Goal: Task Accomplishment & Management: Complete application form

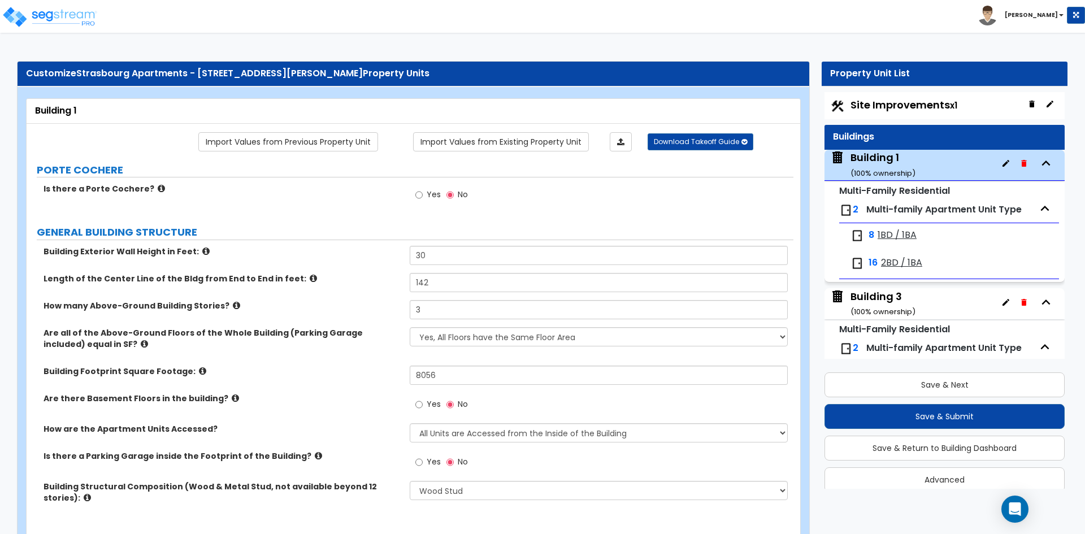
select select "7"
select select "2"
select select "4"
select select "3"
select select "2"
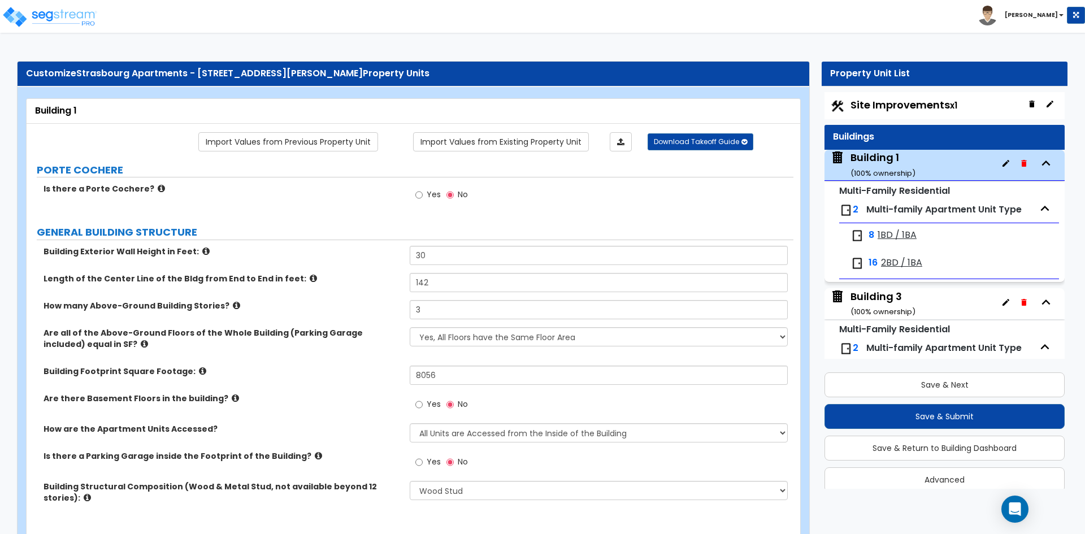
select select "2"
select select "3"
select select "1"
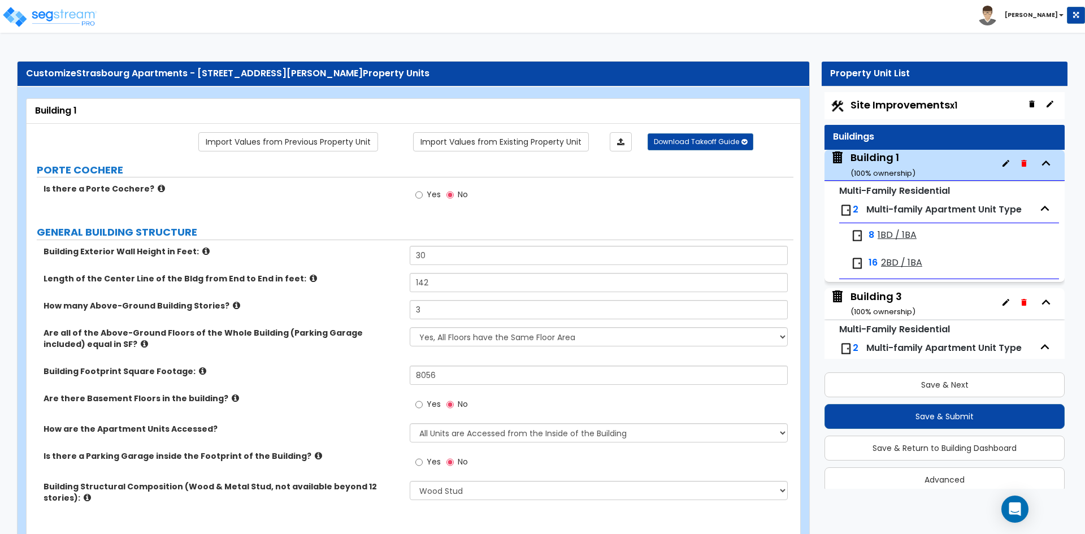
select select "1"
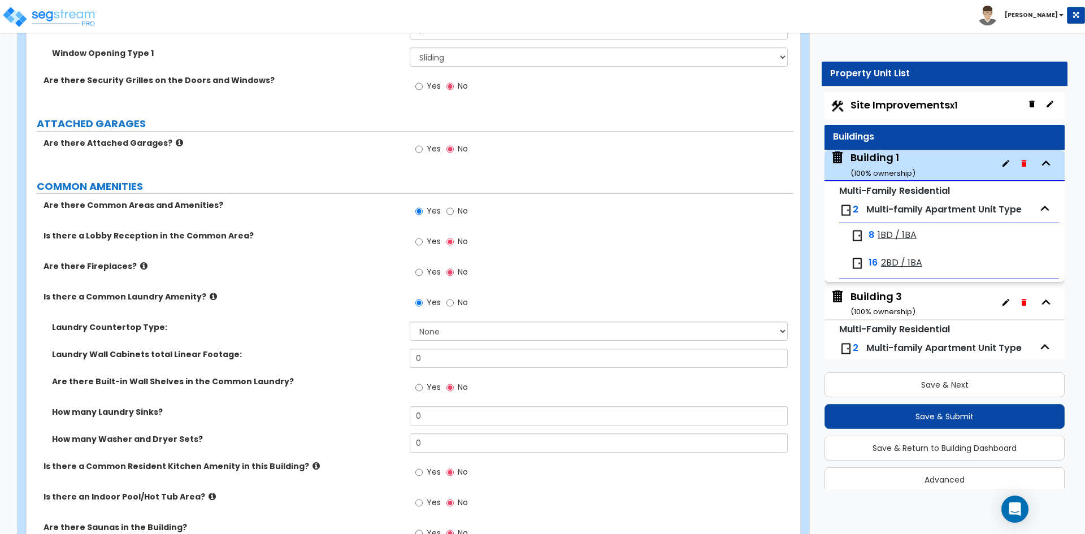
scroll to position [58, 0]
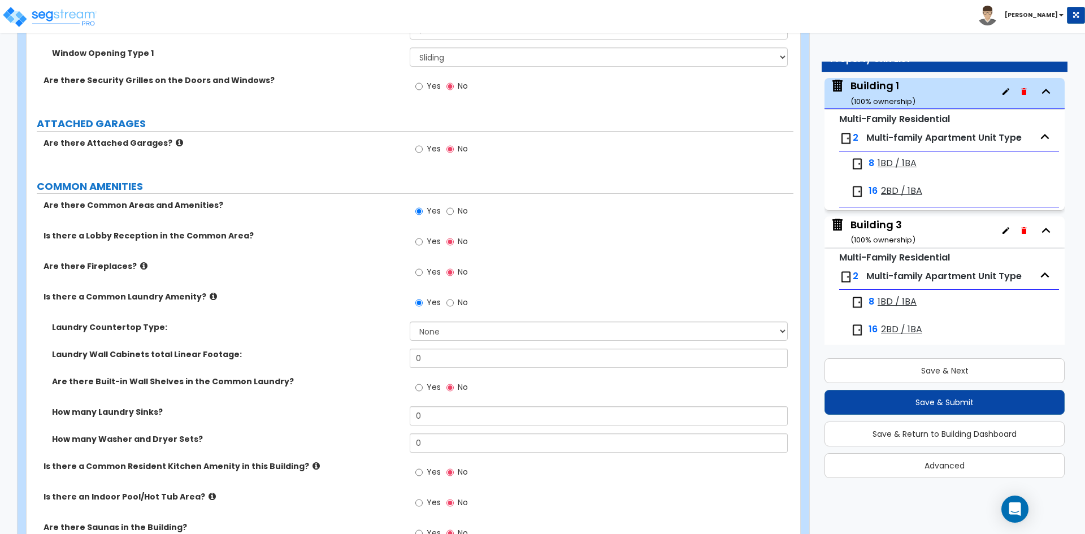
click at [328, 323] on label "Laundry Countertop Type:" at bounding box center [226, 327] width 349 height 11
click at [447, 445] on input "0" at bounding box center [599, 442] width 378 height 19
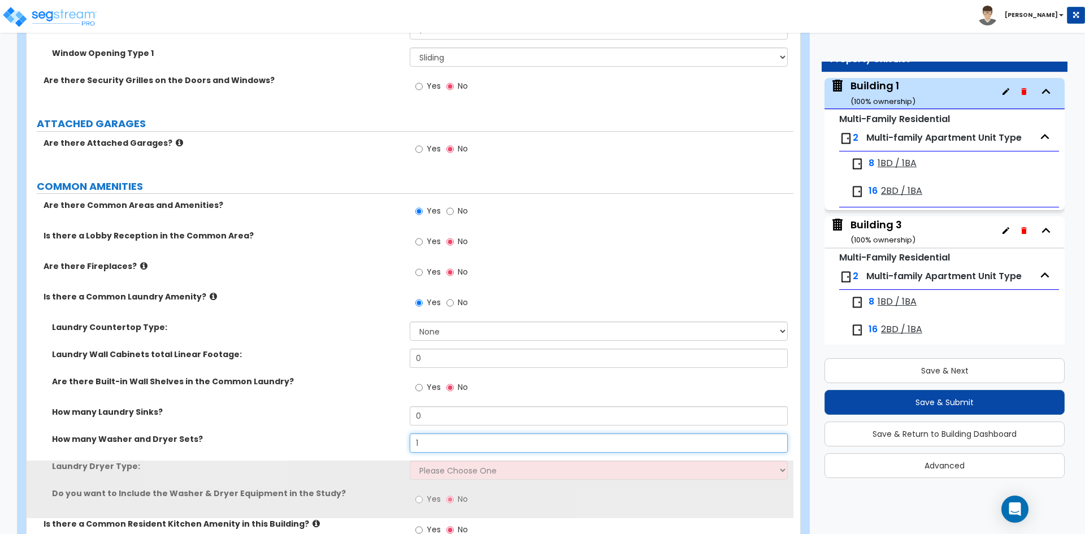
type input "1"
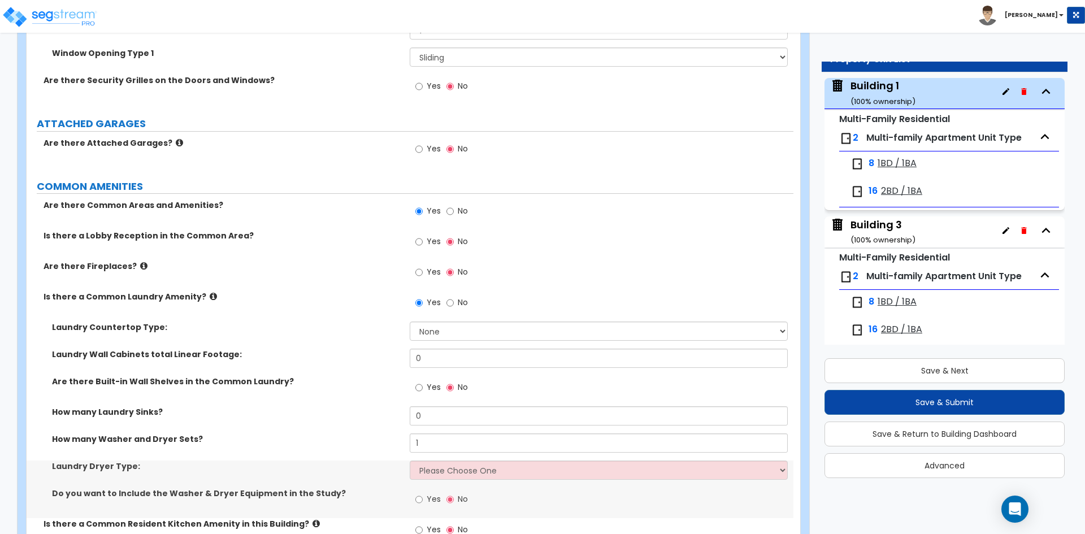
click at [352, 423] on div "How many Laundry Sinks? 0" at bounding box center [410, 419] width 767 height 27
click at [472, 465] on select "Please Choose One Gas Electric" at bounding box center [599, 470] width 378 height 19
select select "2"
click at [410, 461] on select "Please Choose One Gas Electric" at bounding box center [599, 470] width 378 height 19
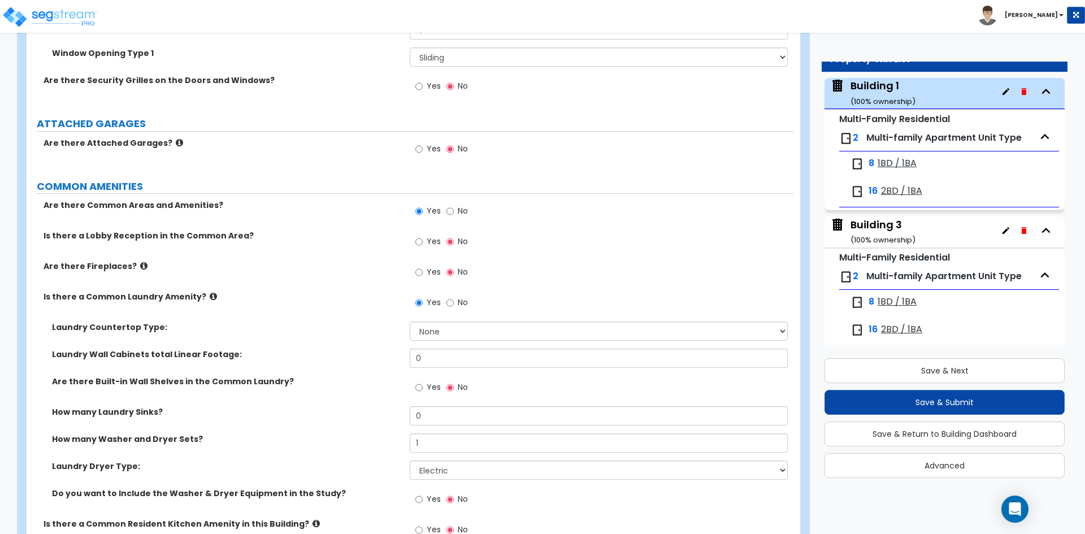
click at [267, 419] on div "How many Laundry Sinks? 0" at bounding box center [410, 419] width 767 height 27
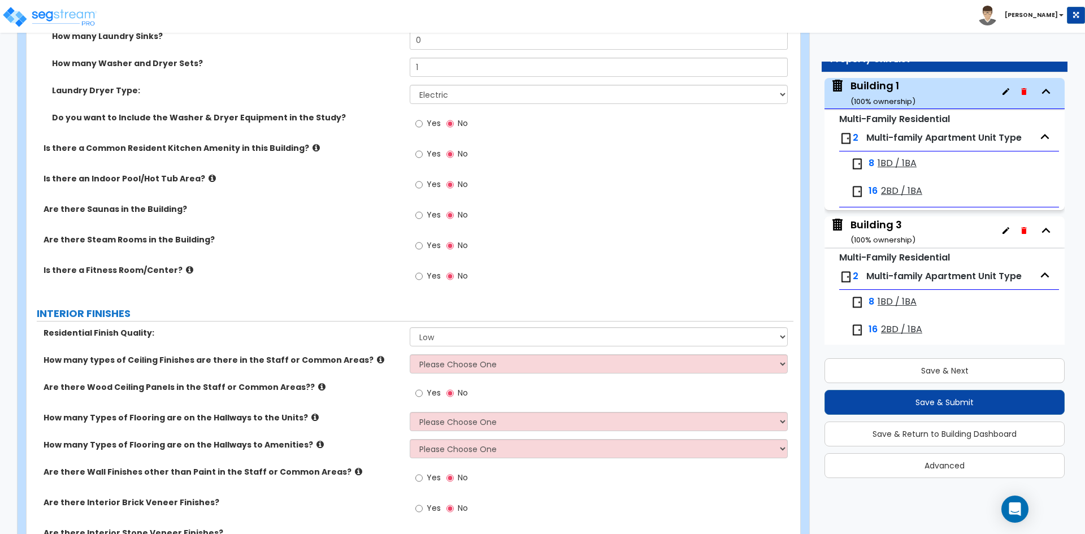
scroll to position [2166, 0]
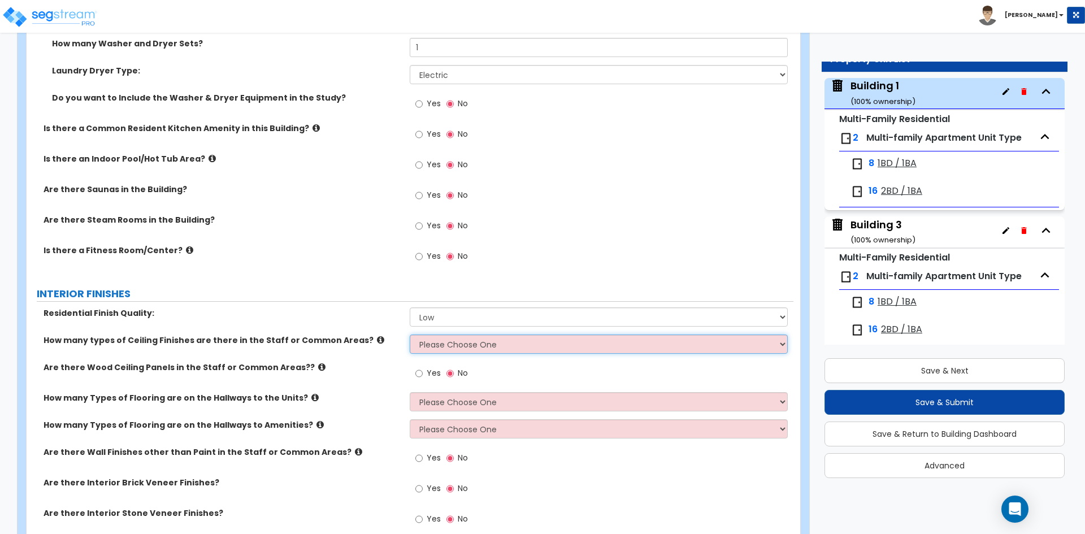
click at [483, 343] on select "Please Choose One 1 2 3" at bounding box center [599, 344] width 378 height 19
select select "1"
click at [410, 335] on select "Please Choose One 1 2 3" at bounding box center [599, 344] width 378 height 19
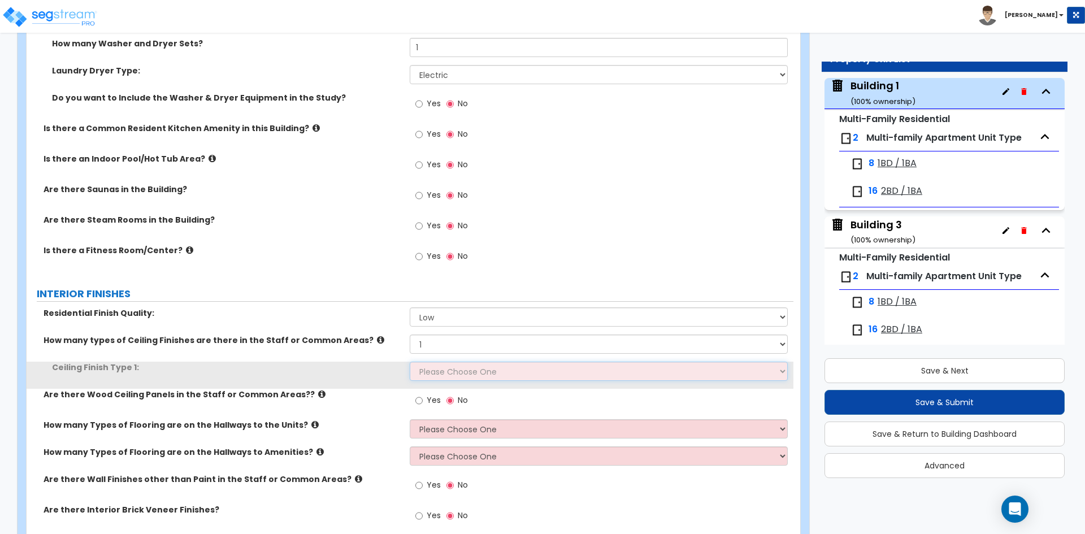
click at [450, 374] on select "Please Choose One Drop Ceiling Drywall Ceiling Open Ceiling" at bounding box center [599, 371] width 378 height 19
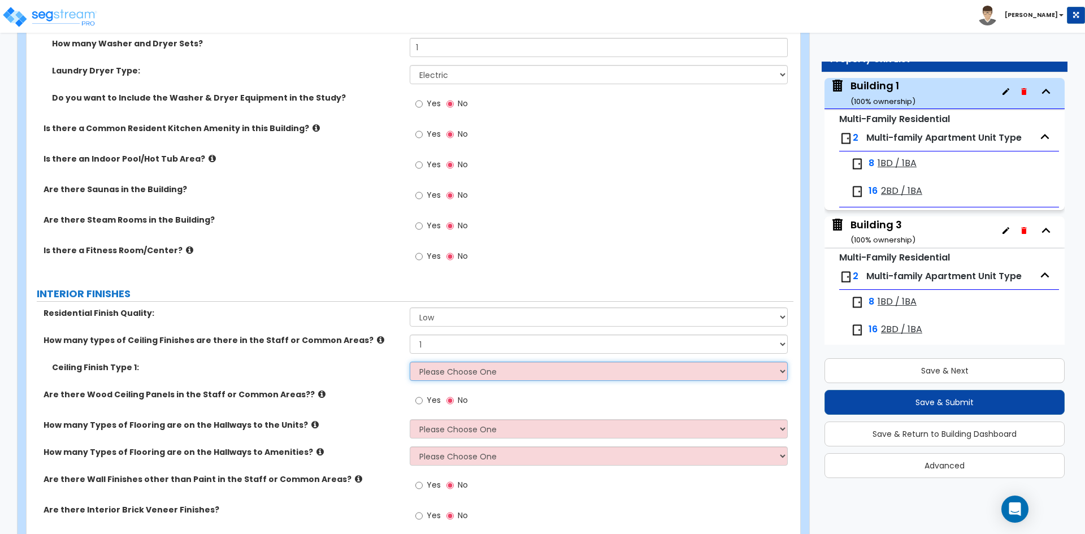
select select "3"
click at [410, 362] on select "Please Choose One Drop Ceiling Drywall Ceiling Open Ceiling" at bounding box center [599, 371] width 378 height 19
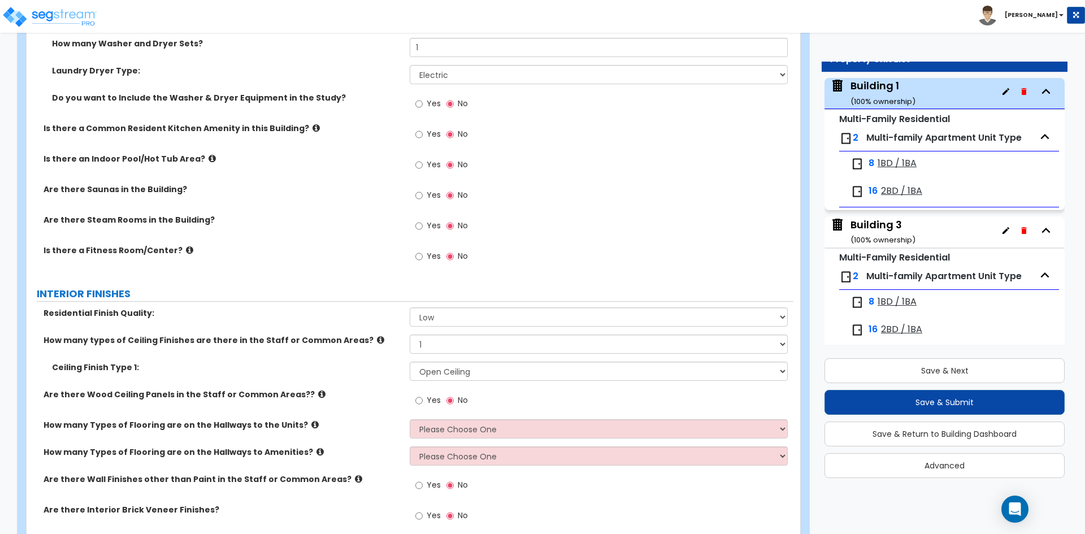
click at [325, 357] on div "How many types of Ceiling Finishes are there in the Staff or Common Areas? Plea…" at bounding box center [410, 348] width 767 height 27
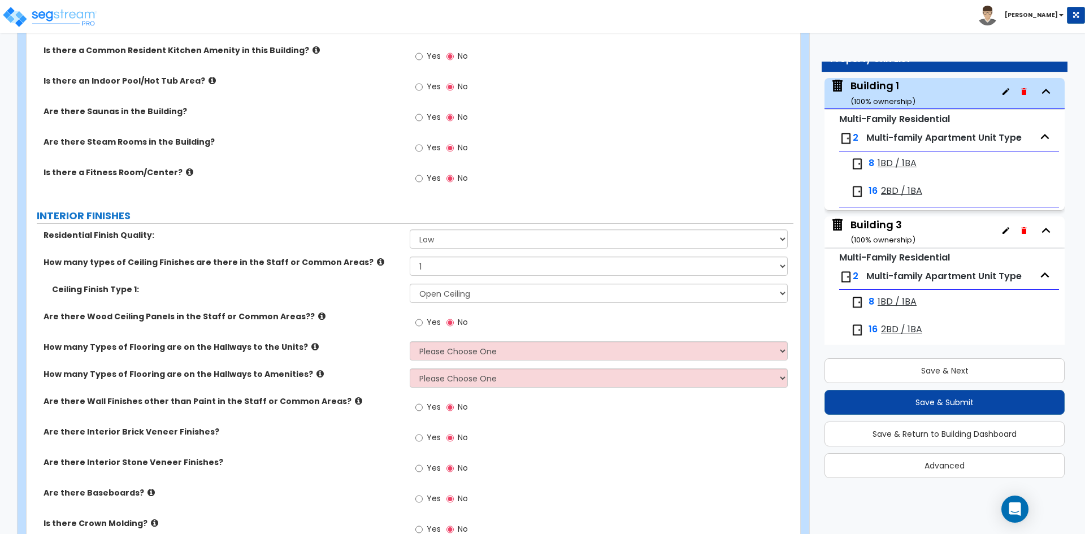
scroll to position [2279, 0]
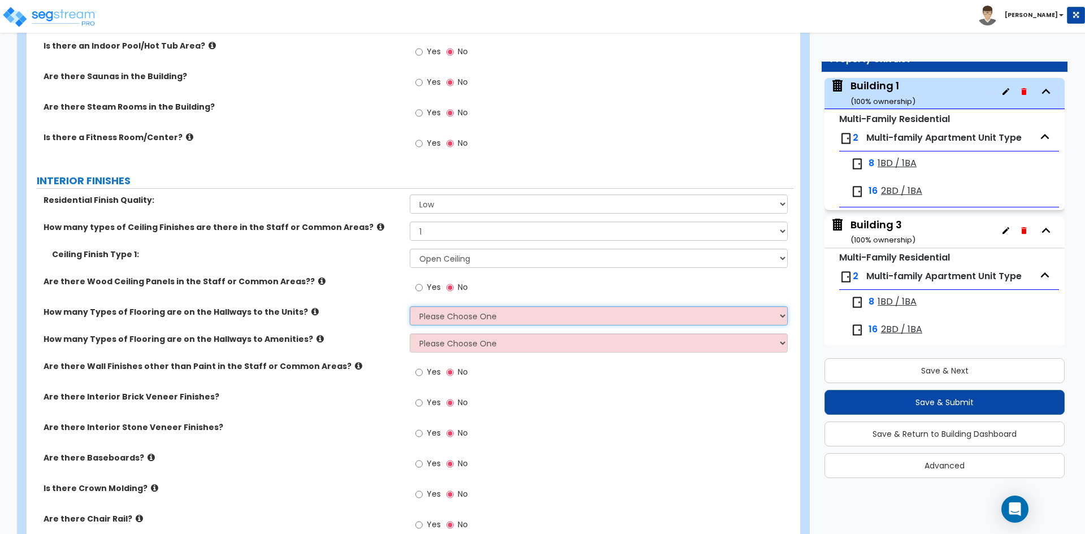
click at [452, 311] on select "Please Choose One 1 2 3" at bounding box center [599, 315] width 378 height 19
click at [410, 306] on select "Please Choose One 1 2 3" at bounding box center [599, 315] width 378 height 19
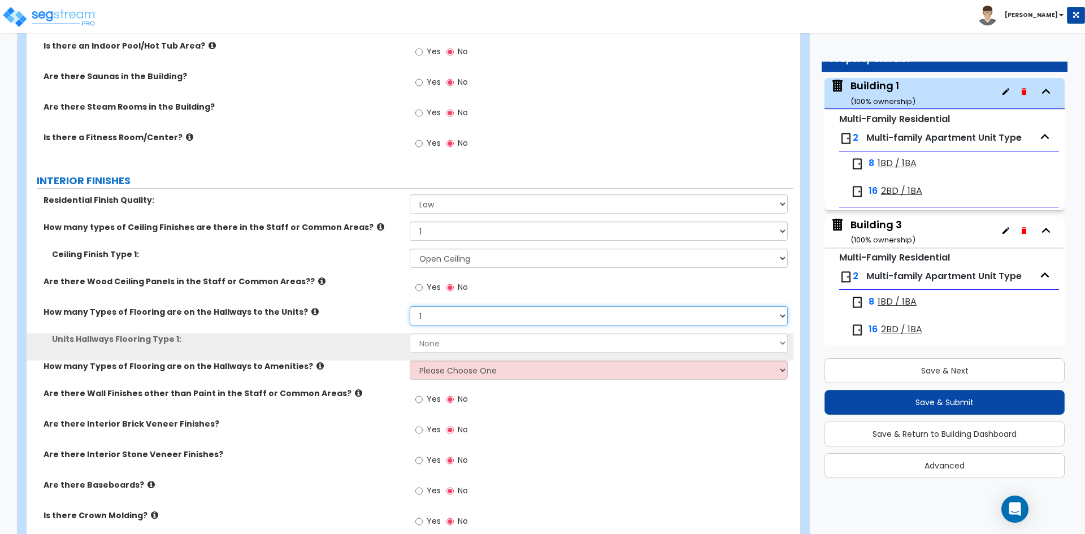
click at [450, 316] on select "Please Choose One 1 2 3" at bounding box center [599, 315] width 378 height 19
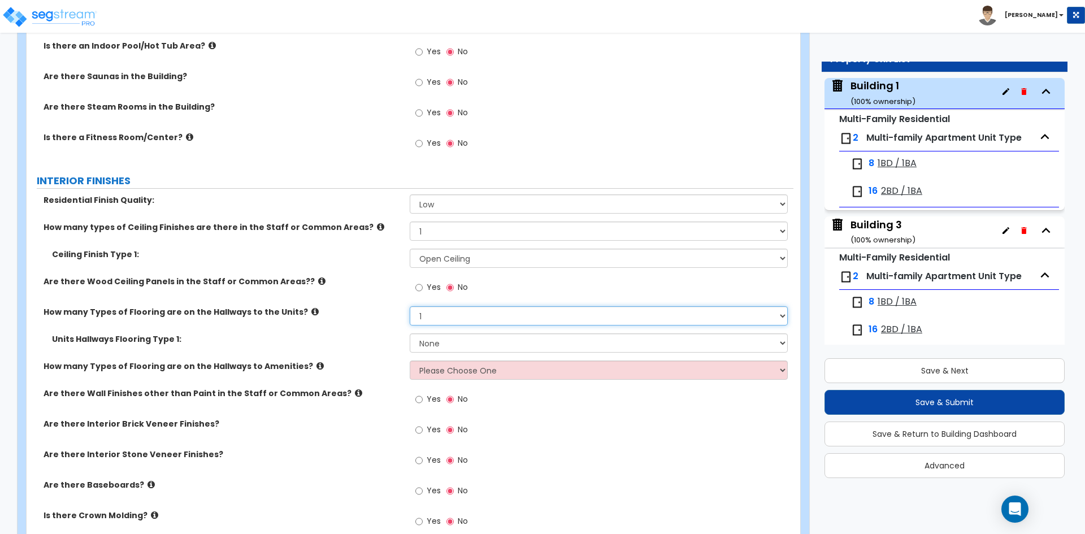
select select "2"
click at [410, 306] on select "Please Choose One 1 2 3" at bounding box center [599, 315] width 378 height 19
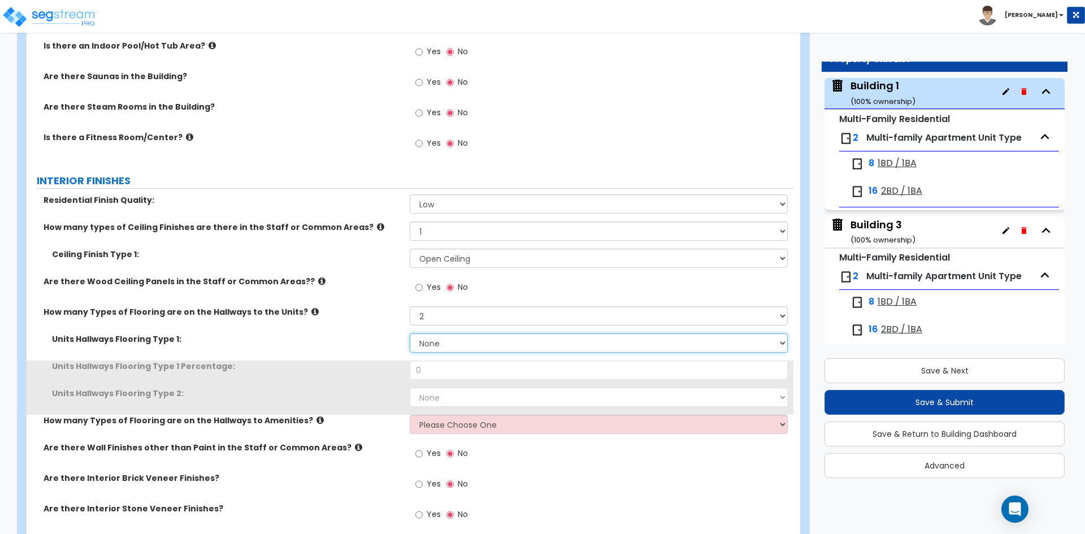
click at [439, 348] on select "None Tile Flooring Hardwood Flooring Resilient Laminate Flooring VCT Flooring S…" at bounding box center [599, 342] width 378 height 19
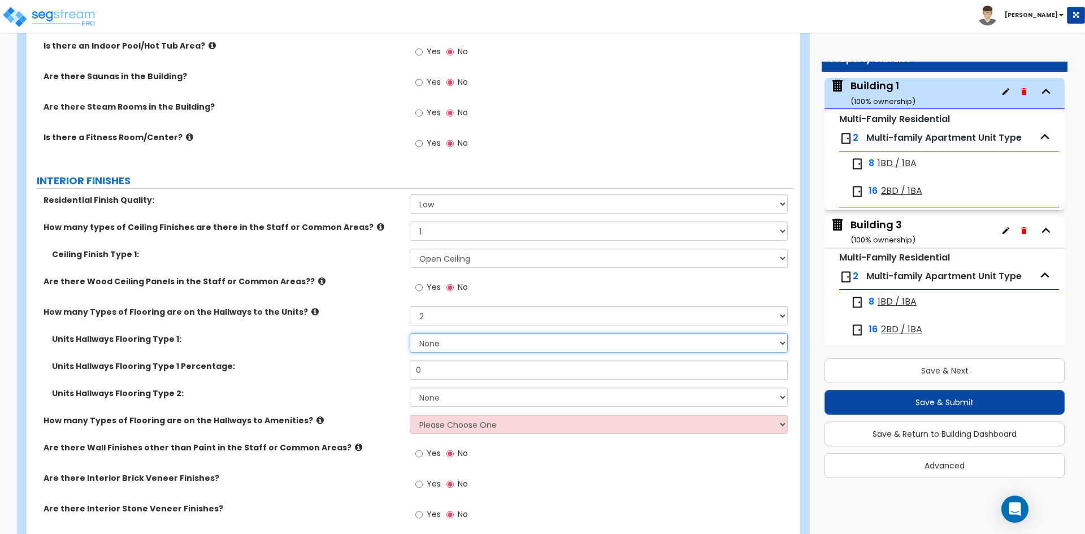
select select "8"
click at [410, 333] on select "None Tile Flooring Hardwood Flooring Resilient Laminate Flooring VCT Flooring S…" at bounding box center [599, 342] width 378 height 19
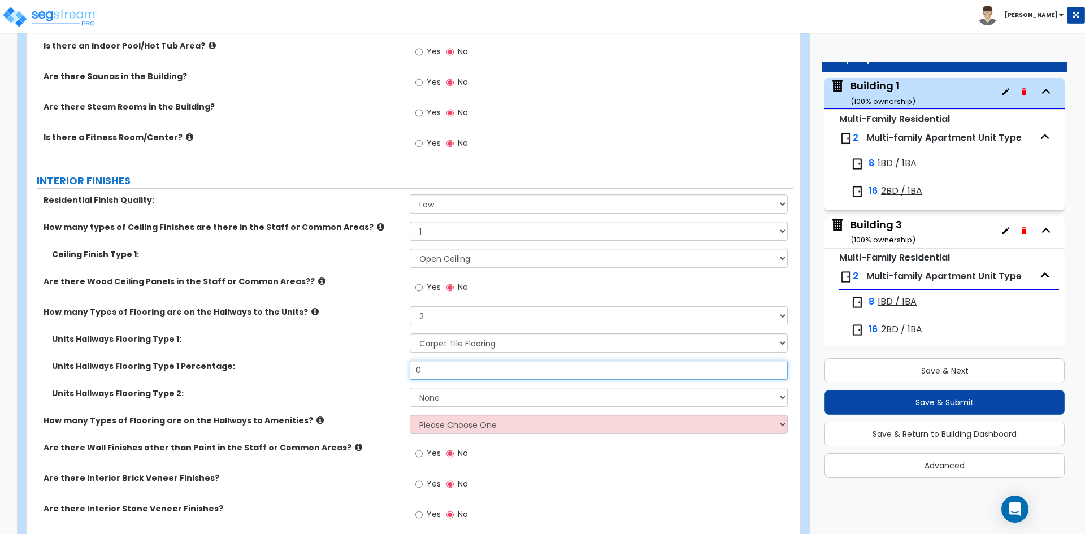
click at [451, 370] on input "0" at bounding box center [599, 370] width 378 height 19
type input "75"
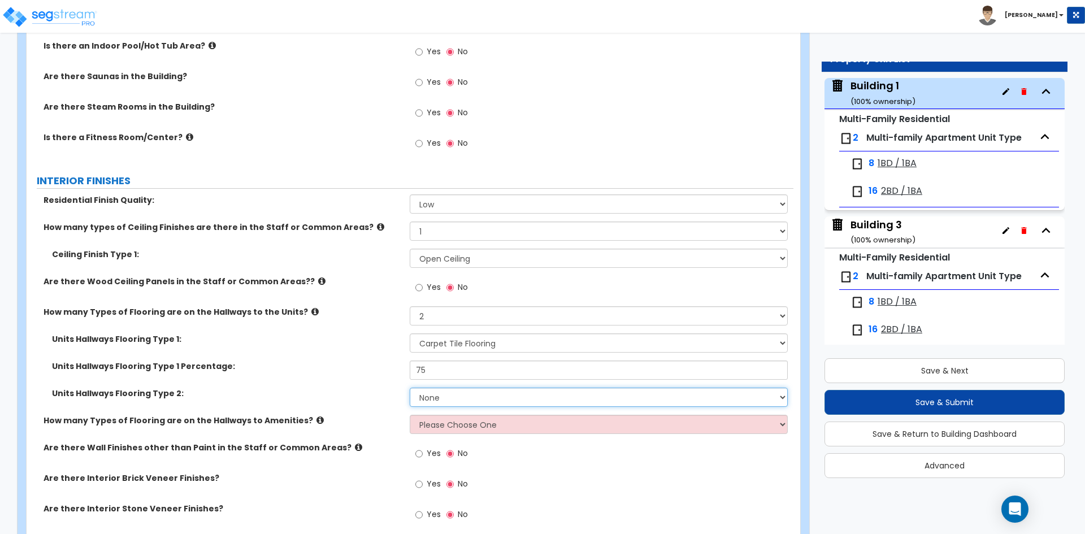
click at [432, 399] on select "None Tile Flooring Hardwood Flooring Resilient Laminate Flooring VCT Flooring S…" at bounding box center [599, 397] width 378 height 19
select select "1"
click at [410, 388] on select "None Tile Flooring Hardwood Flooring Resilient Laminate Flooring VCT Flooring S…" at bounding box center [599, 397] width 378 height 19
click at [311, 396] on label "Units Hallways Flooring Type 2:" at bounding box center [226, 393] width 349 height 11
click at [444, 423] on select "Please Choose One 1 2 3" at bounding box center [599, 424] width 378 height 19
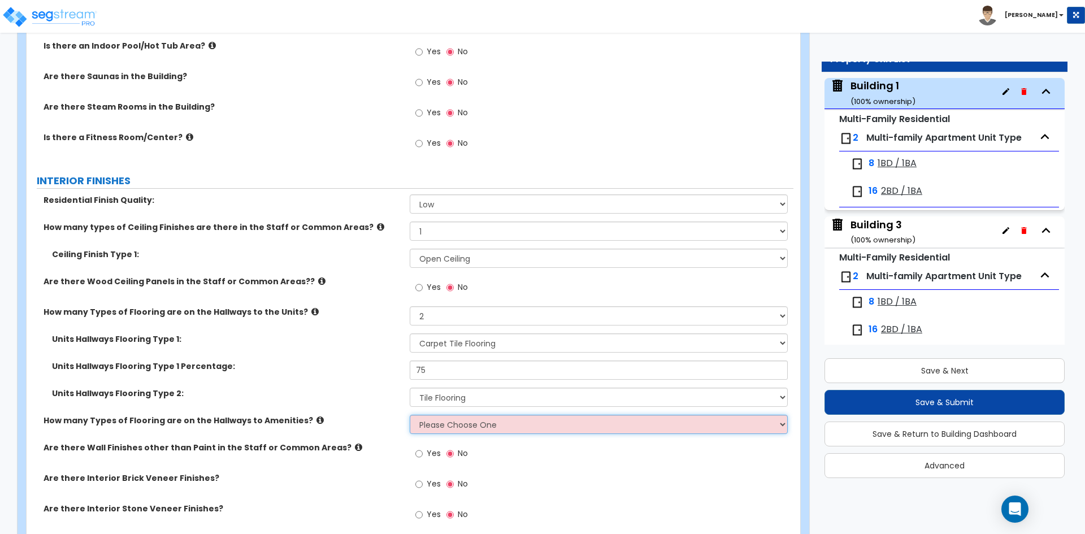
click at [444, 423] on select "Please Choose One 1 2 3" at bounding box center [599, 424] width 378 height 19
click at [290, 394] on label "Units Hallways Flooring Type 2:" at bounding box center [226, 393] width 349 height 11
click at [524, 426] on select "Please Choose One 1 2 3" at bounding box center [599, 424] width 378 height 19
select select "1"
click at [410, 415] on select "Please Choose One 1 2 3" at bounding box center [599, 424] width 378 height 19
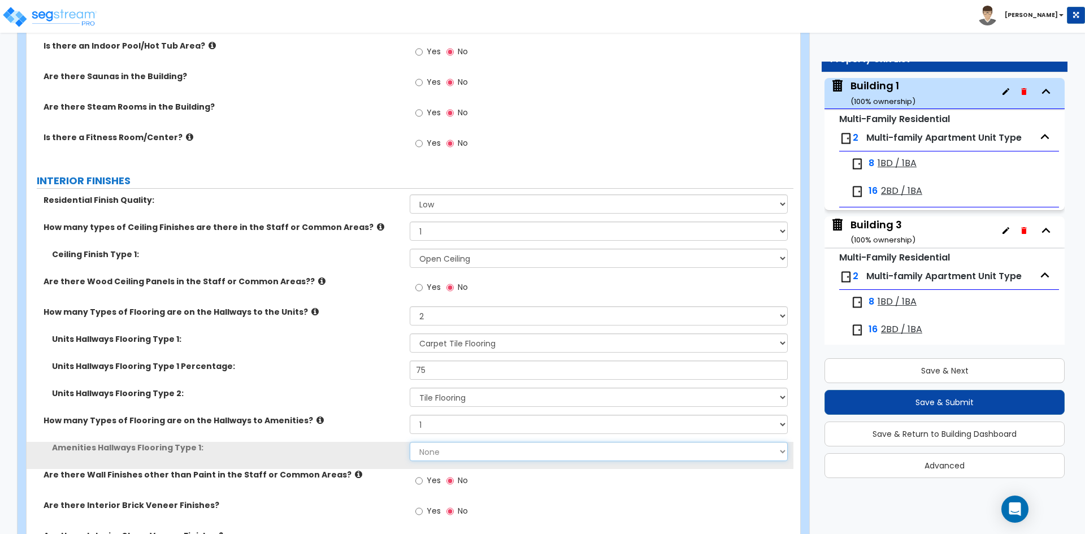
click at [435, 444] on select "None Tile Flooring Hardwood Flooring Resilient Laminate Flooring VCT Flooring S…" at bounding box center [599, 451] width 378 height 19
click at [410, 442] on select "None Tile Flooring Hardwood Flooring Resilient Laminate Flooring VCT Flooring S…" at bounding box center [599, 451] width 378 height 19
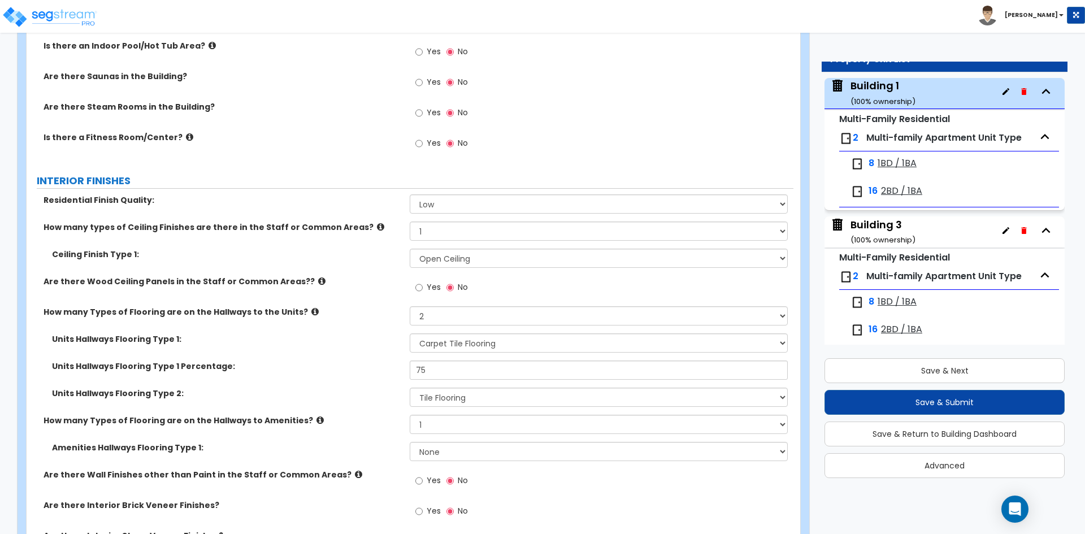
click at [319, 401] on div "Units Hallways Flooring Type 2: None Tile Flooring Hardwood Flooring Resilient …" at bounding box center [410, 401] width 767 height 27
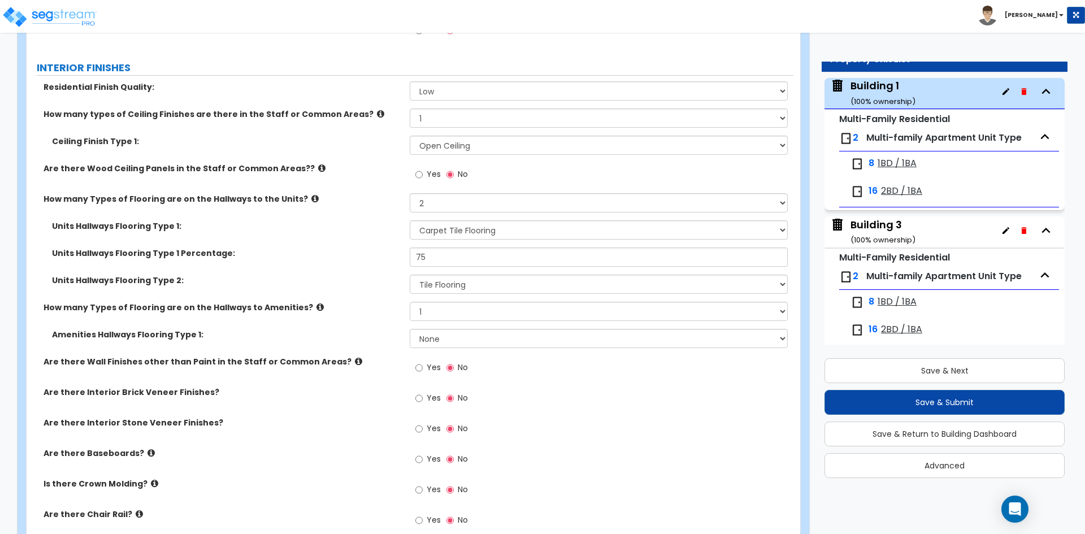
scroll to position [2448, 0]
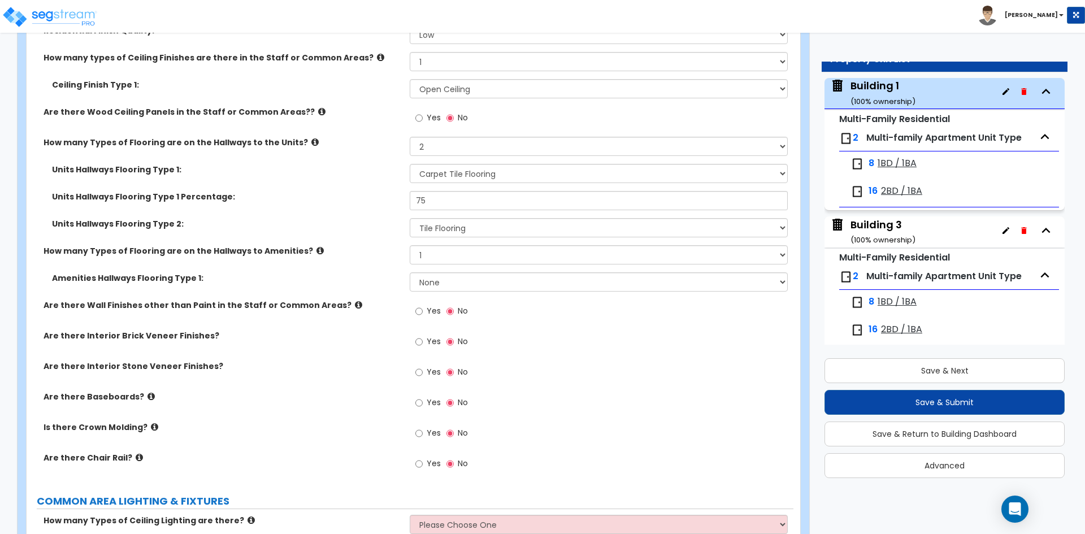
click at [426, 397] on label "Yes" at bounding box center [427, 403] width 25 height 19
click at [423, 397] on input "Yes" at bounding box center [418, 403] width 7 height 12
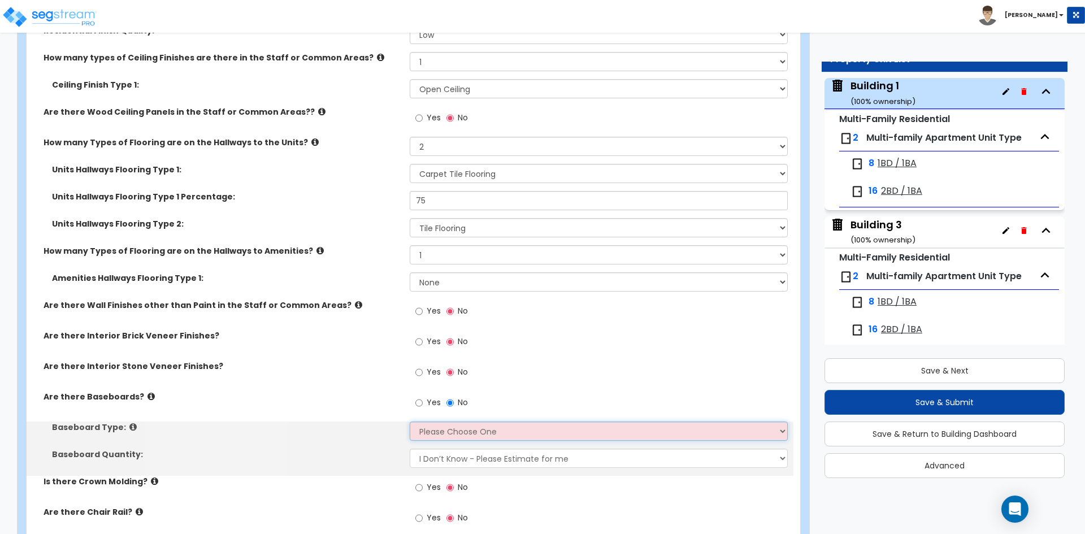
click at [494, 438] on select "Please Choose One Wood Vinyl Carpet Tile" at bounding box center [599, 431] width 378 height 19
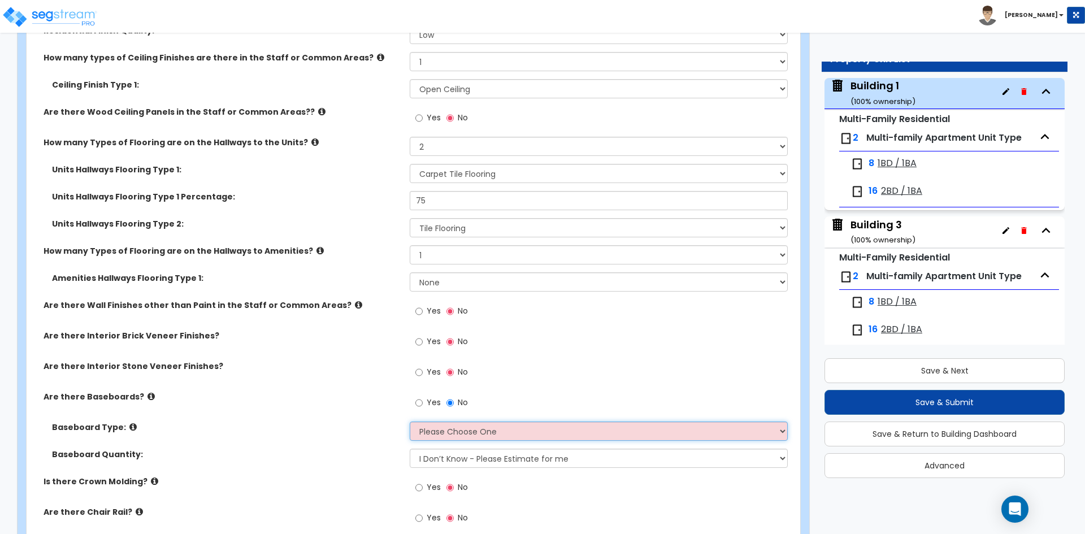
select select "1"
click at [410, 422] on select "Please Choose One Wood Vinyl Carpet Tile" at bounding box center [599, 431] width 378 height 19
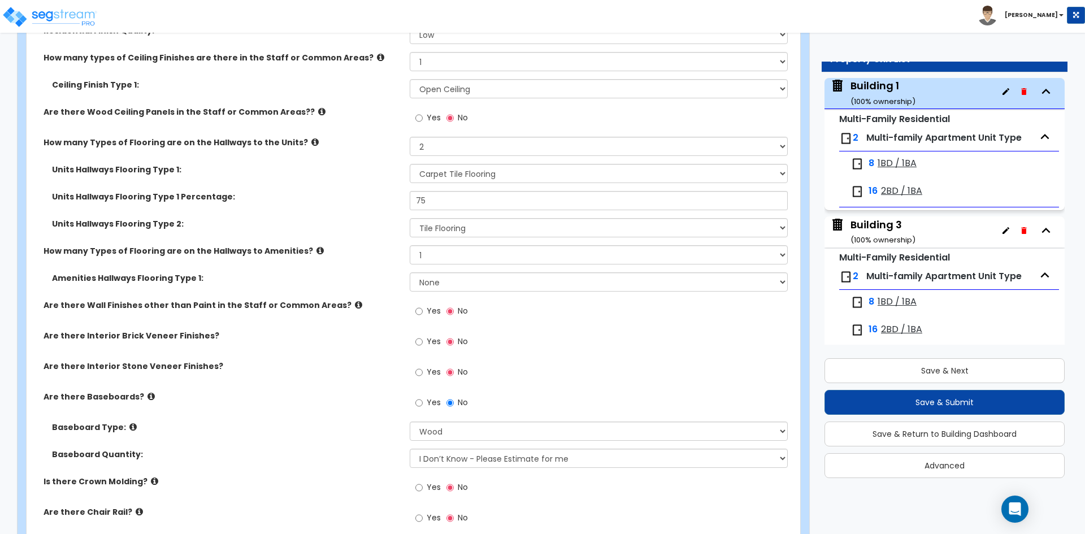
click at [260, 435] on div "Baseboard Type: Please Choose One Wood Vinyl Carpet Tile" at bounding box center [410, 435] width 767 height 27
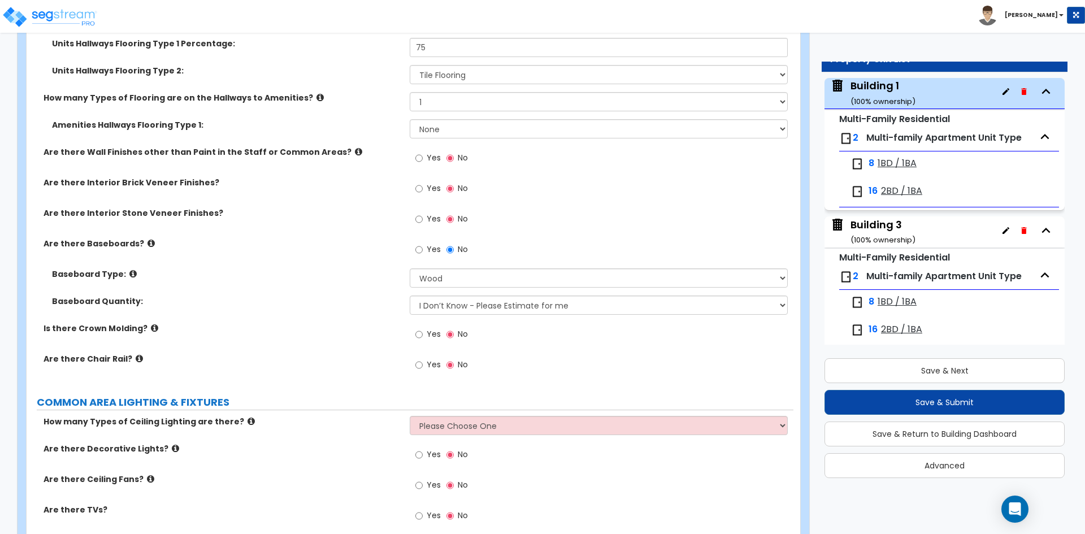
scroll to position [2618, 0]
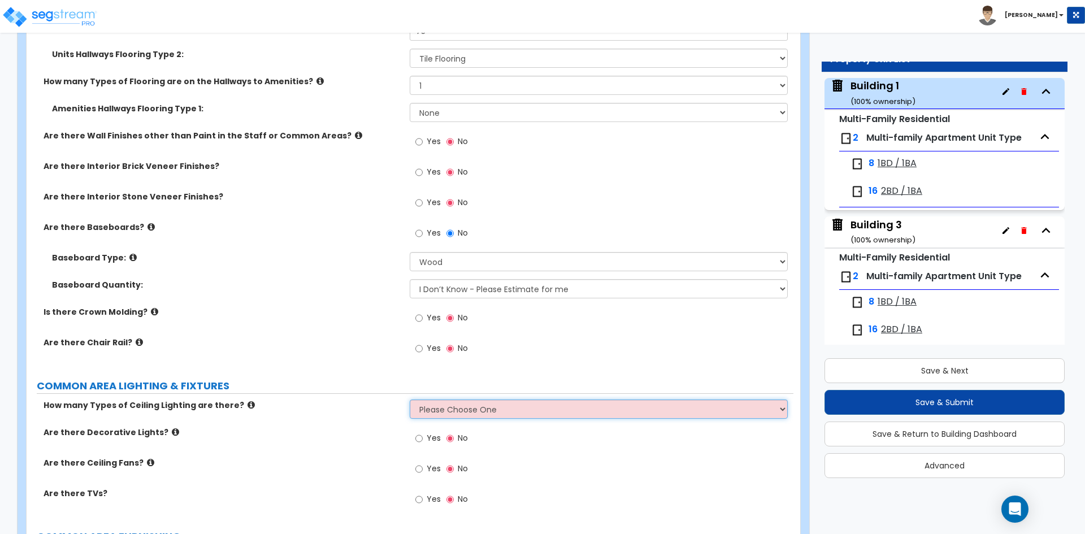
click at [476, 406] on select "Please Choose One 1 2 3" at bounding box center [599, 409] width 378 height 19
select select "1"
click at [410, 400] on select "Please Choose One 1 2 3" at bounding box center [599, 409] width 378 height 19
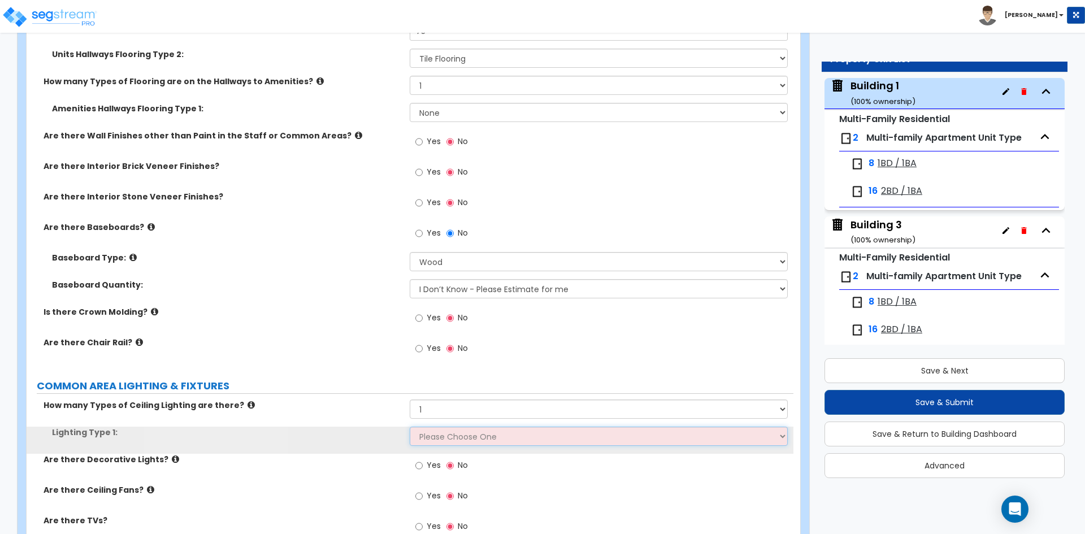
click at [434, 432] on select "Please Choose One LED Surface-Mounted LED Recessed Fluorescent Surface-Mounted …" at bounding box center [599, 436] width 378 height 19
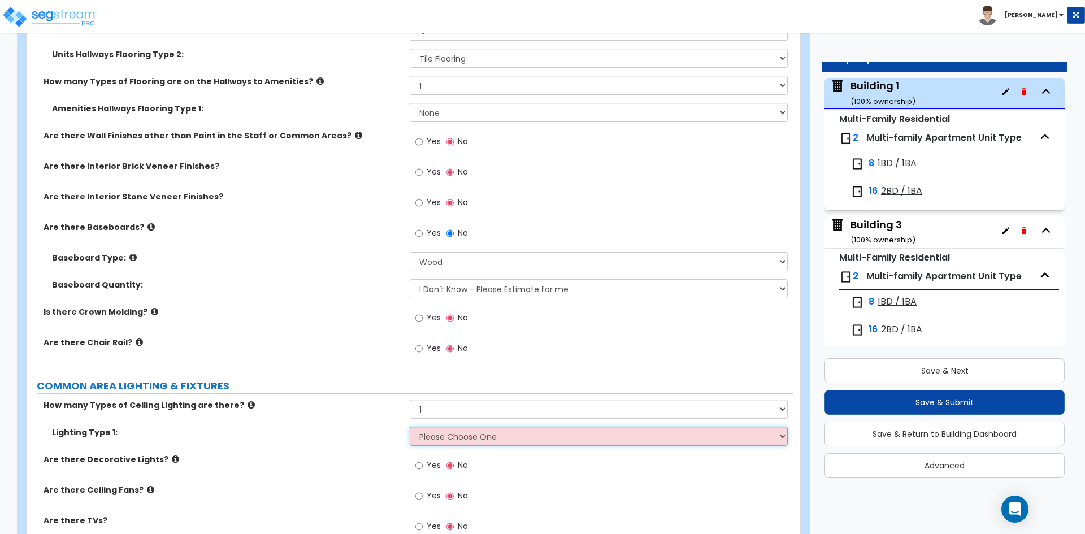
select select "3"
click at [410, 427] on select "Please Choose One LED Surface-Mounted LED Recessed Fluorescent Surface-Mounted …" at bounding box center [599, 436] width 378 height 19
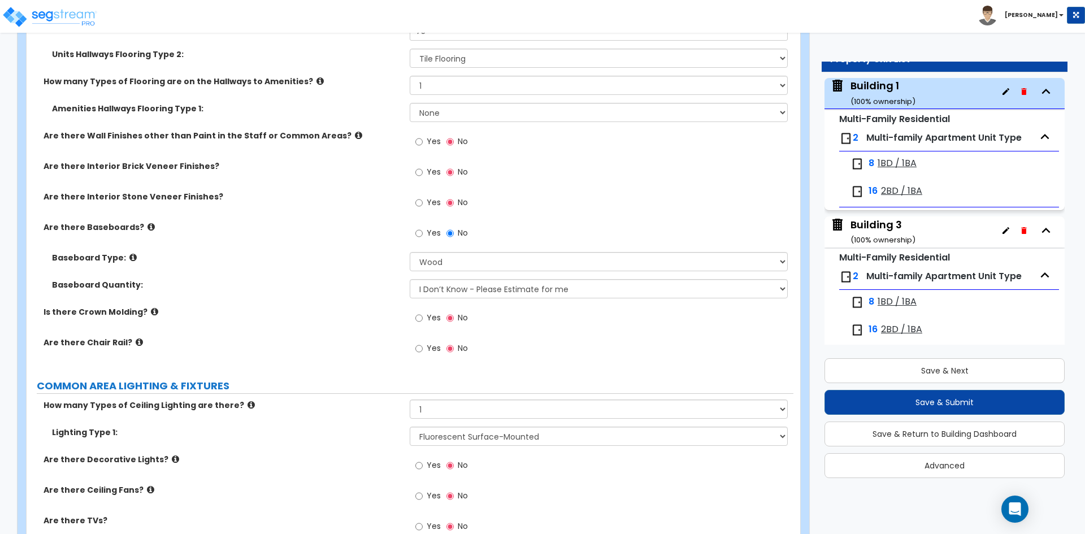
click at [295, 389] on label "COMMON AREA LIGHTING & FIXTURES" at bounding box center [415, 386] width 757 height 15
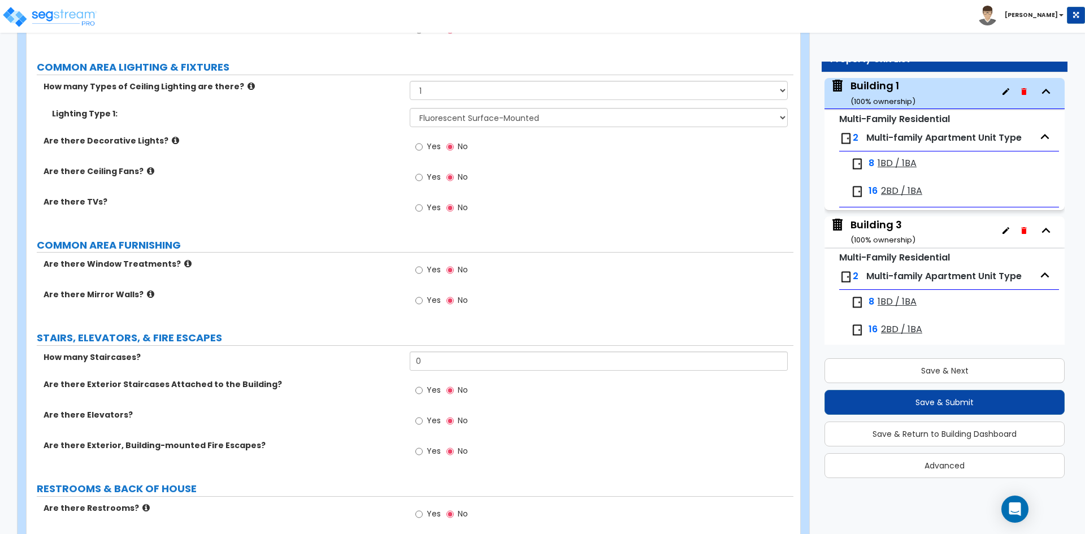
scroll to position [2957, 0]
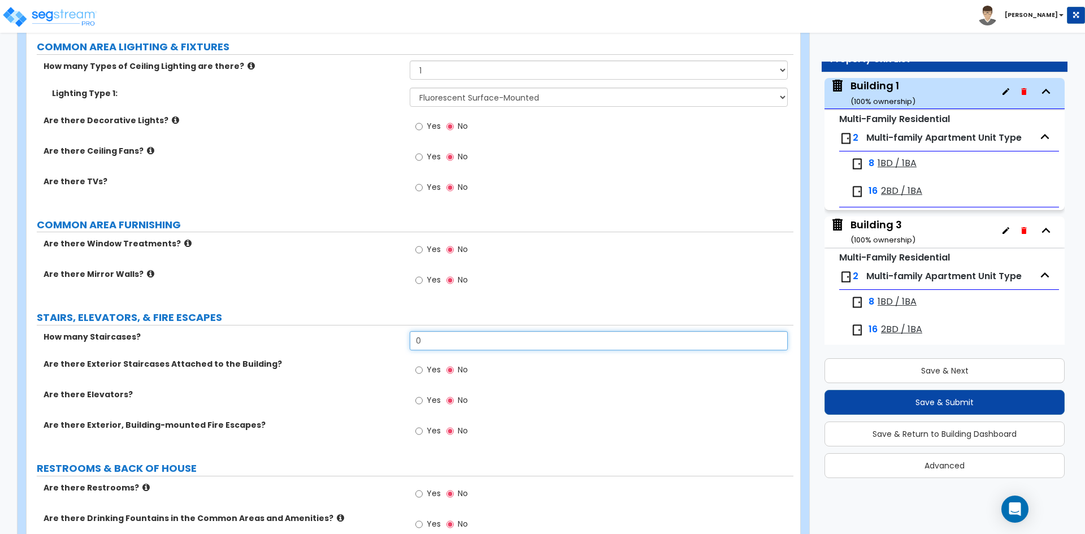
click at [485, 346] on input "0" at bounding box center [599, 340] width 378 height 19
click at [440, 344] on input "0" at bounding box center [599, 340] width 378 height 19
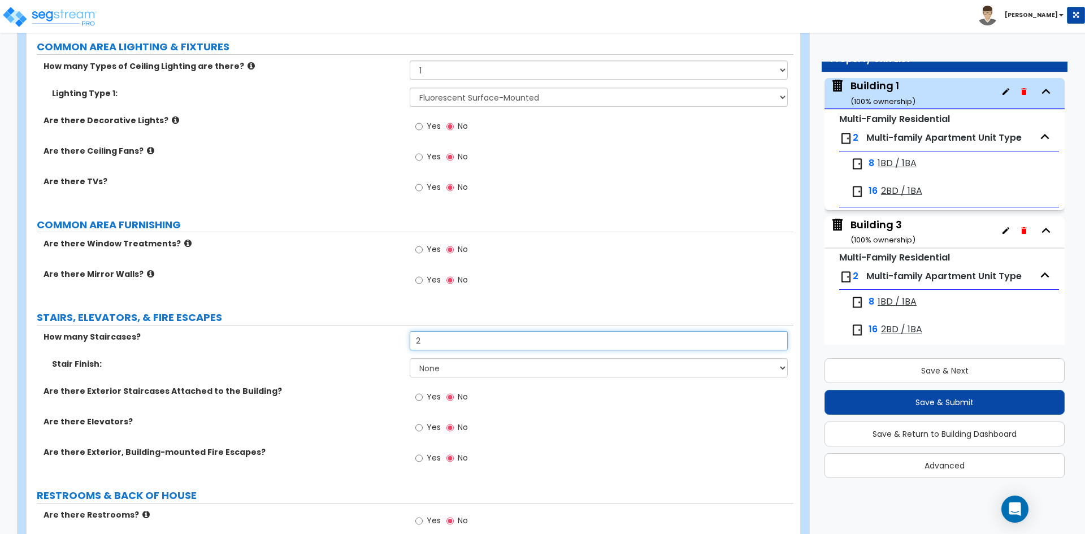
type input "2"
click at [453, 370] on select "None Tile Wood Laminate VCT Sheet Carpet Sheet Vinyl Carpet Tile" at bounding box center [599, 367] width 378 height 19
select select "5"
click at [410, 358] on select "None Tile Wood Laminate VCT Sheet Carpet Sheet Vinyl Carpet Tile" at bounding box center [599, 367] width 378 height 19
click at [329, 456] on label "Are there Exterior, Building-mounted Fire Escapes?" at bounding box center [223, 451] width 358 height 11
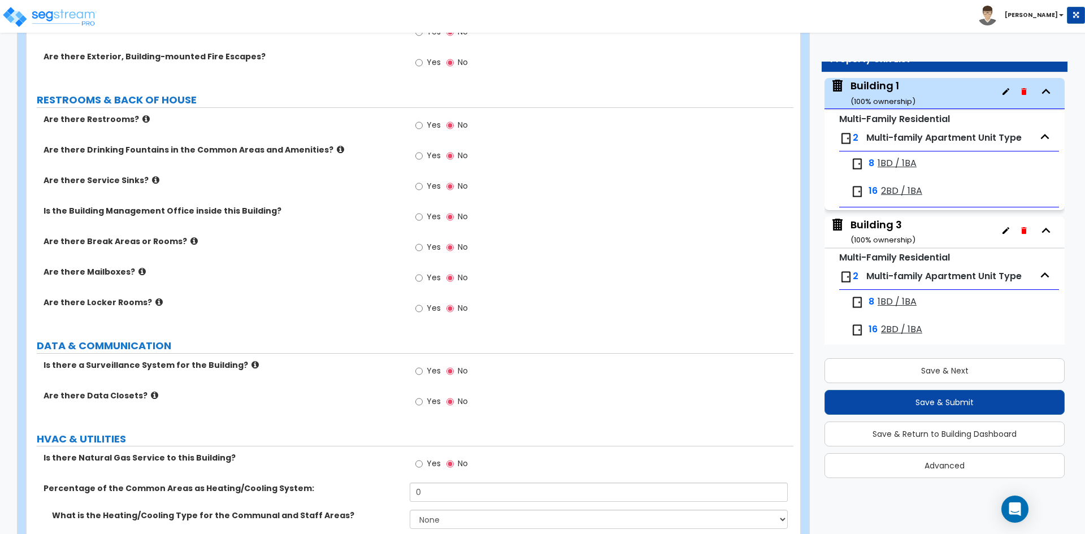
scroll to position [3409, 0]
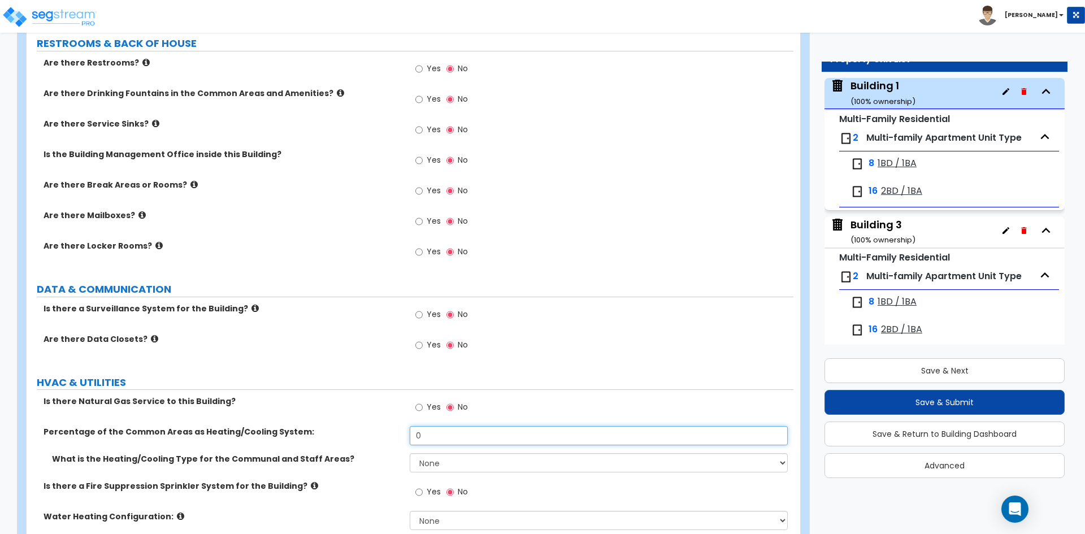
click at [484, 434] on input "0" at bounding box center [599, 435] width 378 height 19
type input "100"
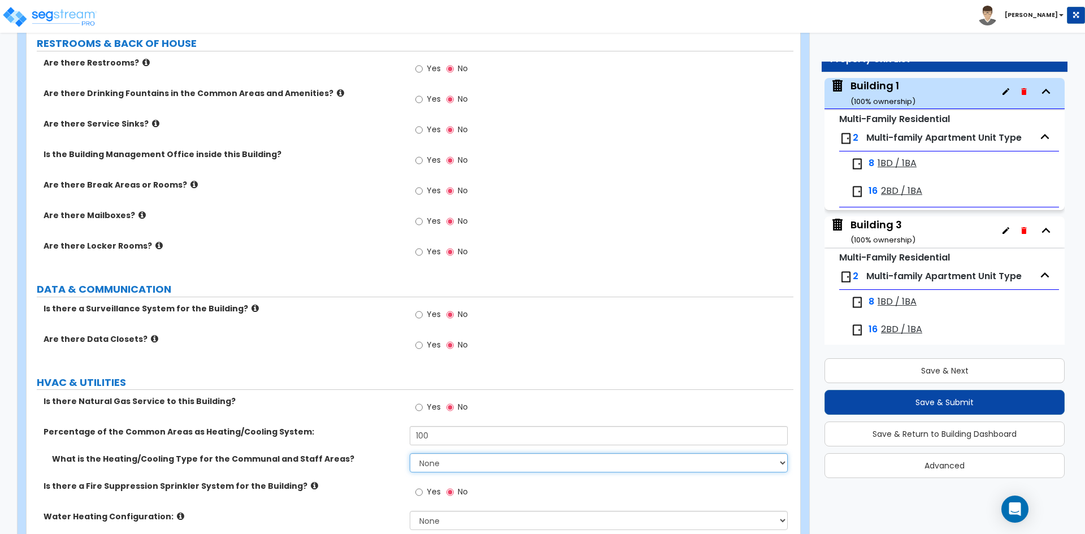
click at [467, 463] on select "None Heat Only Centralized Heating & Cooling Thru Wall Air Conditioners Mini Sp…" at bounding box center [599, 462] width 378 height 19
select select "2"
click at [410, 453] on select "None Heat Only Centralized Heating & Cooling Thru Wall Air Conditioners Mini Sp…" at bounding box center [599, 462] width 378 height 19
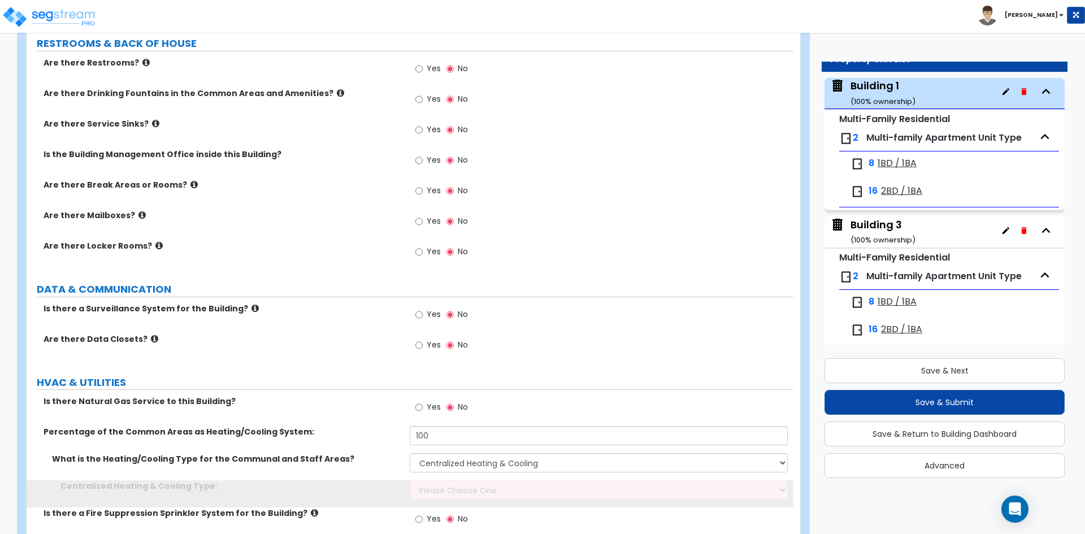
click at [311, 444] on div "Percentage of the Common Areas as Heating/Cooling System: 100" at bounding box center [410, 439] width 767 height 27
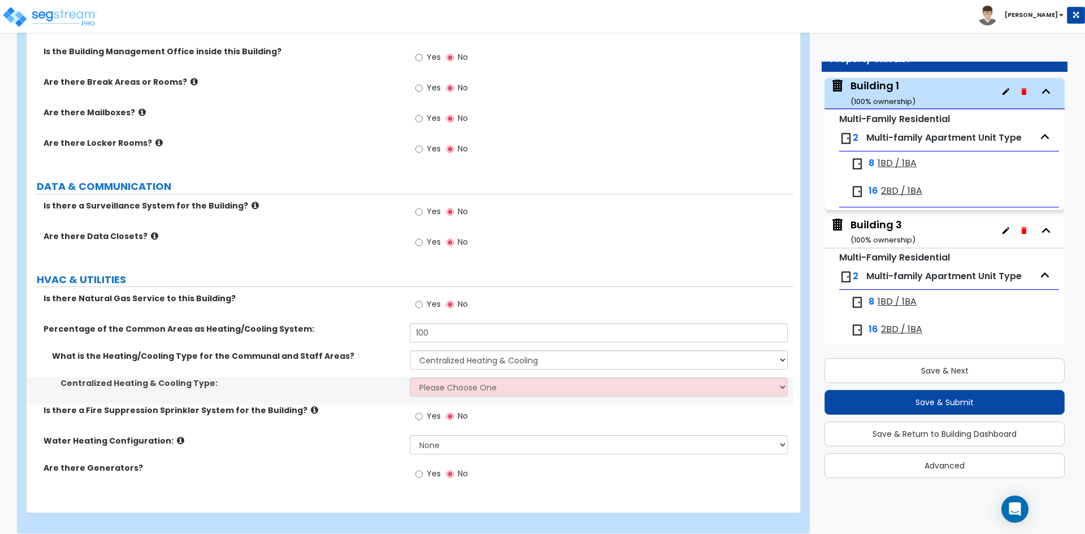
scroll to position [3522, 0]
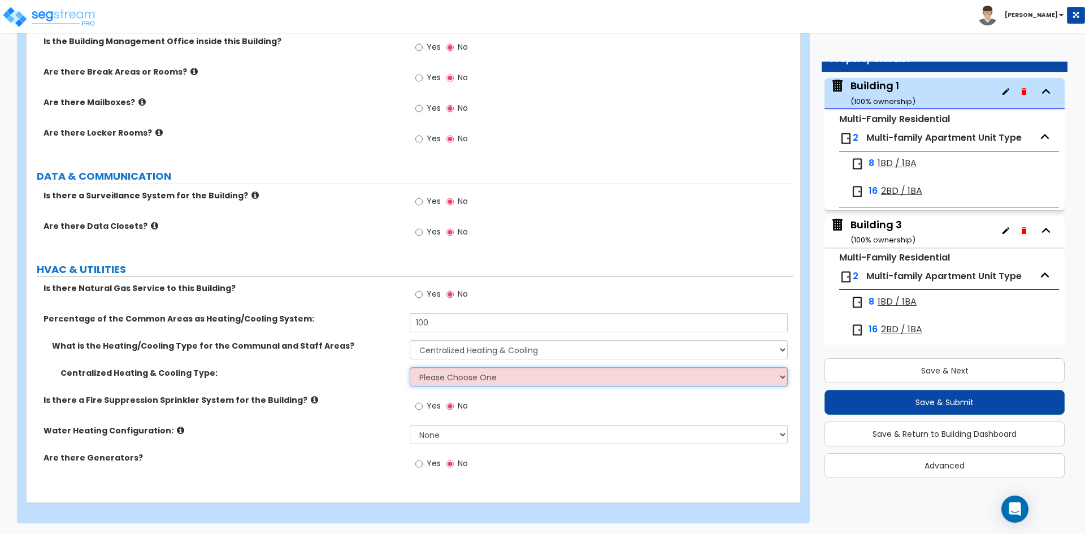
click at [501, 378] on select "Please Choose One Rooftop Unit Furnace-Condenser Forced Air Split Heating/Cooli…" at bounding box center [599, 376] width 378 height 19
select select "1"
click at [410, 367] on select "Please Choose One Rooftop Unit Furnace-Condenser Forced Air Split Heating/Cooli…" at bounding box center [599, 376] width 378 height 19
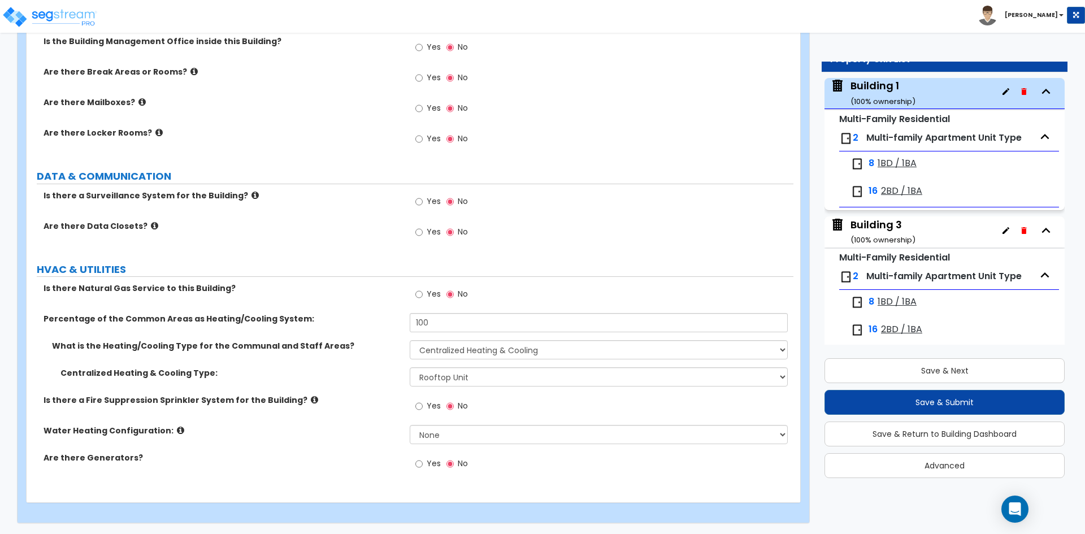
click at [358, 414] on div "Is there a Fire Suppression Sprinkler System for the Building? Yes No" at bounding box center [410, 409] width 767 height 31
click at [454, 437] on select "None Water Heater for Multiple Units Water Heater for Individual Units" at bounding box center [599, 434] width 378 height 19
select select "1"
click at [410, 425] on select "None Water Heater for Multiple Units Water Heater for Individual Units" at bounding box center [599, 434] width 378 height 19
click at [296, 446] on div "Water Heating Configuration: None Water Heater for Multiple Units Water Heater …" at bounding box center [410, 438] width 767 height 27
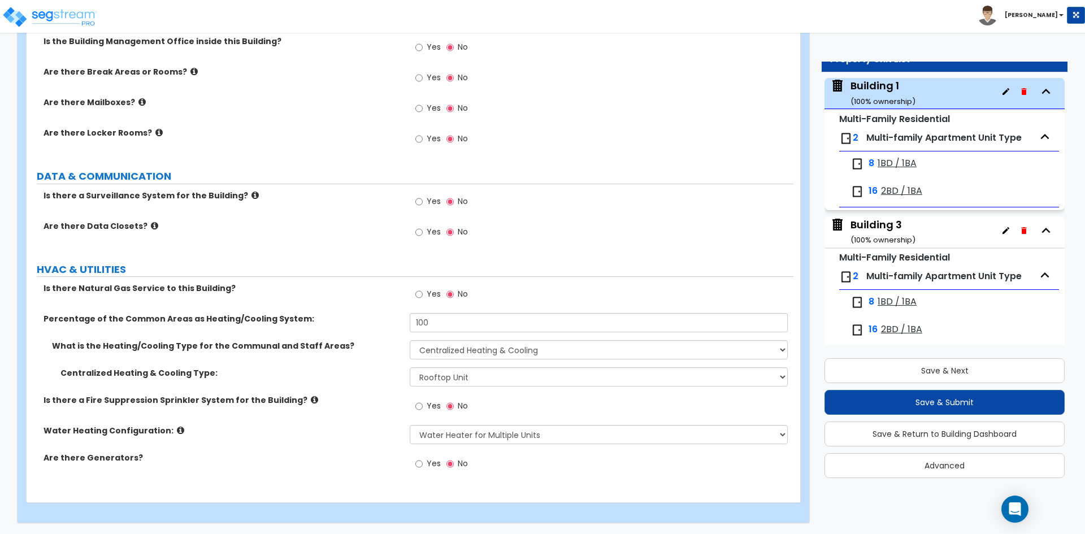
scroll to position [3522, 0]
click at [929, 368] on button "Save & Next" at bounding box center [945, 370] width 240 height 25
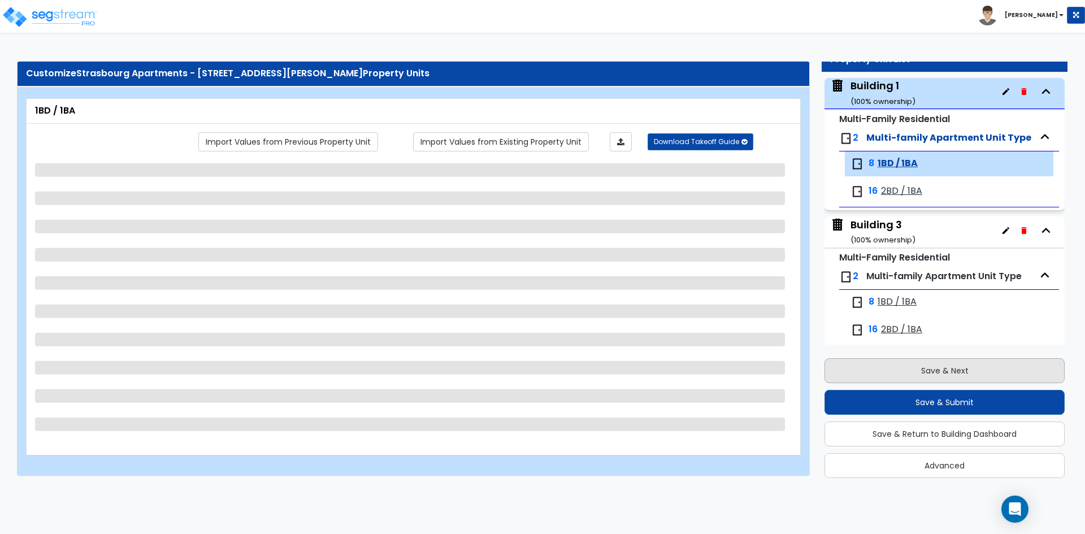
scroll to position [131, 0]
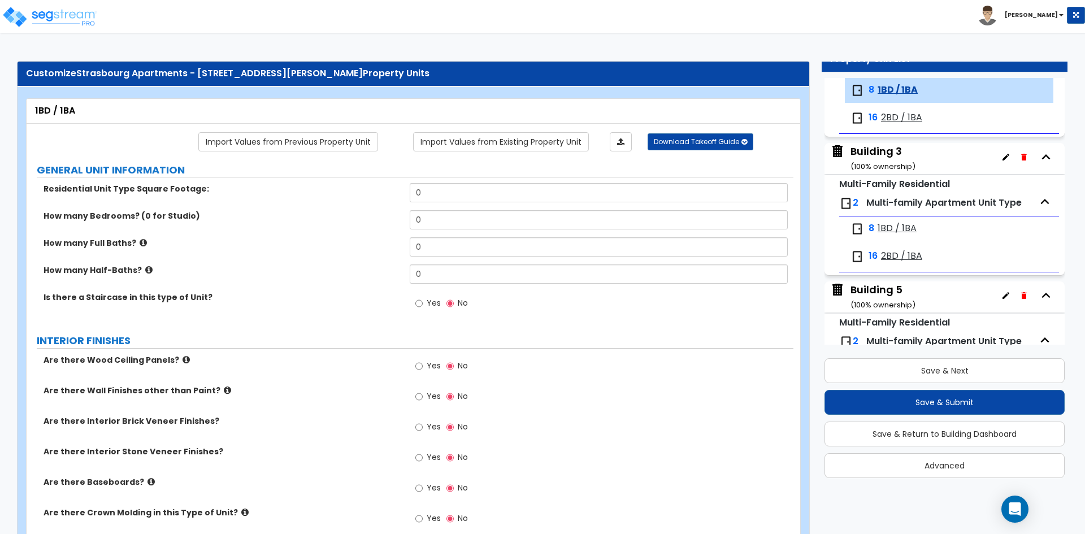
click at [249, 243] on label "How many Full Baths?" at bounding box center [223, 242] width 358 height 11
click at [298, 234] on div "How many Bedrooms? (0 for Studio) 0" at bounding box center [410, 223] width 767 height 27
click at [341, 219] on label "How many Bedrooms? (0 for Studio)" at bounding box center [223, 215] width 358 height 11
click at [271, 290] on div "How many Half-Baths? 0" at bounding box center [410, 277] width 767 height 27
click at [296, 280] on div "How many Half-Baths? 0" at bounding box center [410, 277] width 767 height 27
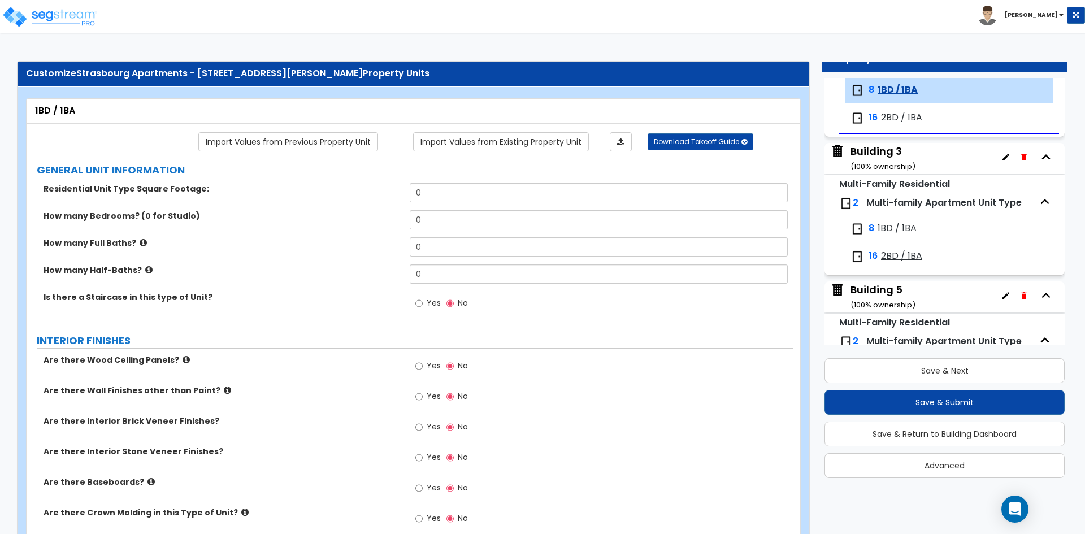
click at [277, 197] on div "Residential Unit Type Square Footage: 0" at bounding box center [410, 196] width 767 height 27
click at [478, 189] on input "0" at bounding box center [599, 192] width 378 height 19
type input "675"
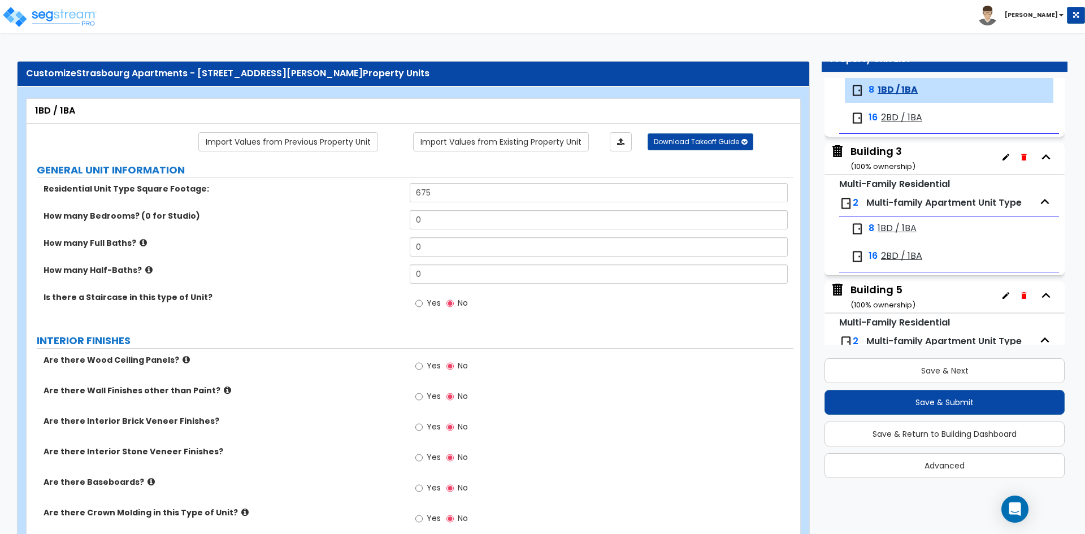
click at [250, 216] on label "How many Bedrooms? (0 for Studio)" at bounding box center [223, 215] width 358 height 11
click at [474, 222] on input "0" at bounding box center [599, 219] width 378 height 19
type input "1"
click at [442, 275] on input "0" at bounding box center [599, 273] width 378 height 19
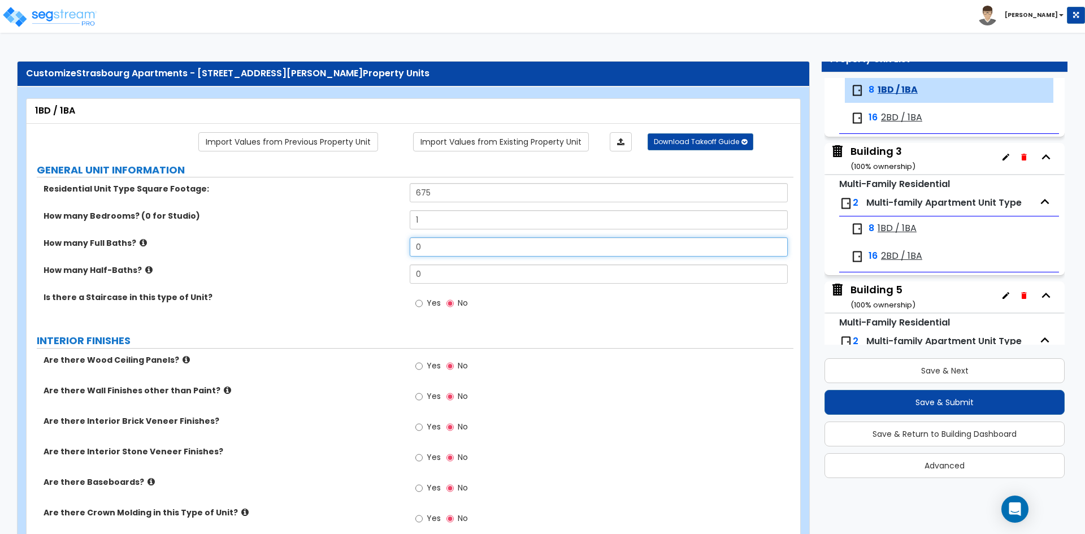
click at [441, 255] on input "0" at bounding box center [599, 246] width 378 height 19
type input "1"
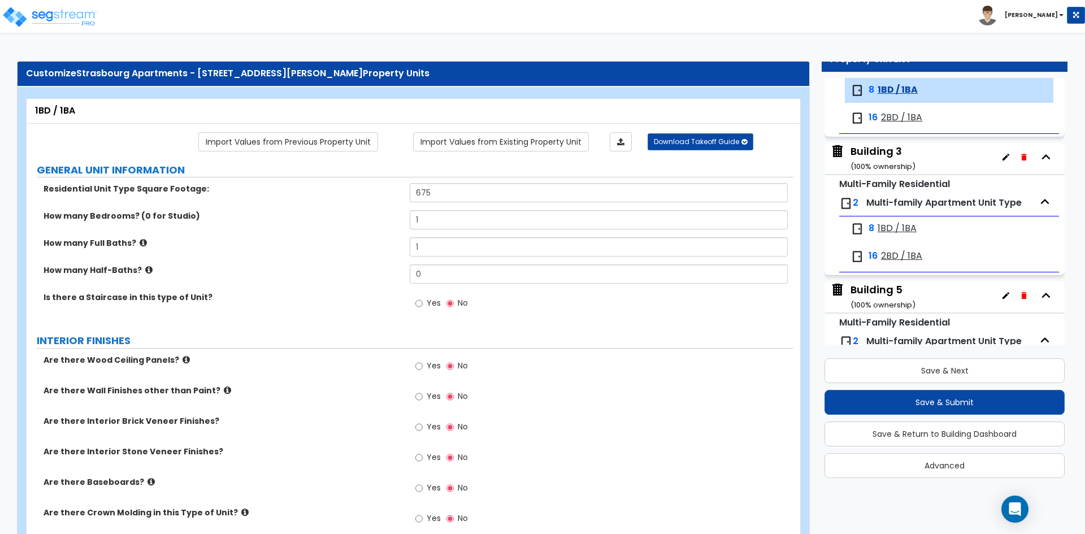
click at [331, 285] on div "How many Half-Baths? 0" at bounding box center [410, 277] width 767 height 27
click at [358, 311] on div "Is there a Staircase in this type of Unit? Yes No" at bounding box center [410, 307] width 767 height 31
click at [336, 375] on div "Are there Wood Ceiling Panels? Yes No" at bounding box center [410, 369] width 767 height 31
click at [312, 266] on label "How many Half-Baths?" at bounding box center [223, 269] width 358 height 11
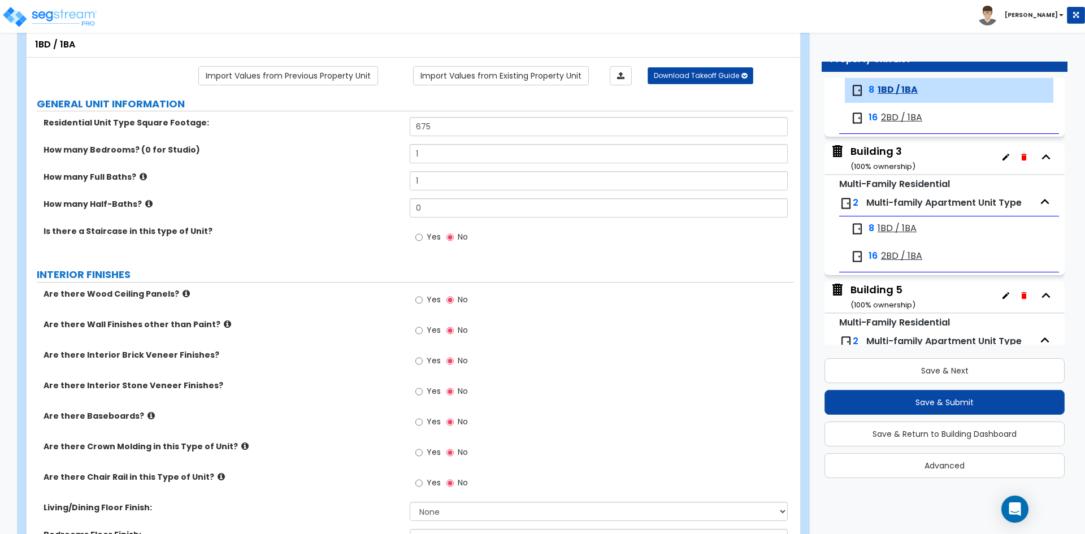
scroll to position [0, 0]
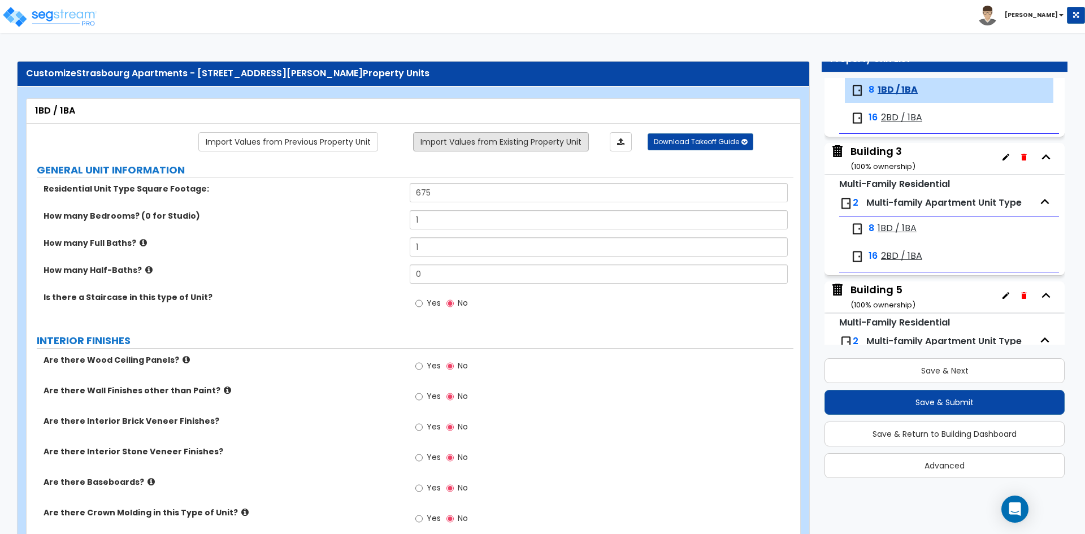
click at [517, 139] on link "Import Values from Existing Property Unit" at bounding box center [501, 141] width 176 height 19
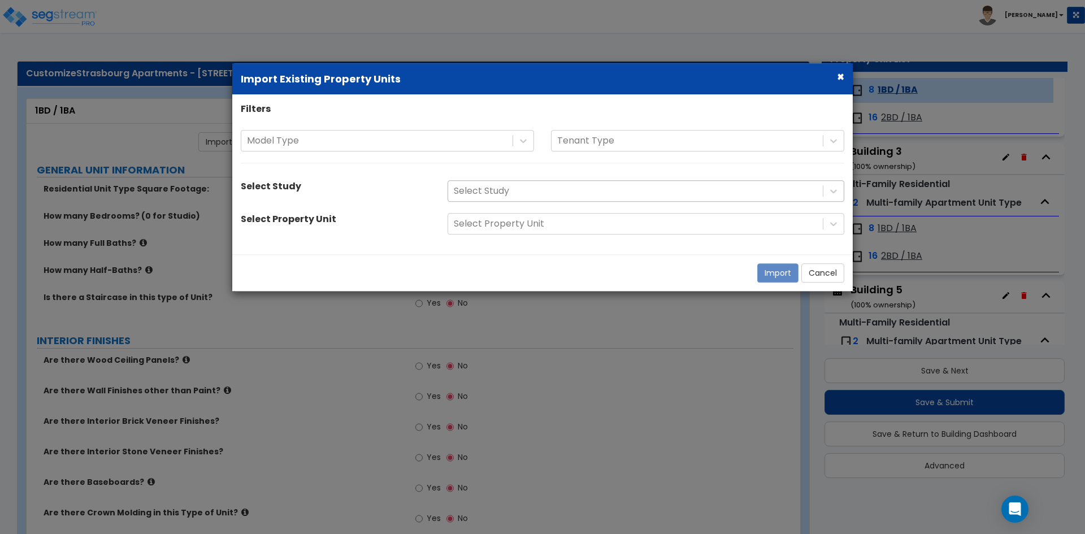
click at [476, 193] on div at bounding box center [635, 191] width 363 height 15
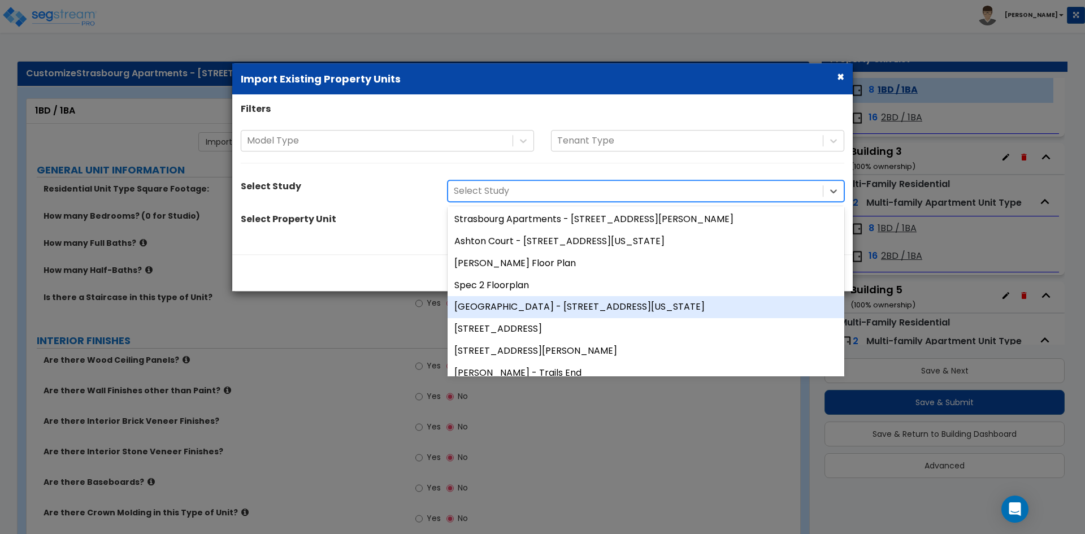
click at [536, 316] on div "[GEOGRAPHIC_DATA] - [STREET_ADDRESS][US_STATE]" at bounding box center [646, 308] width 397 height 22
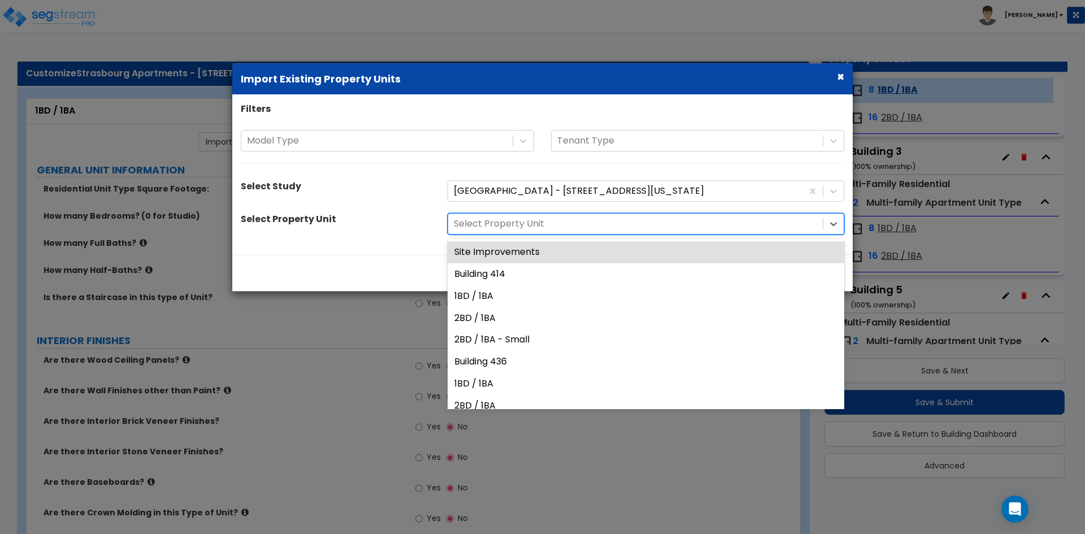
click at [503, 225] on div at bounding box center [635, 223] width 363 height 15
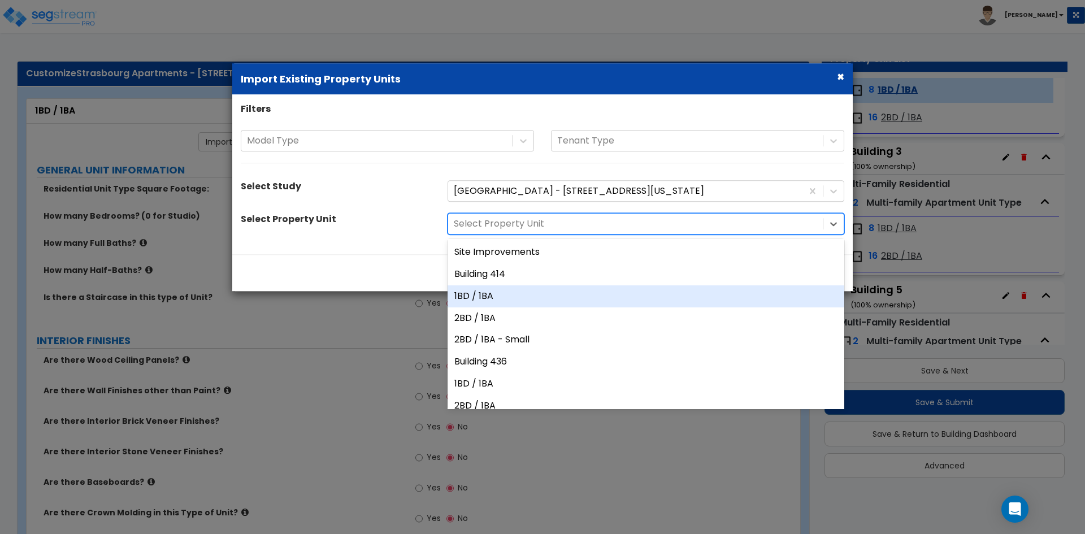
click at [495, 294] on div "1BD / 1BA" at bounding box center [646, 296] width 397 height 22
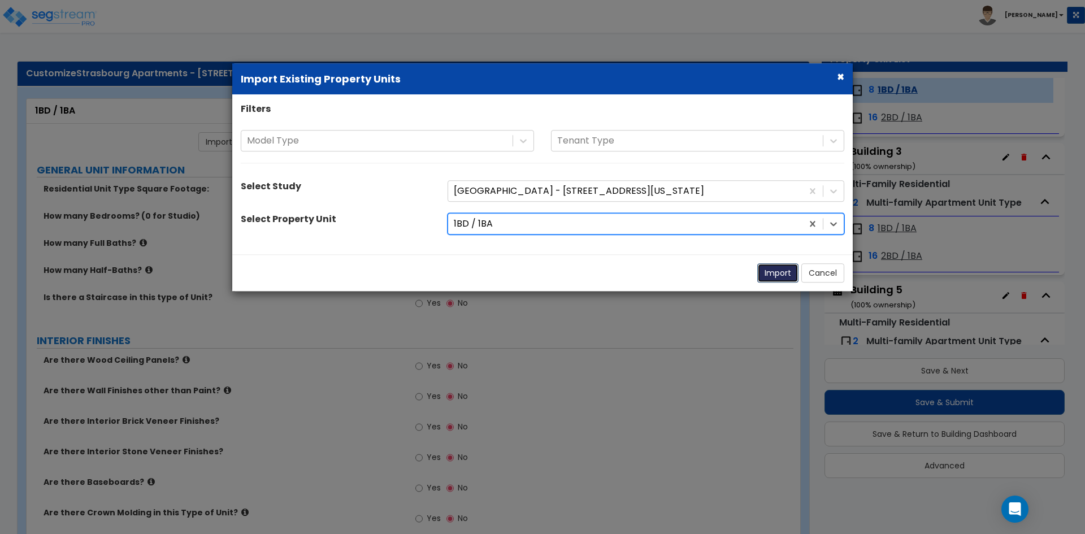
click at [786, 270] on button "Import" at bounding box center [777, 272] width 41 height 19
type input "616"
radio input "true"
select select "5"
select select "4"
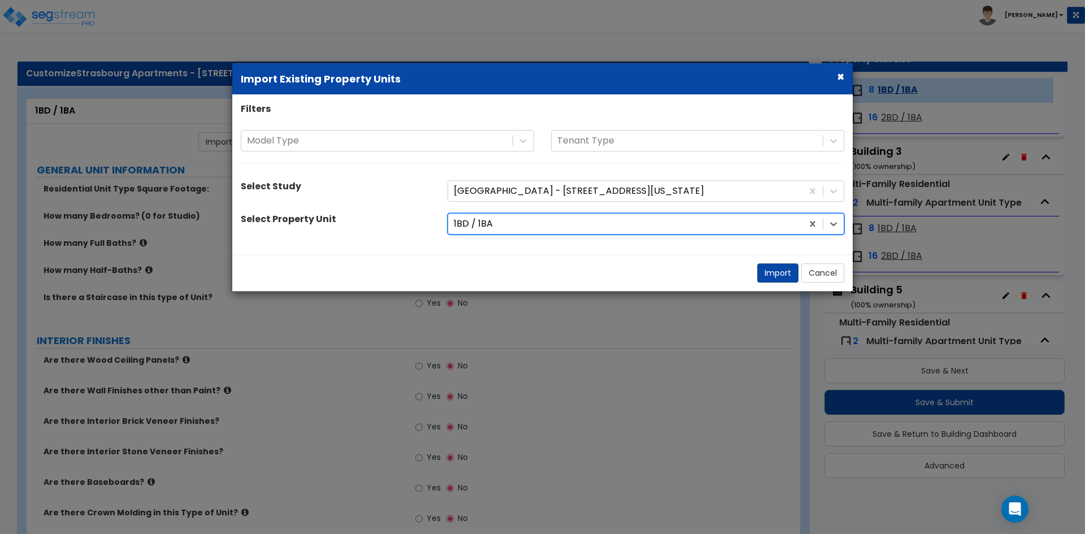
select select "1"
radio input "true"
type input "1"
select select "1"
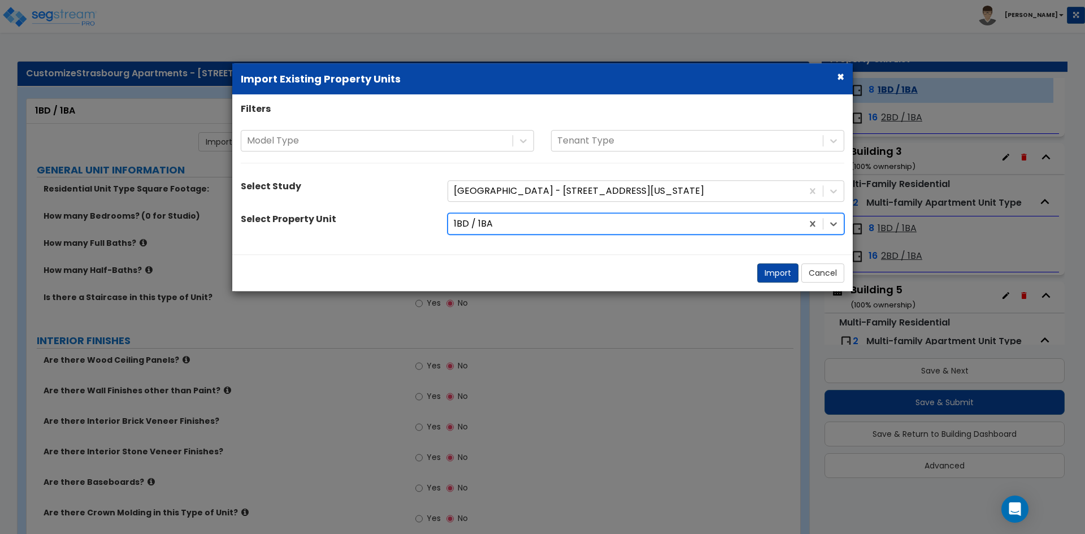
type input "10.1"
select select "1"
radio input "true"
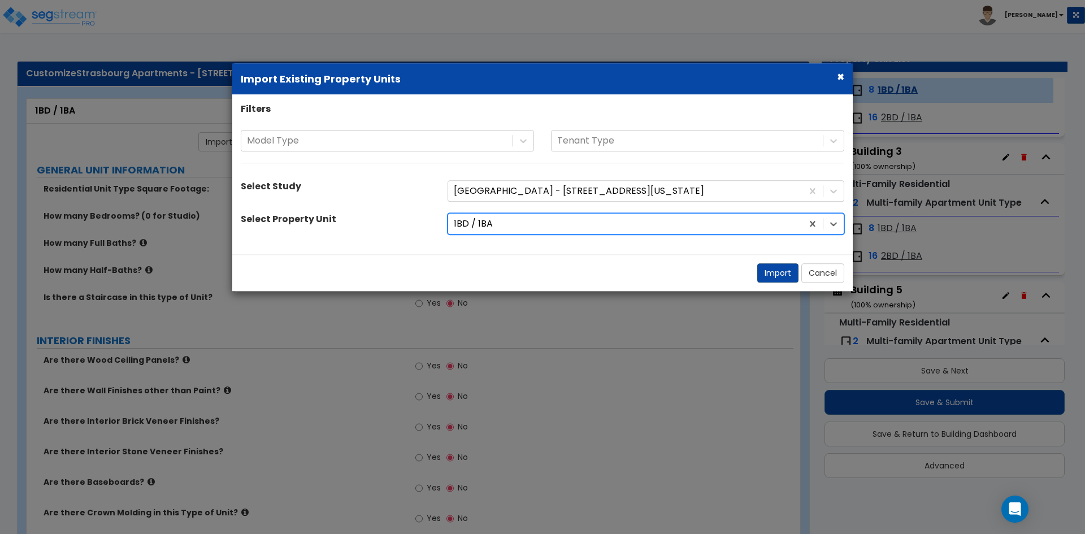
select select "2"
select select "5"
select select "1"
select select "3"
select select "6"
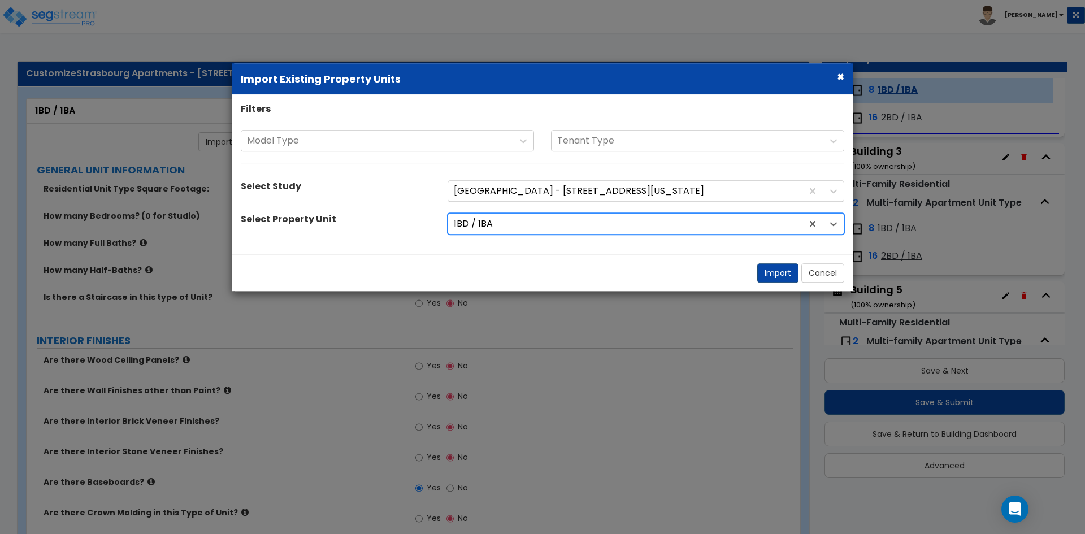
select select "1"
select select "2"
select select "1"
select select "5"
select select "1"
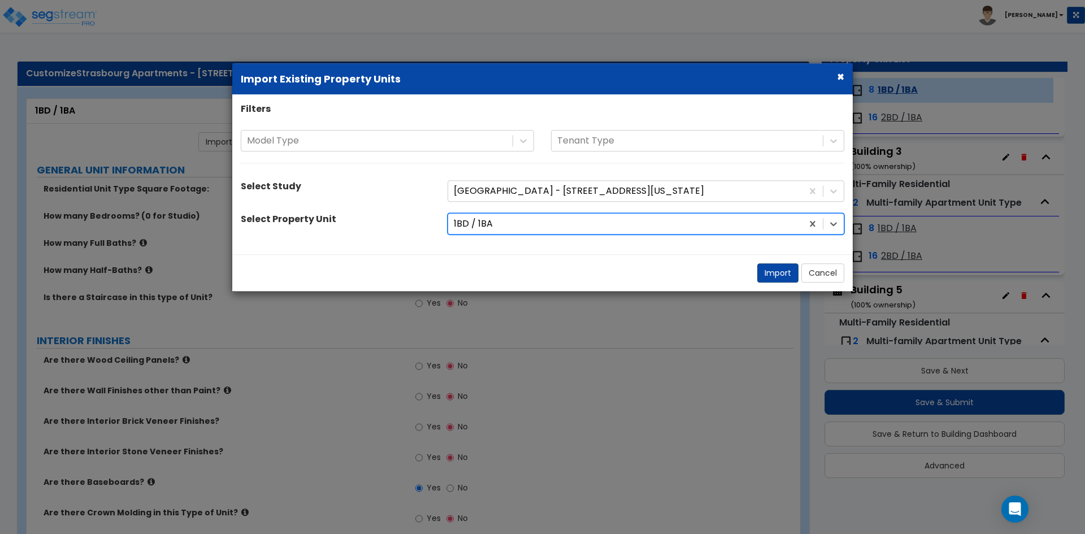
select select "2"
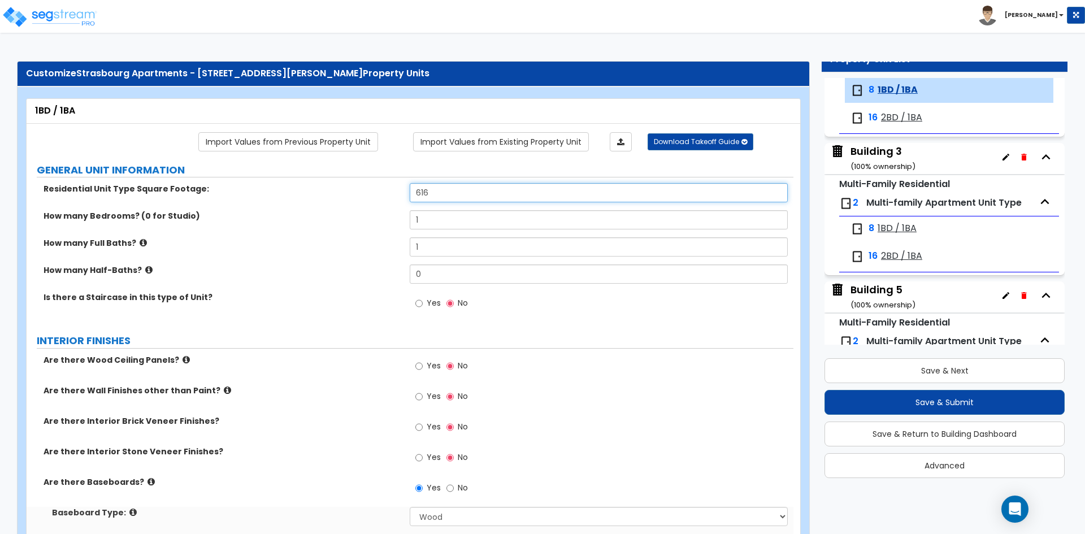
click at [477, 197] on input "616" at bounding box center [599, 192] width 378 height 19
type input "675"
click at [404, 186] on div "Residential Unit Type Square Footage:" at bounding box center [218, 188] width 383 height 11
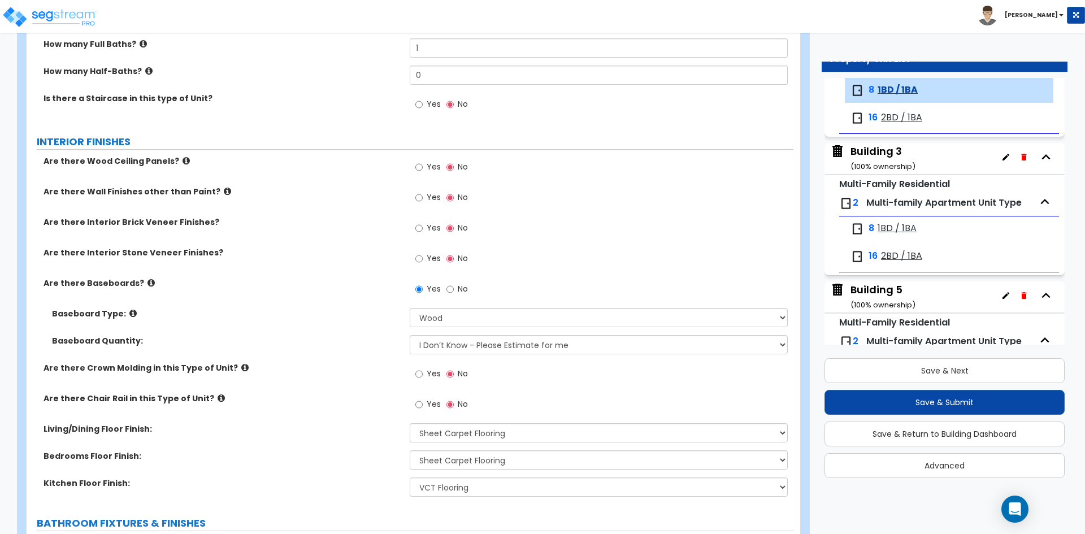
scroll to position [226, 0]
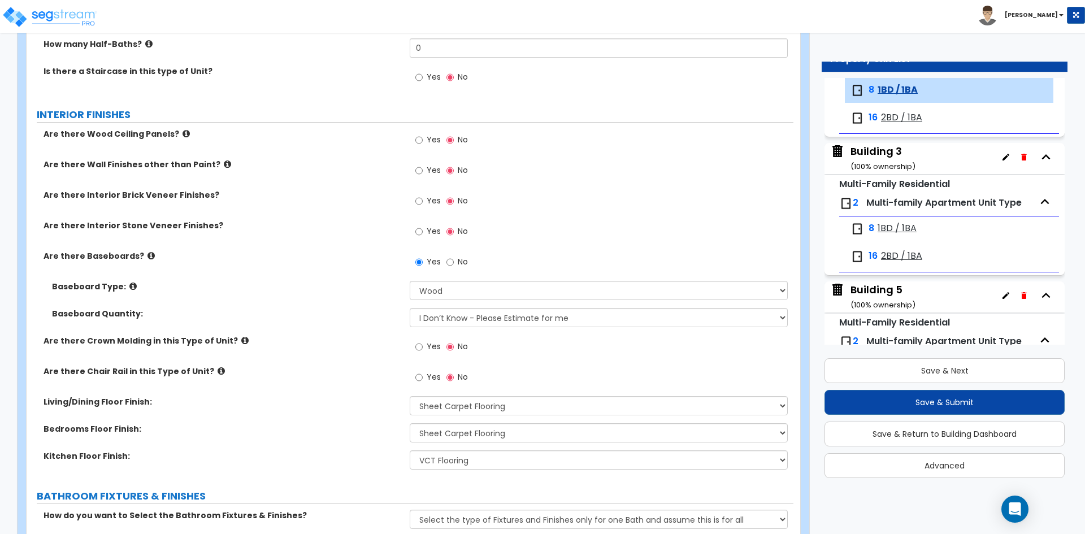
click at [341, 383] on div "Are there Chair Rail in this Type of Unit? Yes No" at bounding box center [410, 381] width 767 height 31
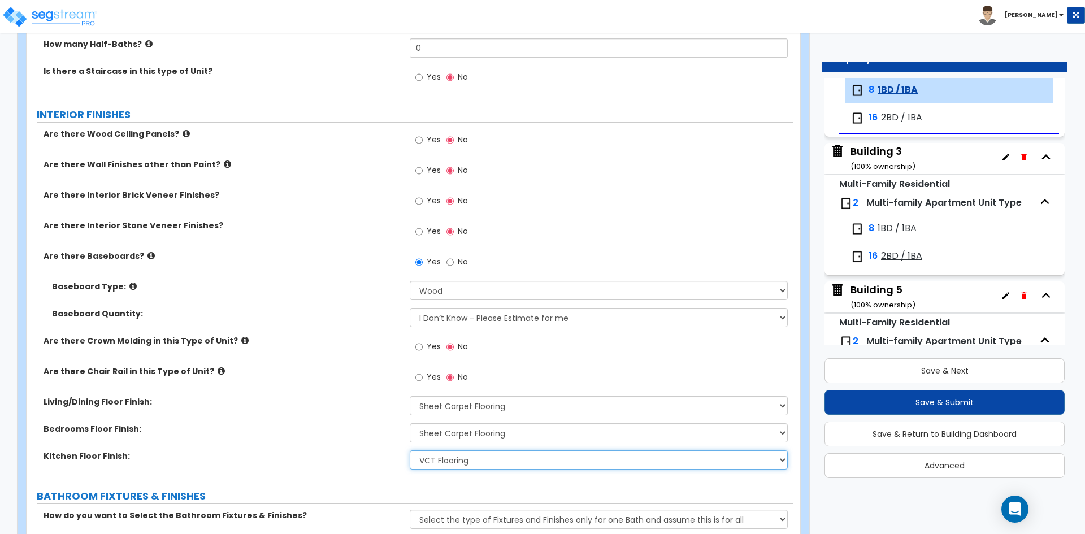
click at [483, 462] on select "None Tile Flooring Hardwood Flooring Resilient Laminate Flooring VCT Flooring S…" at bounding box center [599, 459] width 378 height 19
click at [410, 450] on select "None Tile Flooring Hardwood Flooring Resilient Laminate Flooring VCT Flooring S…" at bounding box center [599, 459] width 378 height 19
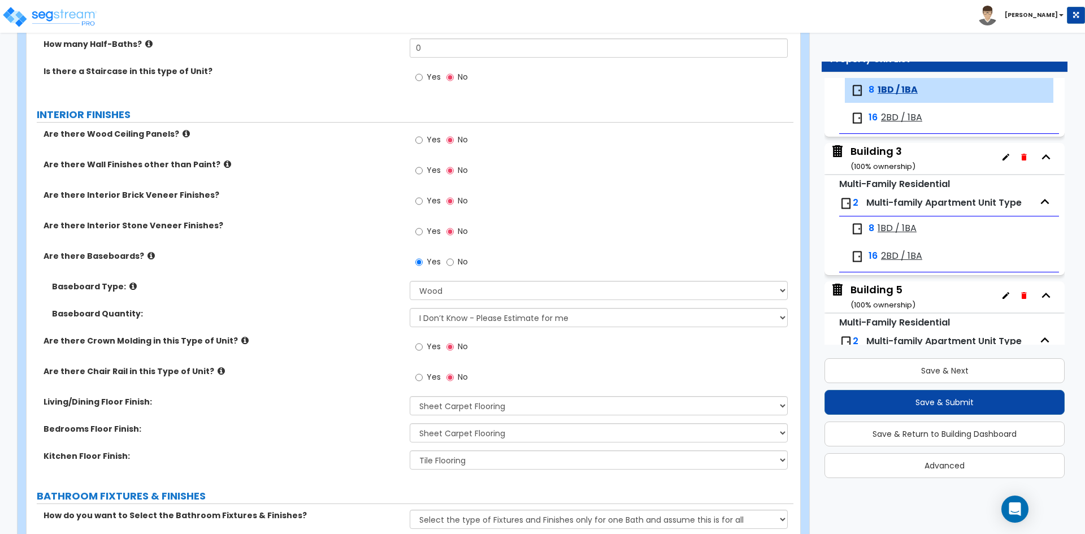
click at [214, 391] on div "Are there Chair Rail in this Type of Unit? Yes No" at bounding box center [410, 381] width 767 height 31
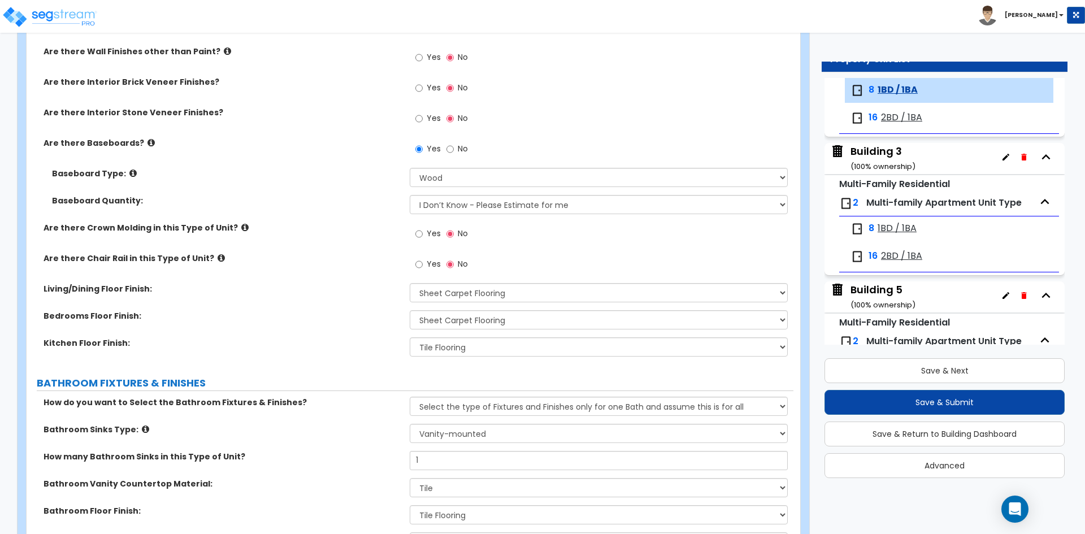
click at [323, 353] on div "Kitchen Floor Finish: None Tile Flooring Hardwood Flooring Resilient Laminate F…" at bounding box center [410, 350] width 767 height 27
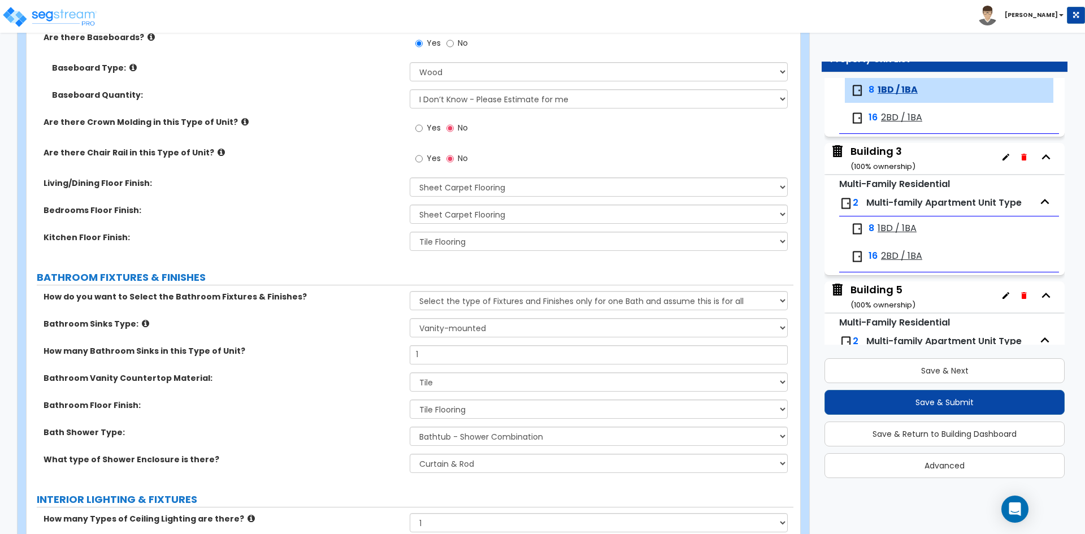
scroll to position [452, 0]
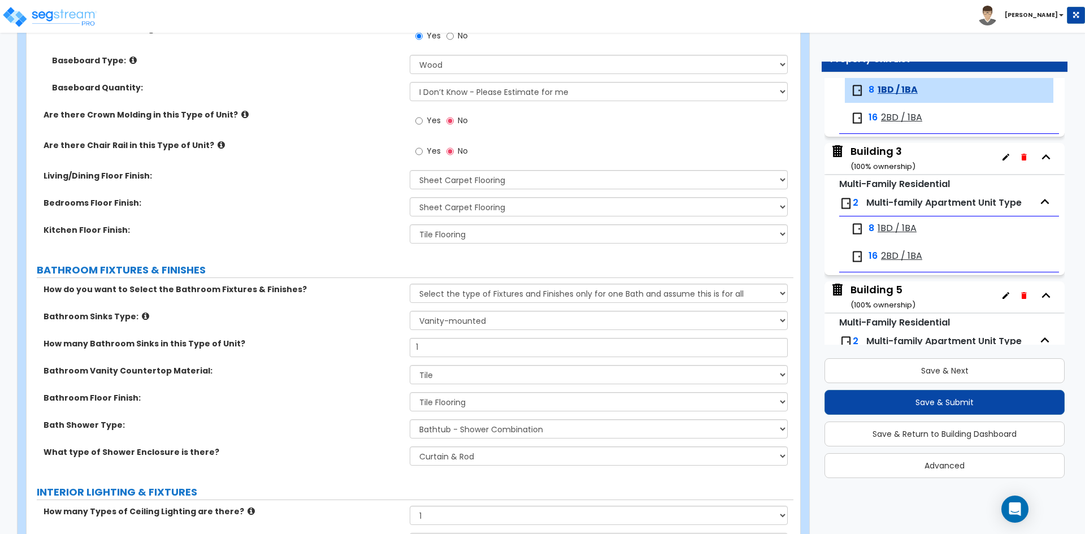
click at [456, 221] on div "Bedrooms Floor Finish: None Tile Flooring Hardwood Flooring Resilient Laminate …" at bounding box center [410, 210] width 767 height 27
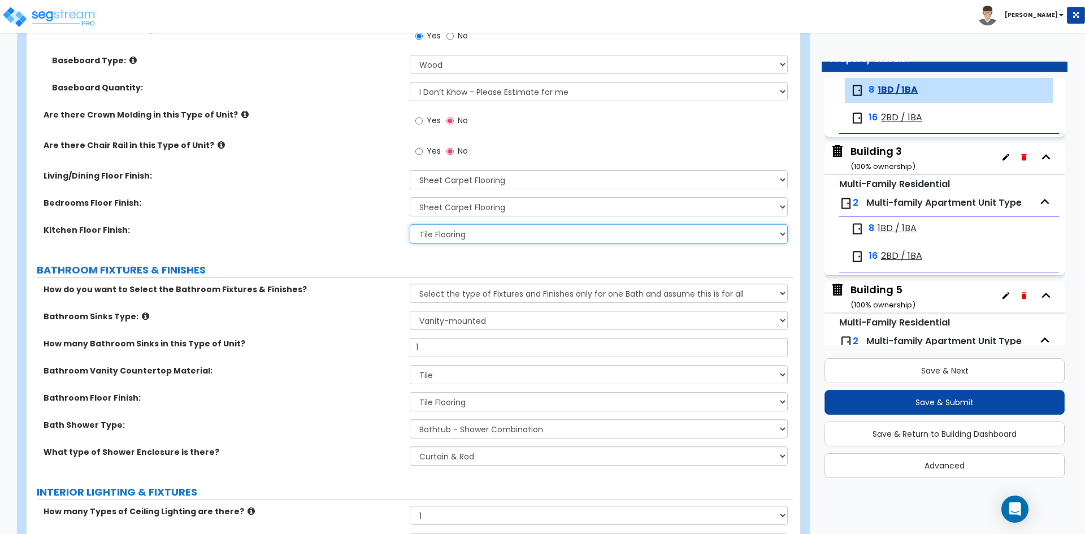
click at [457, 234] on select "None Tile Flooring Hardwood Flooring Resilient Laminate Flooring VCT Flooring S…" at bounding box center [599, 233] width 378 height 19
click at [410, 224] on select "None Tile Flooring Hardwood Flooring Resilient Laminate Flooring VCT Flooring S…" at bounding box center [599, 233] width 378 height 19
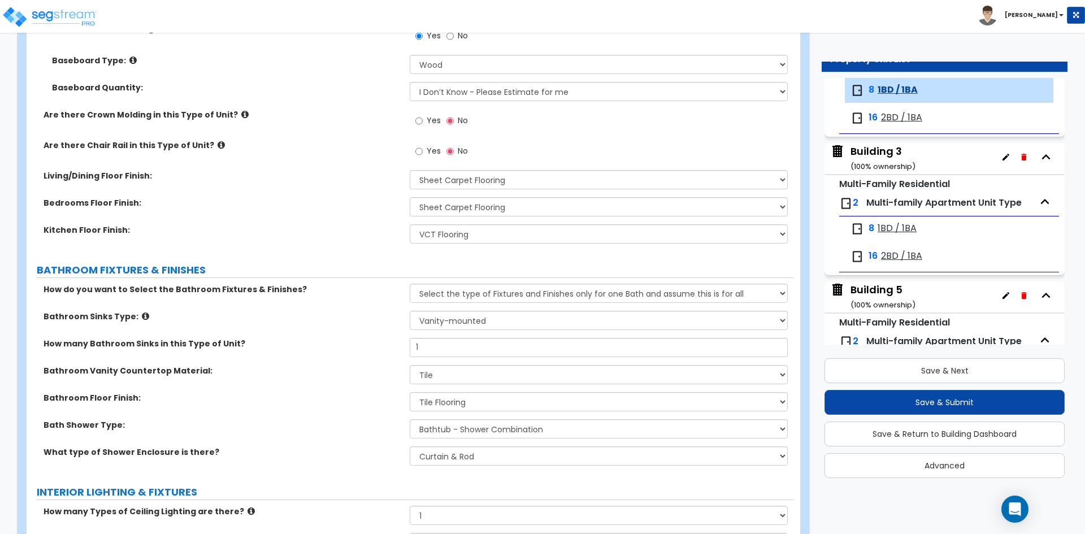
click at [244, 371] on label "Bathroom Vanity Countertop Material:" at bounding box center [223, 370] width 358 height 11
click at [317, 229] on label "Kitchen Floor Finish:" at bounding box center [223, 229] width 358 height 11
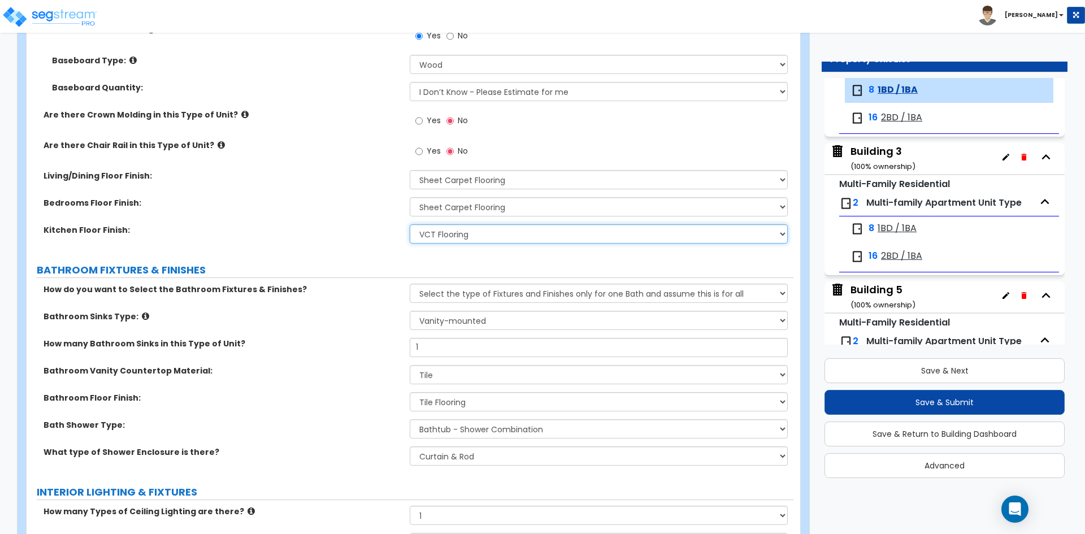
click at [485, 226] on select "None Tile Flooring Hardwood Flooring Resilient Laminate Flooring VCT Flooring S…" at bounding box center [599, 233] width 378 height 19
click at [410, 224] on select "None Tile Flooring Hardwood Flooring Resilient Laminate Flooring VCT Flooring S…" at bounding box center [599, 233] width 378 height 19
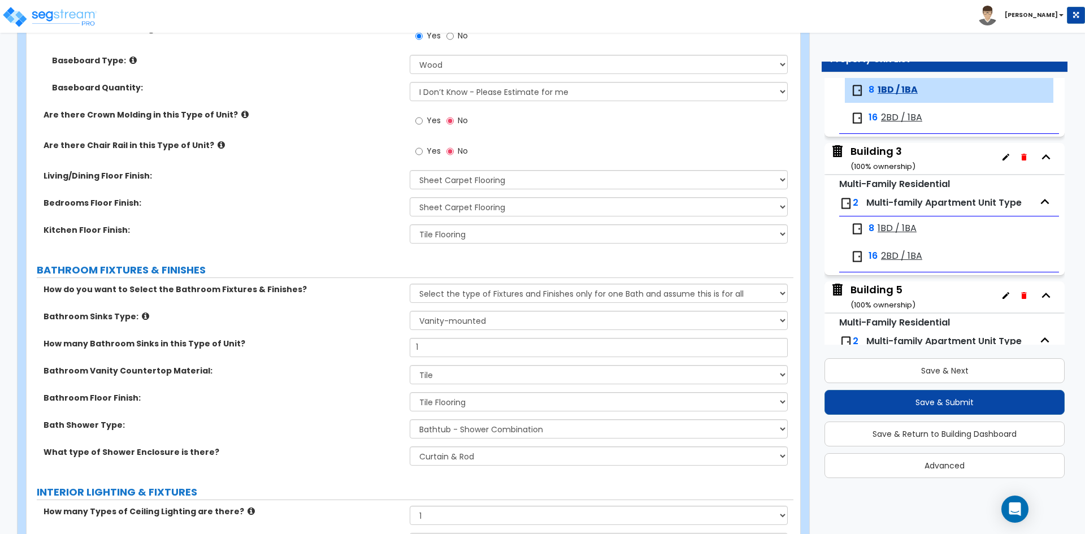
click at [354, 246] on div "Kitchen Floor Finish: None Tile Flooring Hardwood Flooring Resilient Laminate F…" at bounding box center [410, 237] width 767 height 27
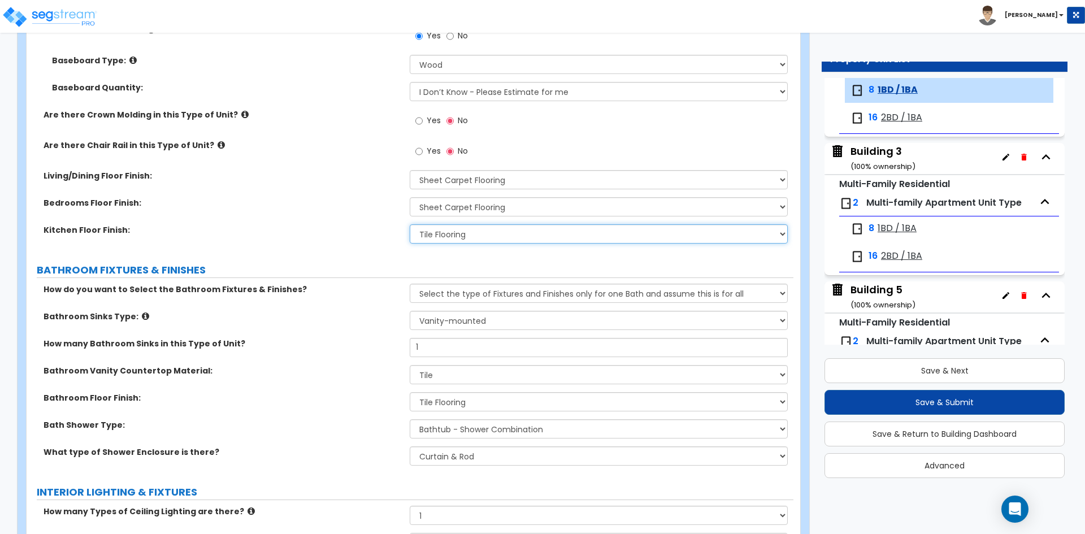
click at [457, 232] on select "None Tile Flooring Hardwood Flooring Resilient Laminate Flooring VCT Flooring S…" at bounding box center [599, 233] width 378 height 19
select select "4"
click at [410, 224] on select "None Tile Flooring Hardwood Flooring Resilient Laminate Flooring VCT Flooring S…" at bounding box center [599, 233] width 378 height 19
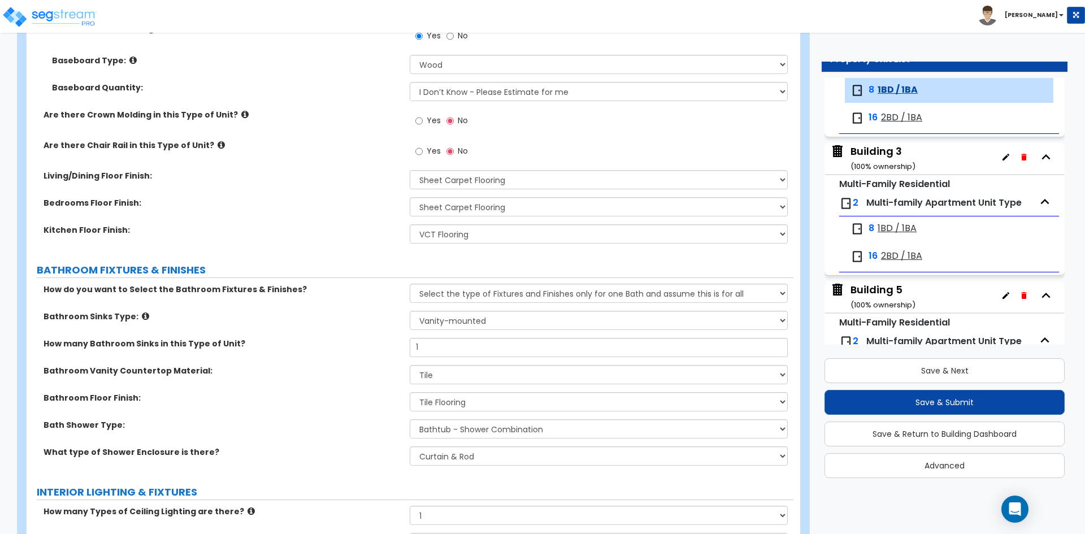
click at [291, 319] on label "Bathroom Sinks Type:" at bounding box center [223, 316] width 358 height 11
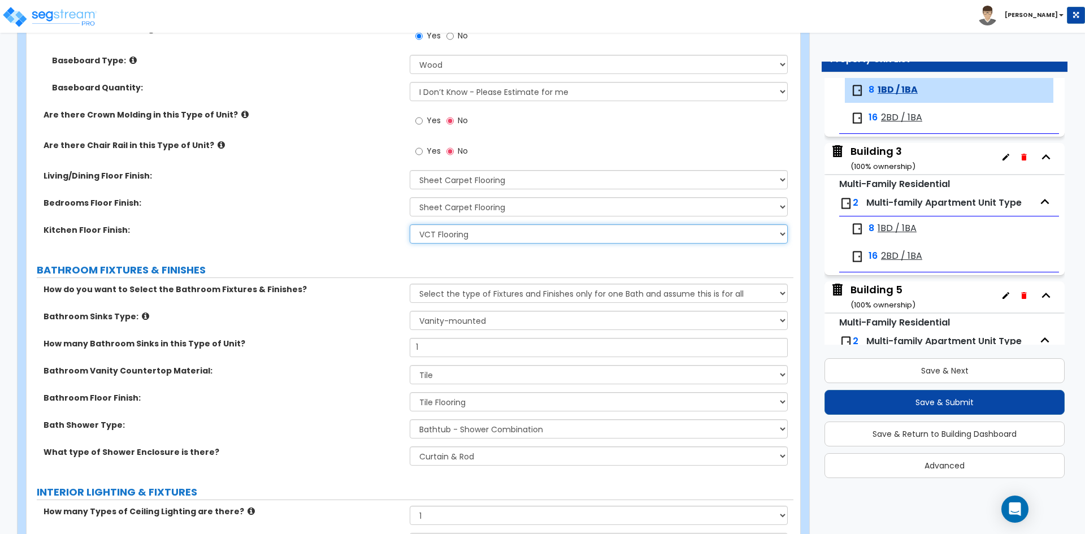
click at [485, 237] on select "None Tile Flooring Hardwood Flooring Resilient Laminate Flooring VCT Flooring S…" at bounding box center [599, 233] width 378 height 19
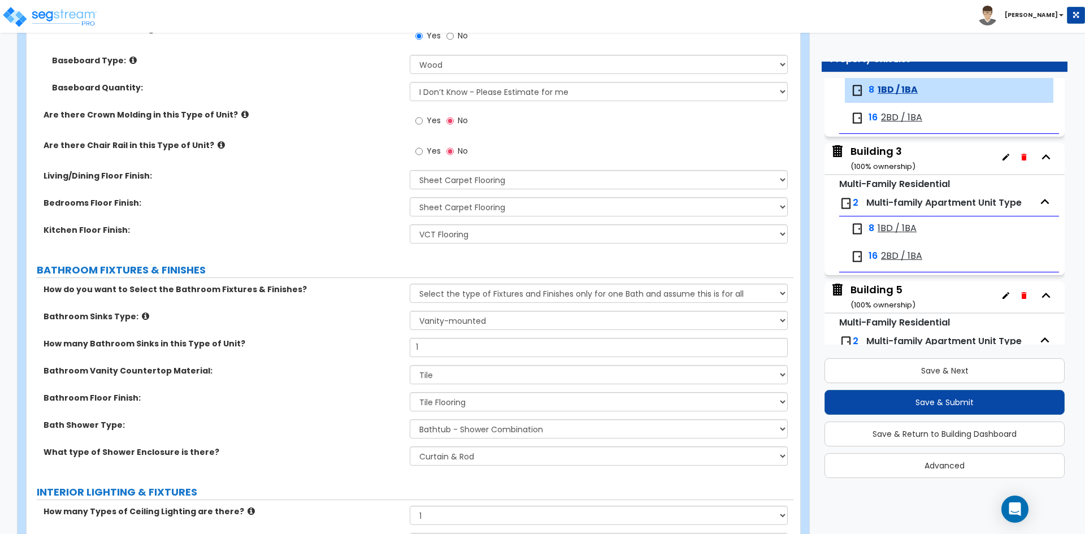
click at [320, 328] on div "Bathroom Sinks Type: Please Choose One Wall-mounted Pedestal-mounted Vanity-mou…" at bounding box center [410, 324] width 767 height 27
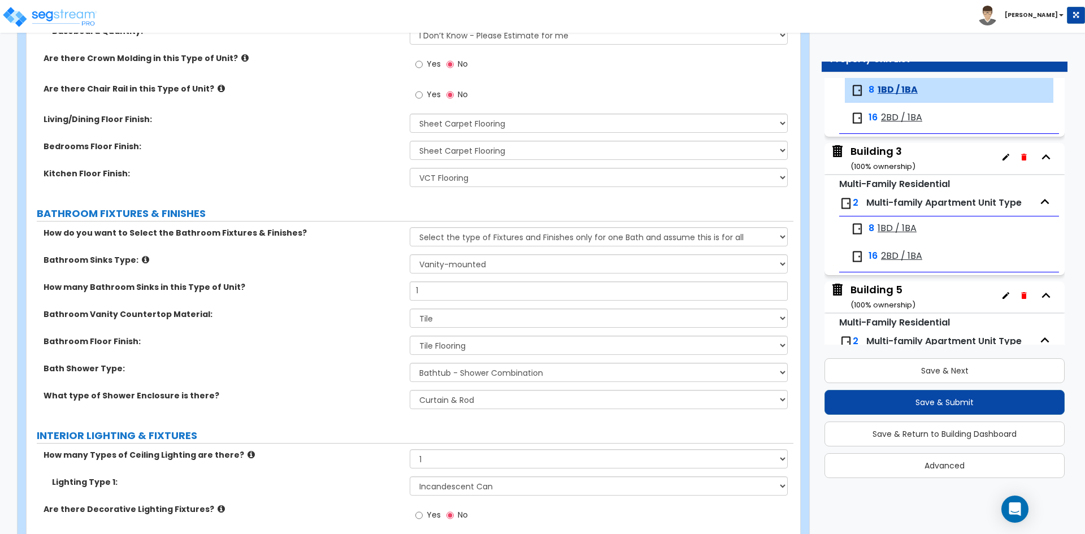
click at [331, 413] on div "What type of Shower Enclosure is there? Please Choose One Curtain & [PERSON_NAM…" at bounding box center [410, 403] width 767 height 27
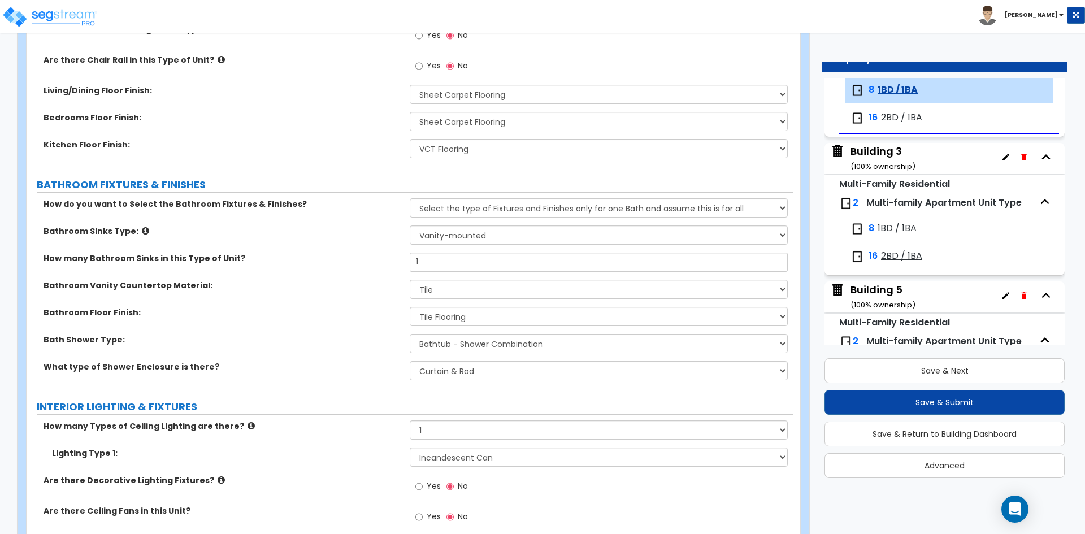
scroll to position [565, 0]
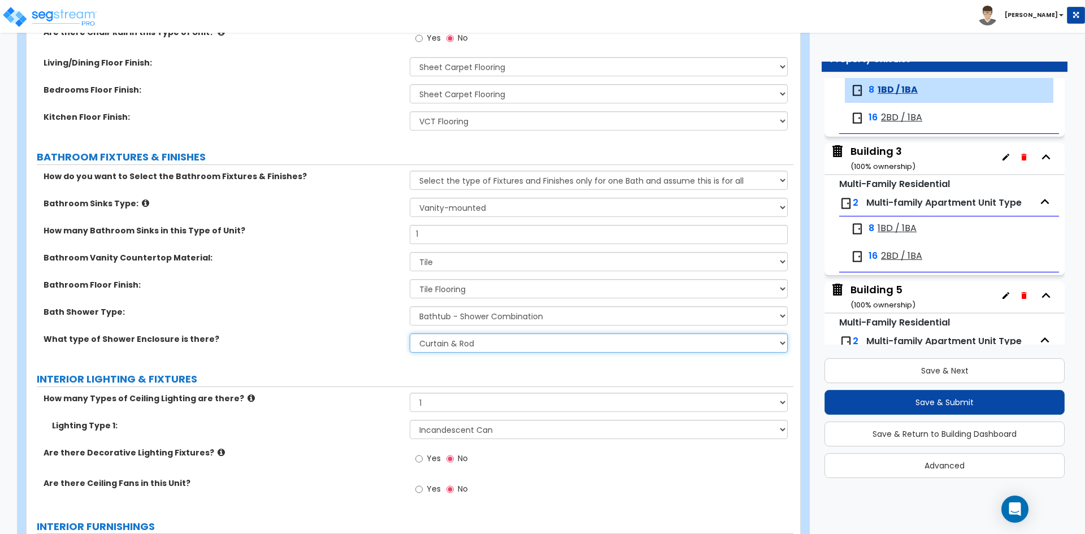
click at [462, 339] on select "Please Choose One Curtain & [PERSON_NAME] Sliding Doors Glass Hinged Doors" at bounding box center [599, 342] width 378 height 19
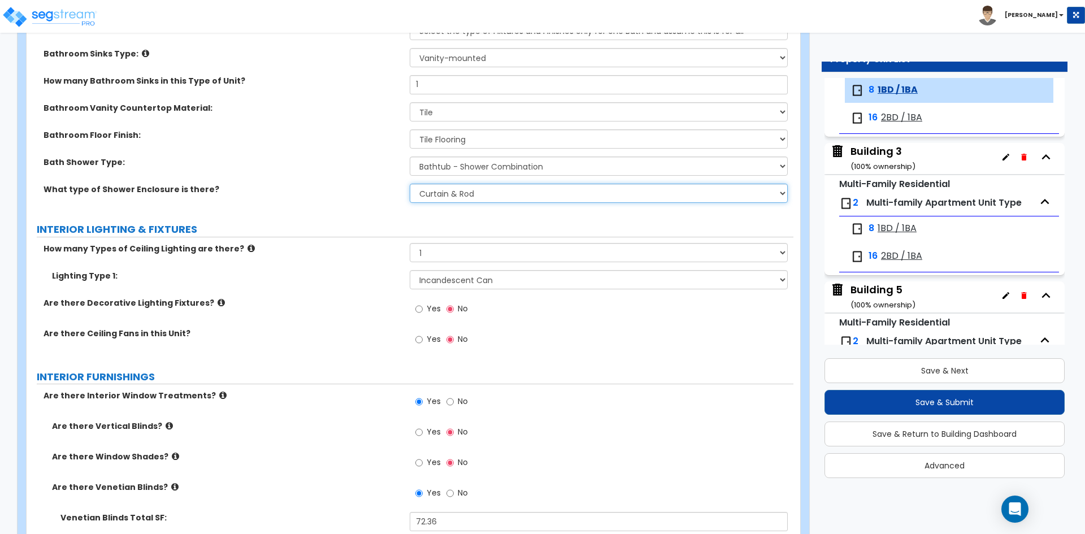
scroll to position [735, 0]
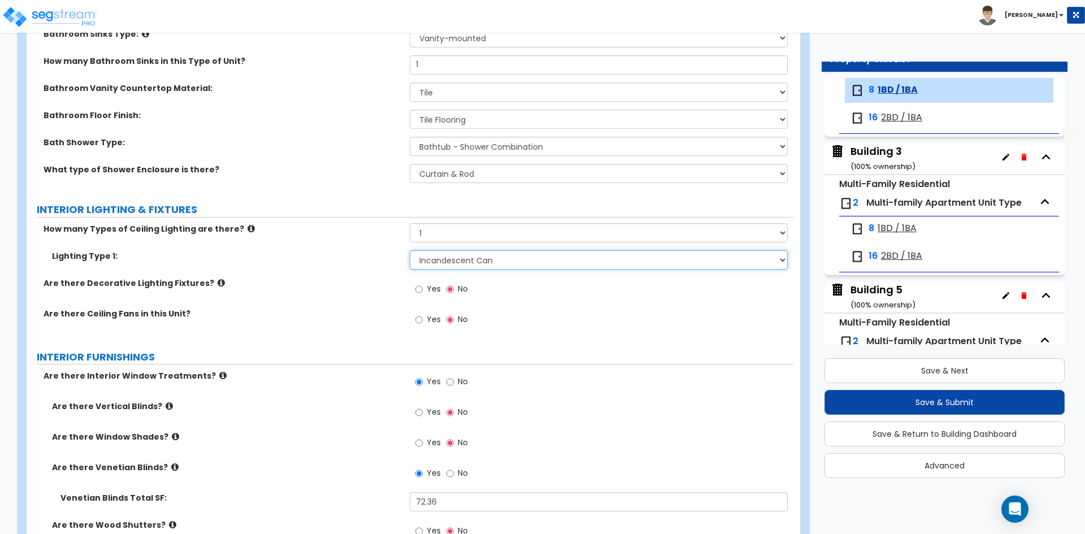
click at [466, 262] on select "Please Choose One LED Surface-Mounted LED Recessed Fluorescent Surface-Mounted …" at bounding box center [599, 259] width 378 height 19
select select "6"
click at [410, 250] on select "Please Choose One LED Surface-Mounted LED Recessed Fluorescent Surface-Mounted …" at bounding box center [599, 259] width 378 height 19
click at [327, 315] on label "Are there Ceiling Fans in this Unit?" at bounding box center [223, 313] width 358 height 11
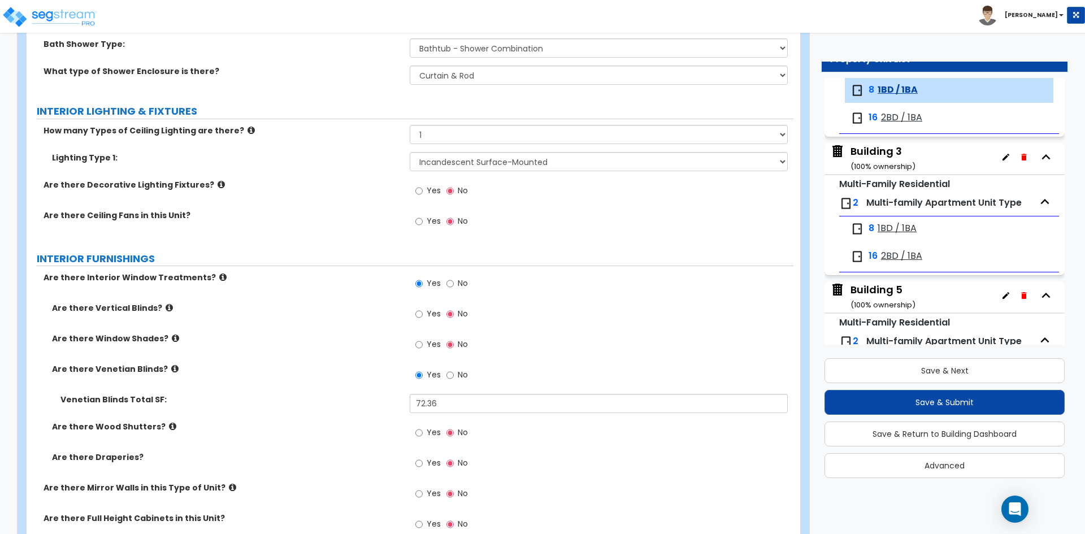
scroll to position [848, 0]
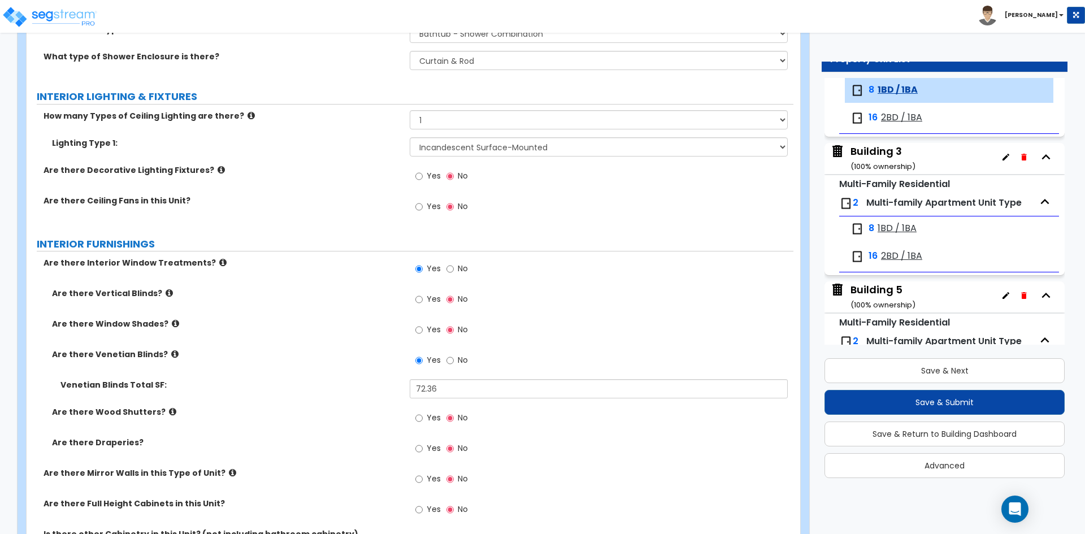
click at [249, 337] on div "Are there Window Shades? Yes No" at bounding box center [410, 333] width 767 height 31
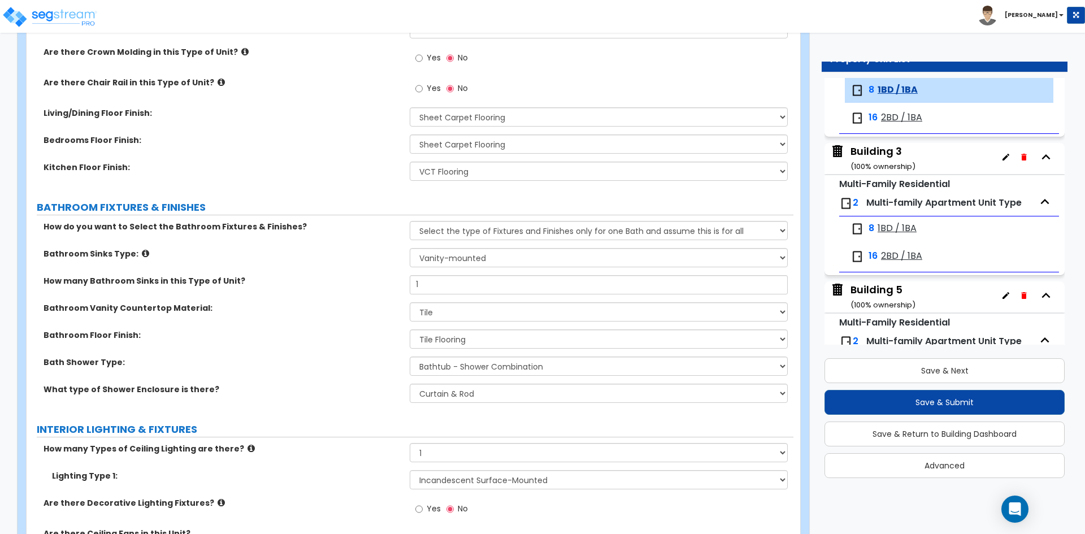
scroll to position [509, 0]
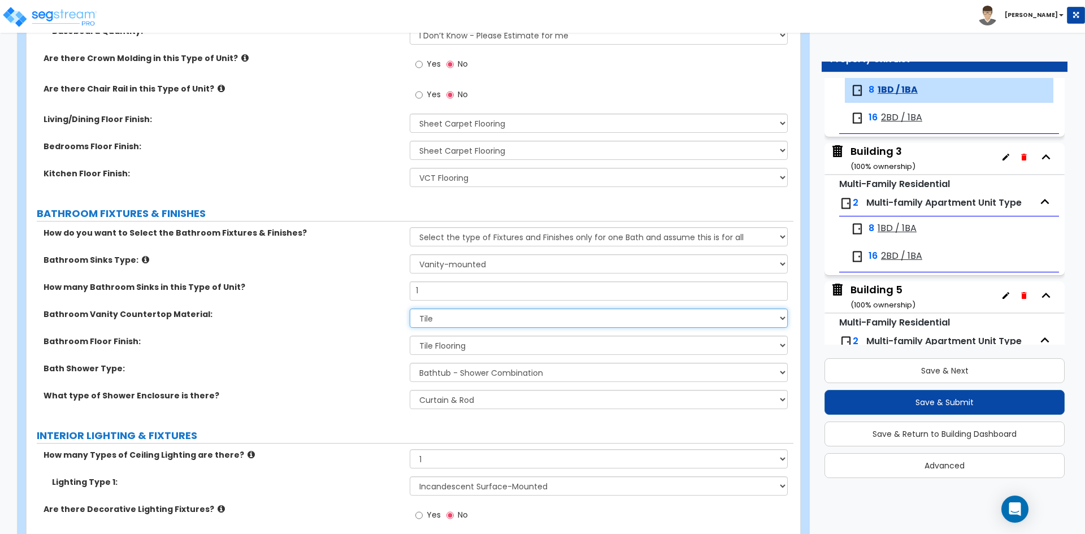
click at [433, 318] on select "None Plastic Laminate Solid Surface Stone Quartz Marble Tile Wood" at bounding box center [599, 318] width 378 height 19
select select "2"
click at [410, 309] on select "None Plastic Laminate Solid Surface Stone Quartz Marble Tile Wood" at bounding box center [599, 318] width 378 height 19
click at [326, 345] on label "Bathroom Floor Finish:" at bounding box center [223, 341] width 358 height 11
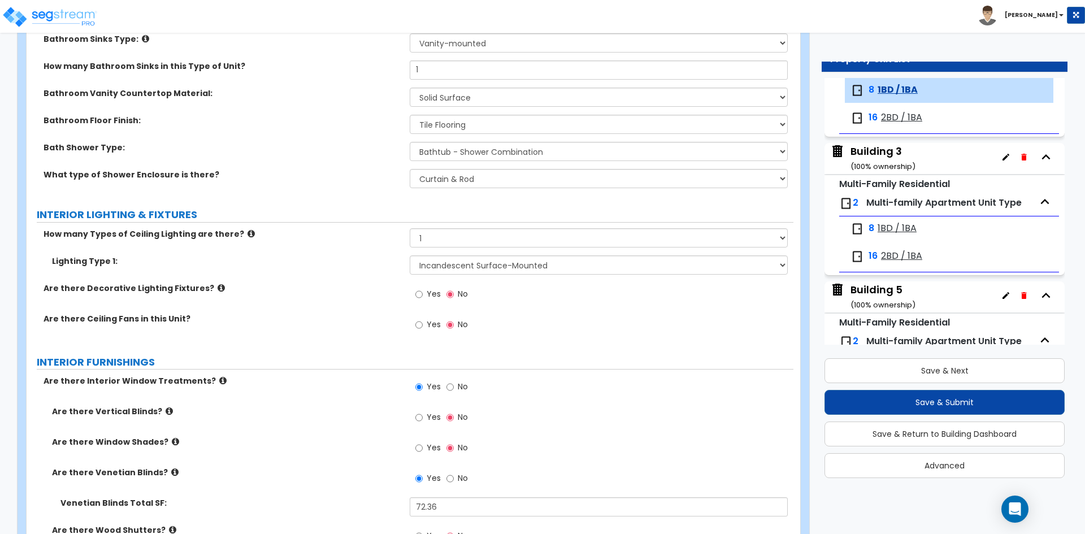
scroll to position [622, 0]
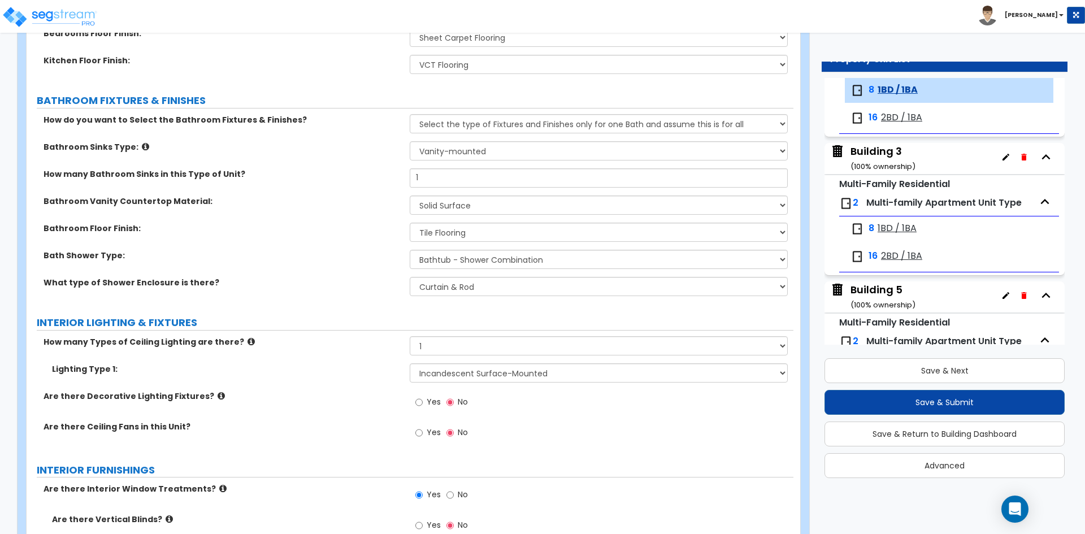
click at [286, 210] on div "Bathroom Vanity Countertop Material: None Plastic Laminate Solid Surface Stone …" at bounding box center [410, 209] width 767 height 27
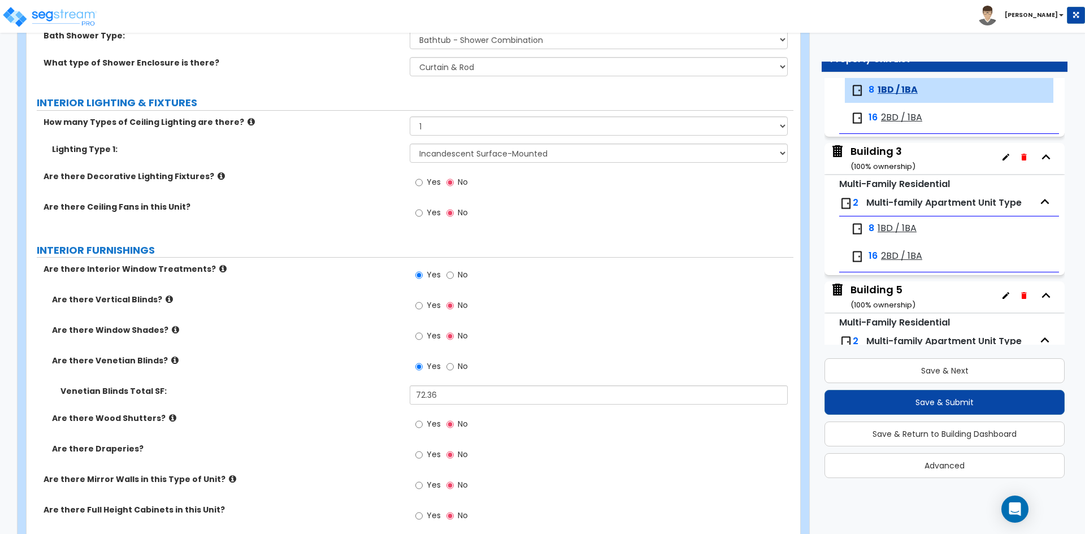
scroll to position [848, 0]
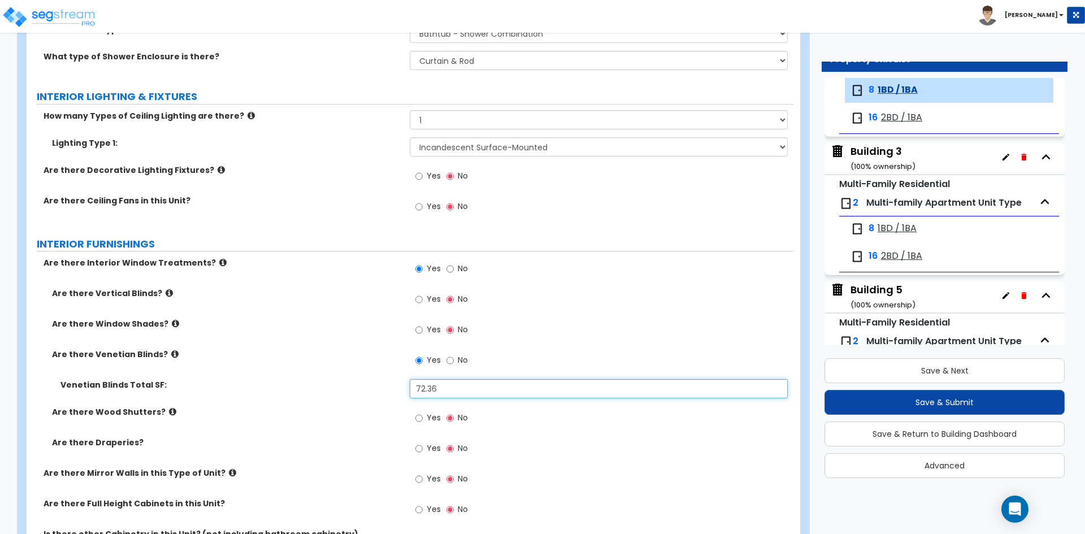
click at [458, 394] on input "72.36" at bounding box center [599, 388] width 378 height 19
click at [309, 347] on div "Are there Window Shades? Yes No" at bounding box center [410, 333] width 767 height 31
click at [484, 390] on input "28" at bounding box center [599, 388] width 378 height 19
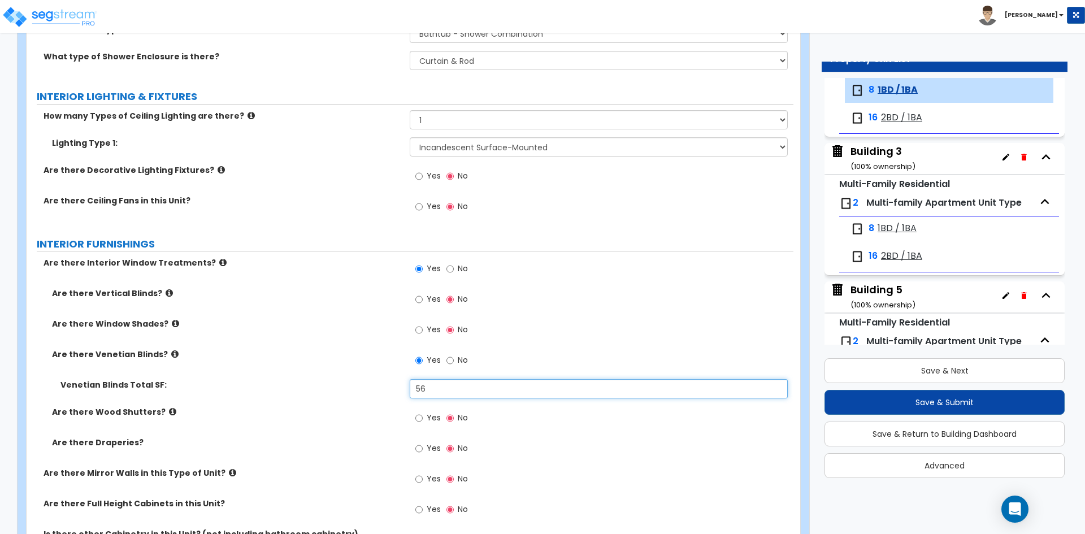
type input "56"
click at [315, 349] on label "Are there Venetian Blinds?" at bounding box center [226, 354] width 349 height 11
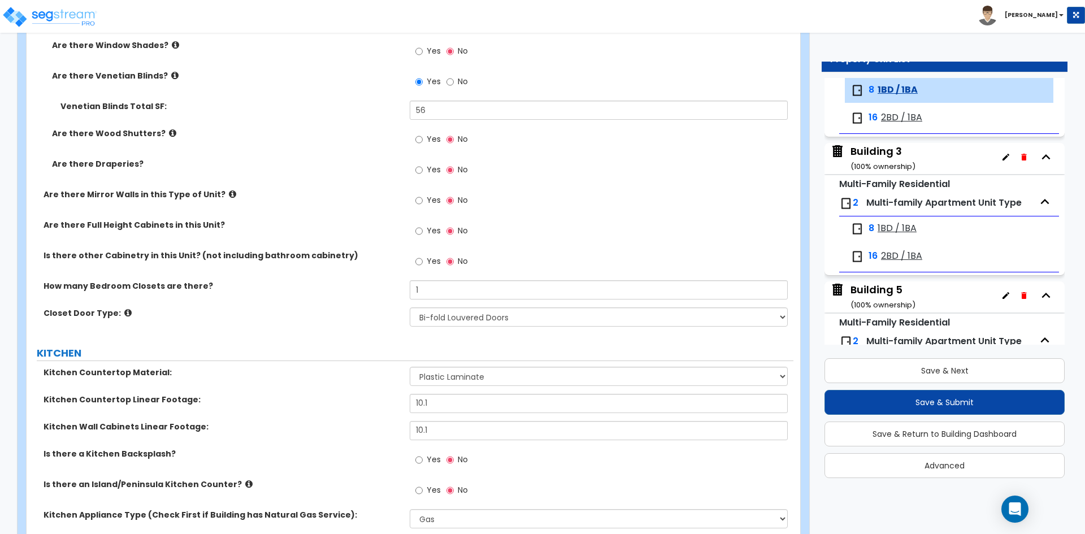
scroll to position [1130, 0]
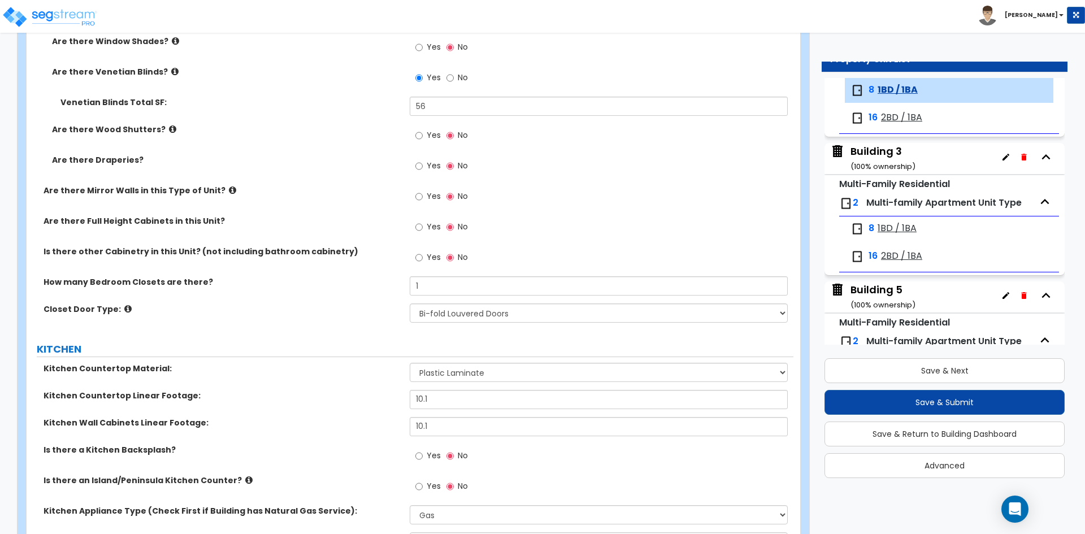
click at [205, 316] on div "Closet Door Type: None Bi-fold Louvered Doors Bi-fold Panel Doors Sliding Doors…" at bounding box center [410, 316] width 767 height 27
click at [290, 295] on div "How many Bedroom Closets are there? 1" at bounding box center [410, 289] width 767 height 27
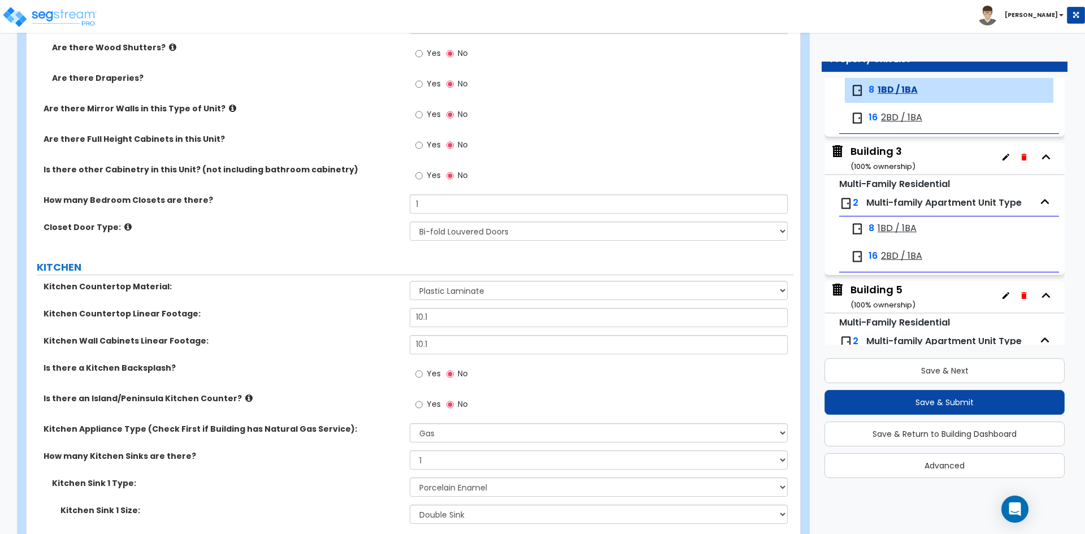
scroll to position [1243, 0]
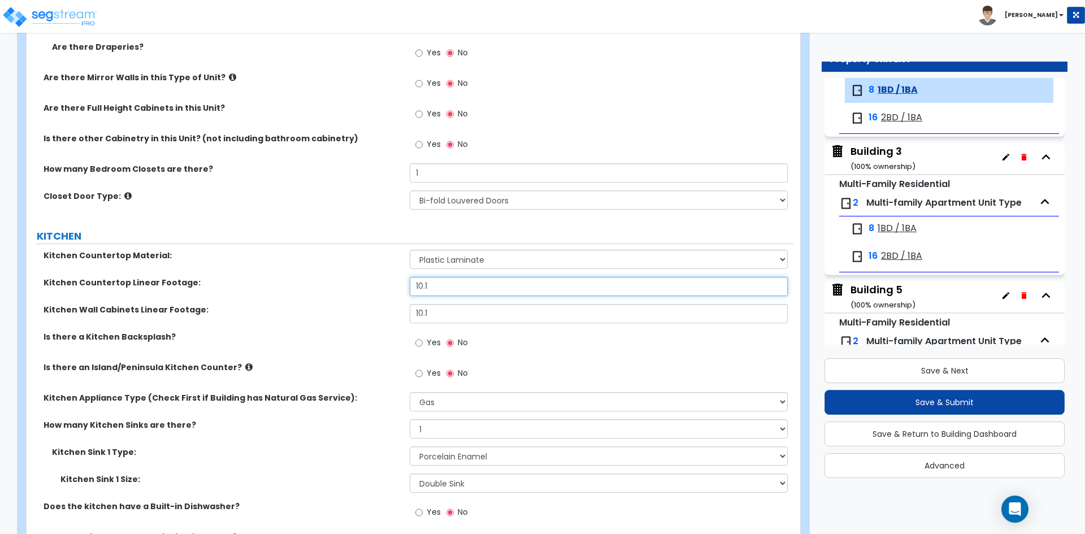
click at [510, 285] on input "10.1" at bounding box center [599, 286] width 378 height 19
click at [359, 316] on div "Kitchen Wall Cabinets Linear Footage: 10.1" at bounding box center [410, 317] width 767 height 27
click at [341, 300] on div "Kitchen Countertop Linear Footage: 10.1" at bounding box center [410, 290] width 767 height 27
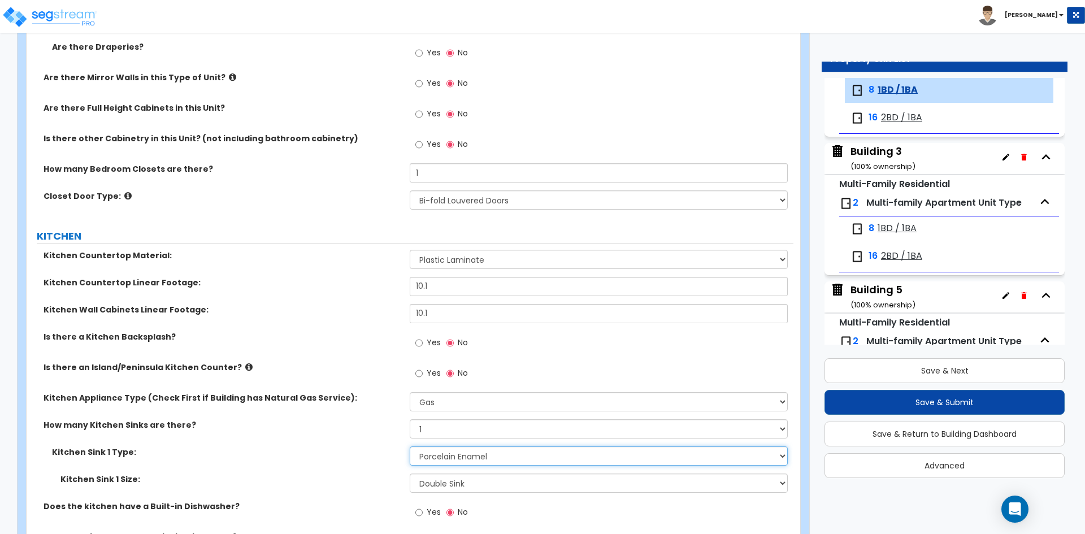
click at [468, 462] on select "Please Choose One Stainless Steel Porcelain Enamel Cast Iron Granite Composite" at bounding box center [599, 455] width 378 height 19
select select "1"
click at [410, 446] on select "Please Choose One Stainless Steel Porcelain Enamel Cast Iron Granite Composite" at bounding box center [599, 455] width 378 height 19
click at [364, 431] on div "How many Kitchen Sinks are there? None 1 2 3" at bounding box center [410, 432] width 767 height 27
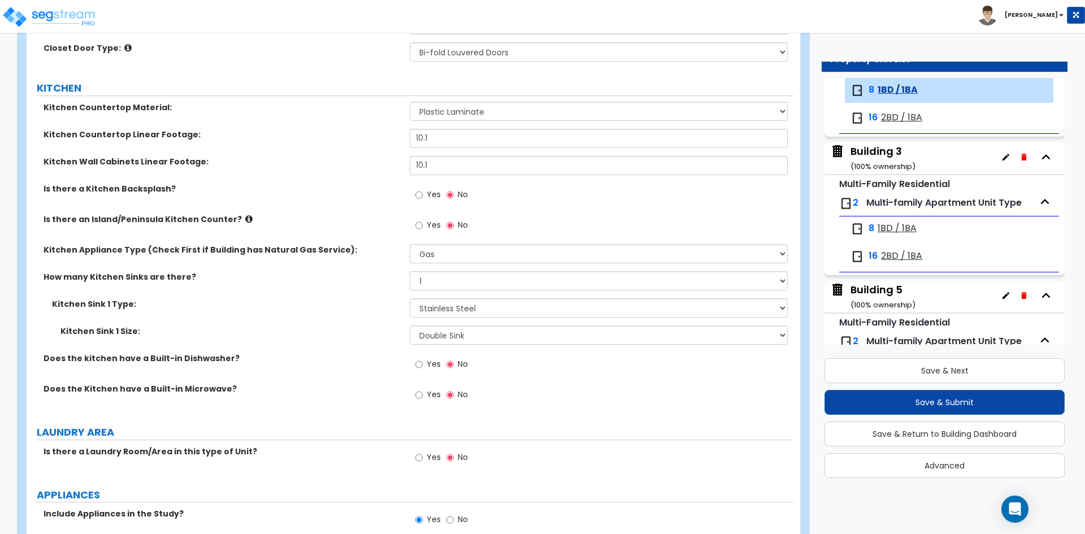
scroll to position [1413, 0]
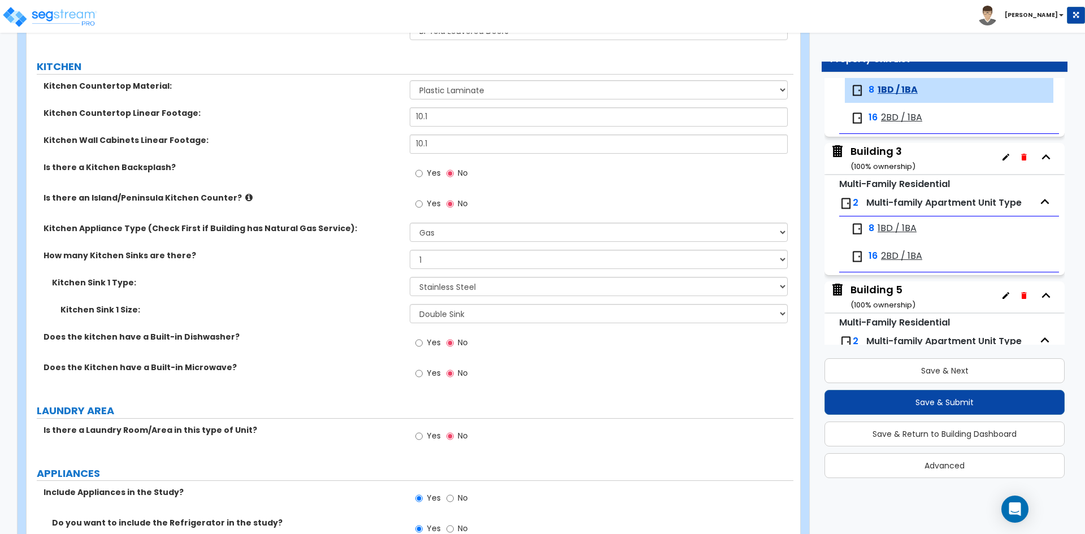
click at [435, 342] on span "Yes" at bounding box center [434, 342] width 14 height 11
click at [423, 342] on input "Yes" at bounding box center [418, 343] width 7 height 12
radio input "true"
click at [316, 375] on div "Does the Kitchen have a Built-in Microwave? Yes No" at bounding box center [410, 377] width 767 height 31
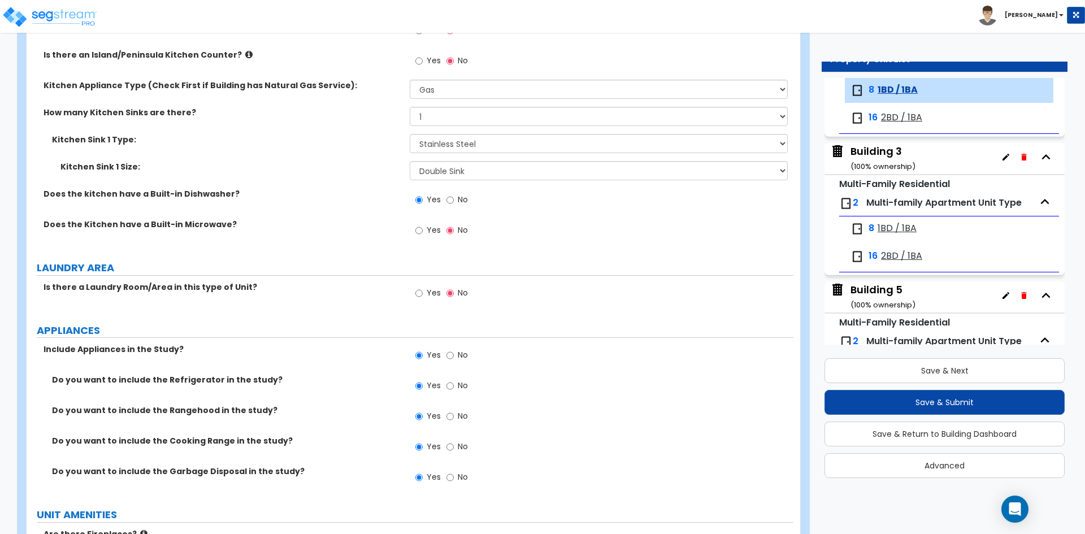
scroll to position [1582, 0]
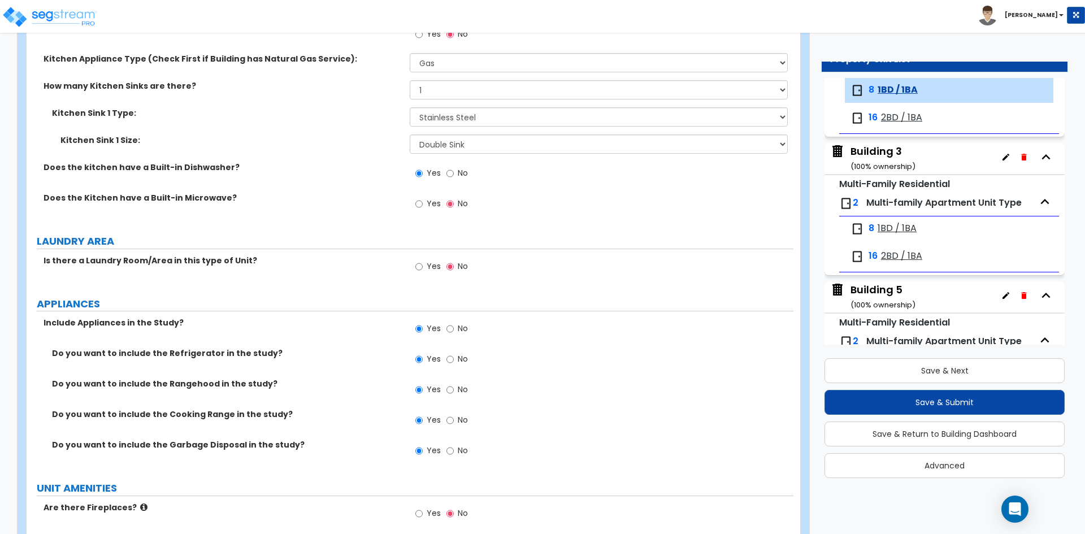
click at [349, 410] on label "Do you want to include the Cooking Range in the study?" at bounding box center [226, 414] width 349 height 11
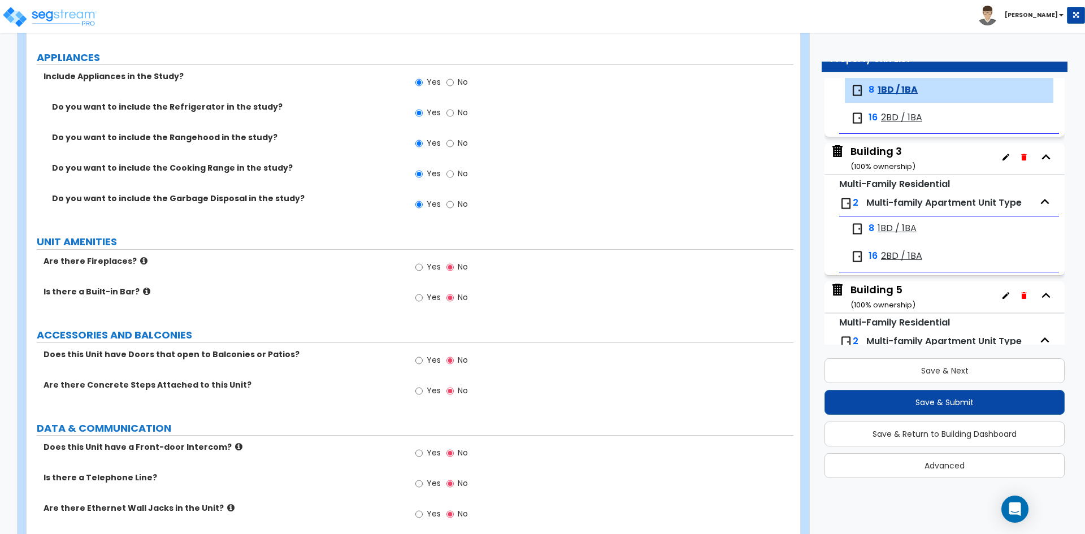
scroll to position [1865, 0]
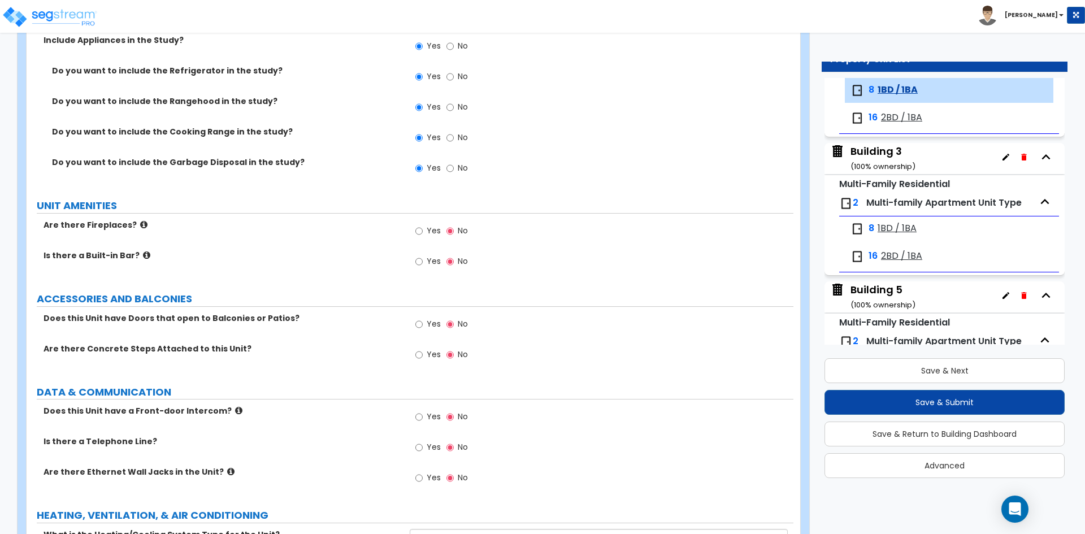
click at [433, 326] on span "Yes" at bounding box center [434, 323] width 14 height 11
click at [423, 326] on input "Yes" at bounding box center [418, 324] width 7 height 12
radio input "true"
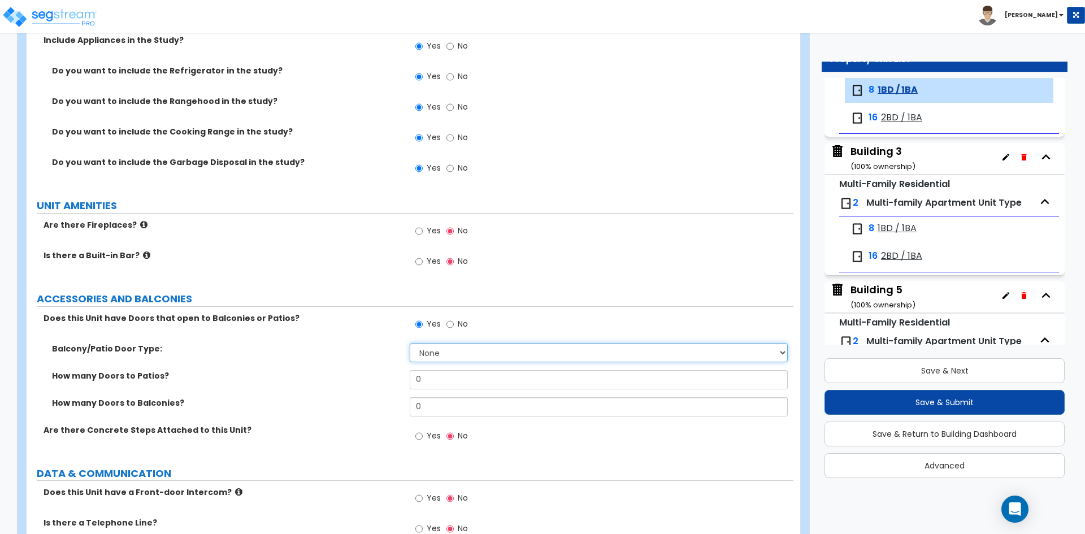
click at [444, 353] on select "None Single Hinged Doors Double Hinged Doors Single French Doors Double French …" at bounding box center [599, 352] width 378 height 19
select select "5"
click at [410, 343] on select "None Single Hinged Doors Double Hinged Doors Single French Doors Double French …" at bounding box center [599, 352] width 378 height 19
click at [449, 378] on input "0" at bounding box center [599, 379] width 378 height 19
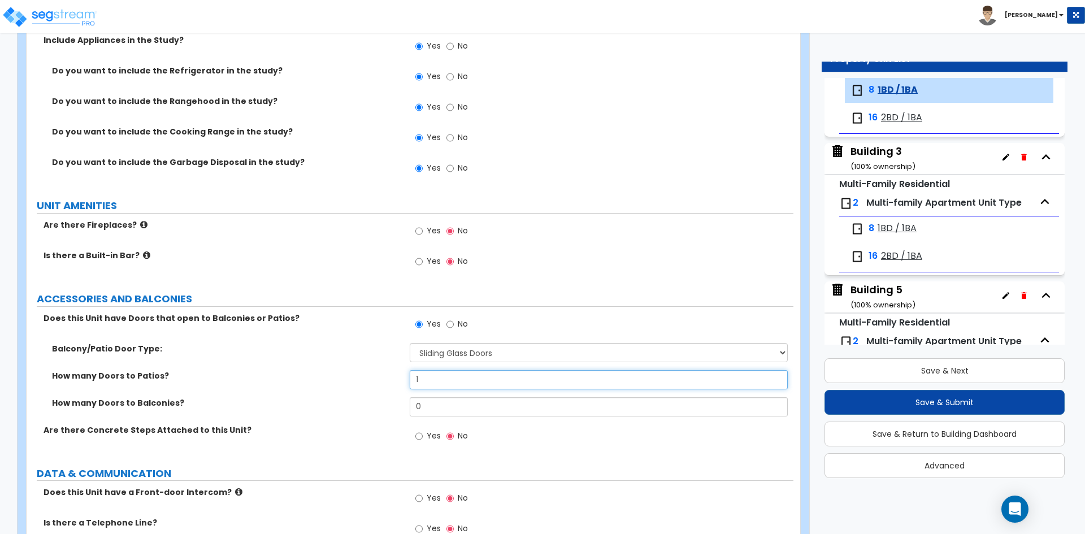
type input "1"
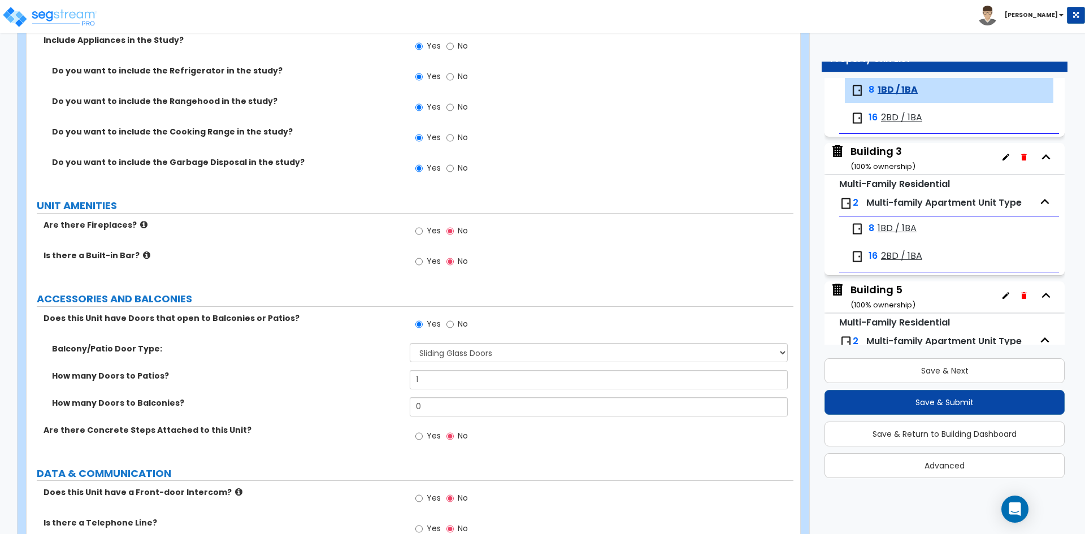
click at [335, 371] on label "How many Doors to Patios?" at bounding box center [226, 375] width 349 height 11
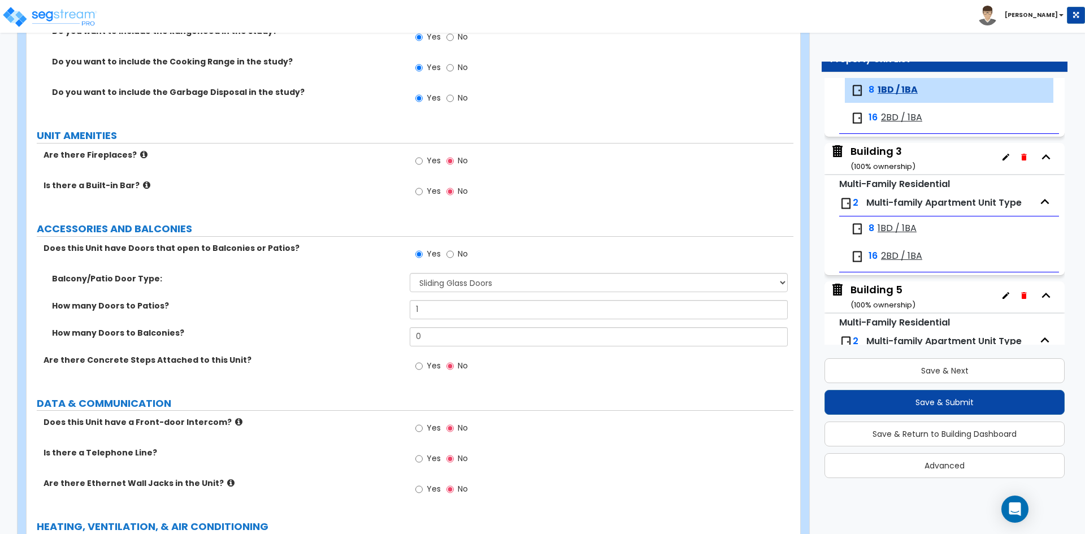
scroll to position [2020, 0]
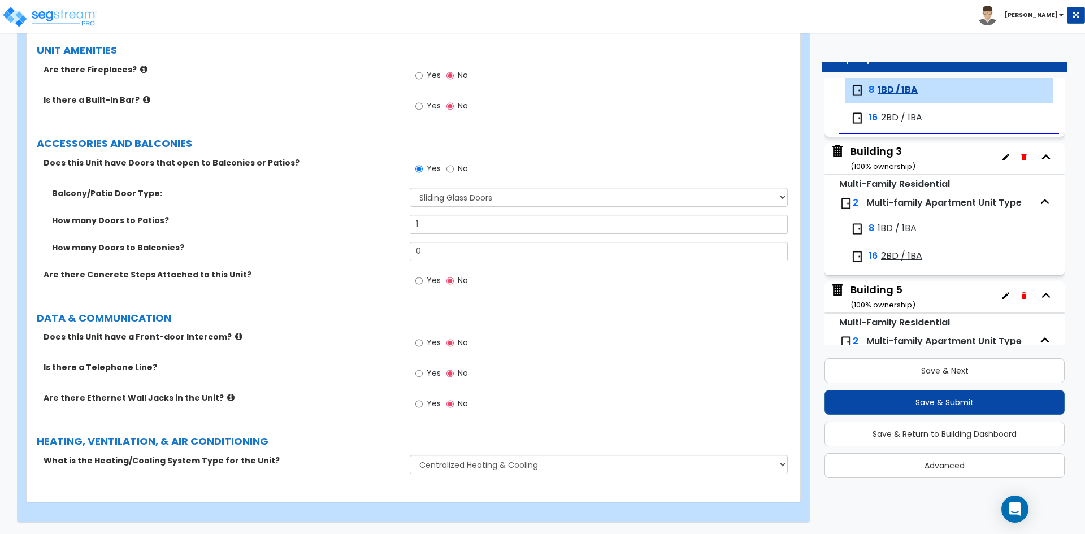
click at [283, 387] on div "Is there a Telephone Line? Yes No" at bounding box center [410, 377] width 767 height 31
click at [294, 374] on div "Is there a Telephone Line? Yes No" at bounding box center [410, 377] width 767 height 31
click at [1001, 367] on button "Save & Next" at bounding box center [945, 370] width 240 height 25
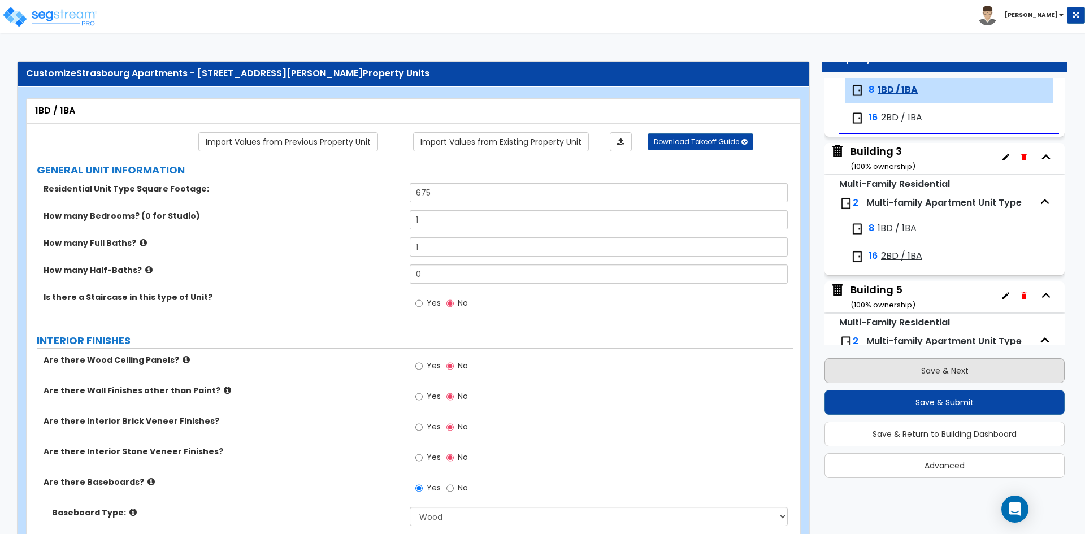
scroll to position [159, 0]
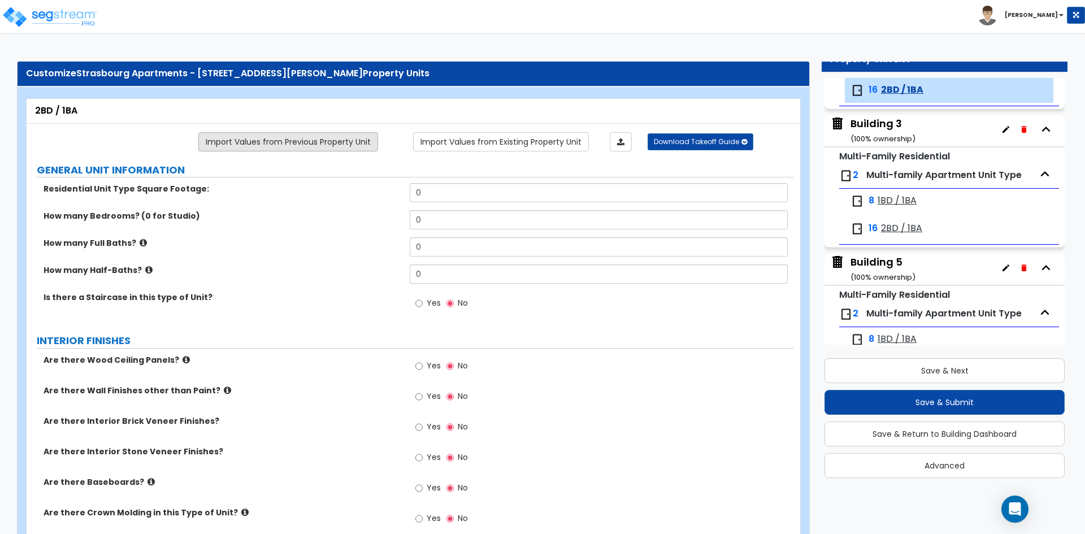
click at [266, 147] on link "Import Values from Previous Property Unit" at bounding box center [288, 141] width 180 height 19
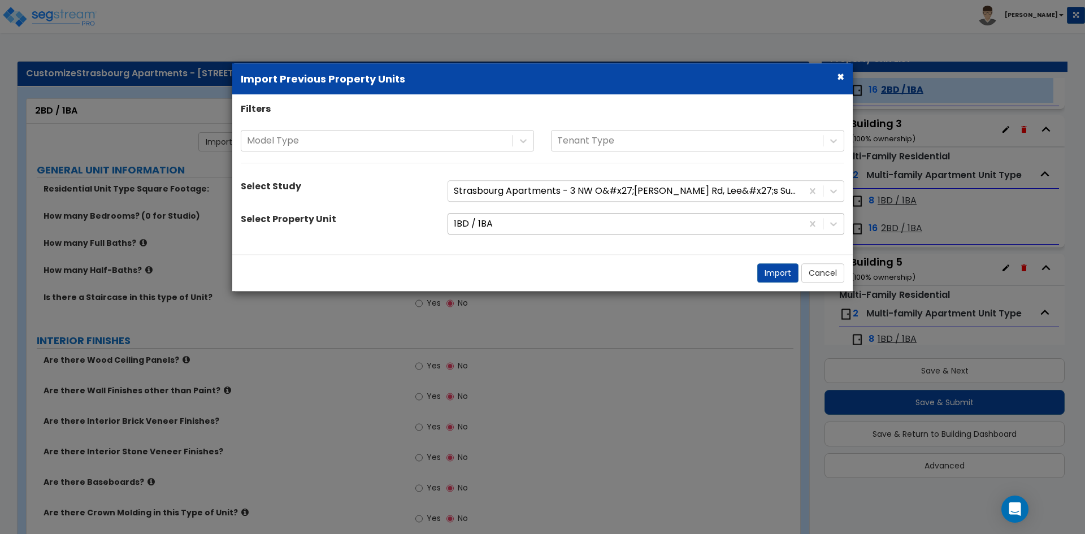
click at [493, 229] on div at bounding box center [625, 223] width 343 height 15
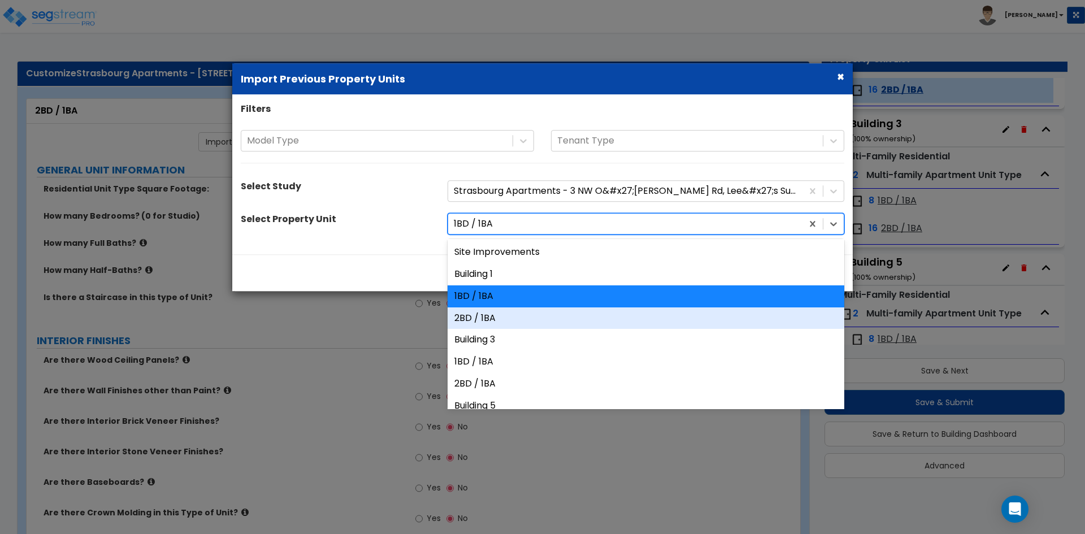
click at [515, 320] on div "2BD / 1BA" at bounding box center [646, 318] width 397 height 22
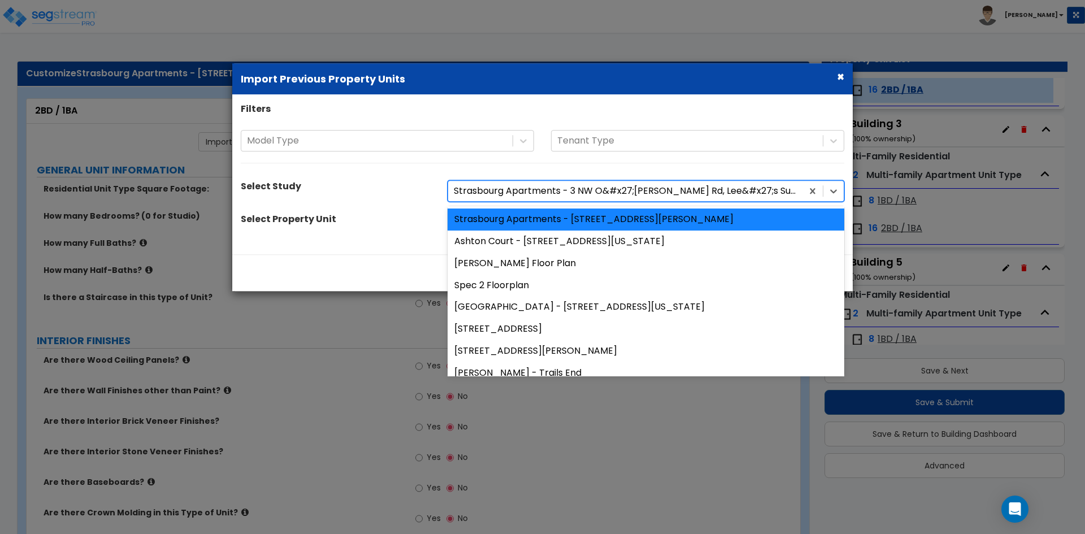
click at [498, 196] on div at bounding box center [625, 191] width 343 height 15
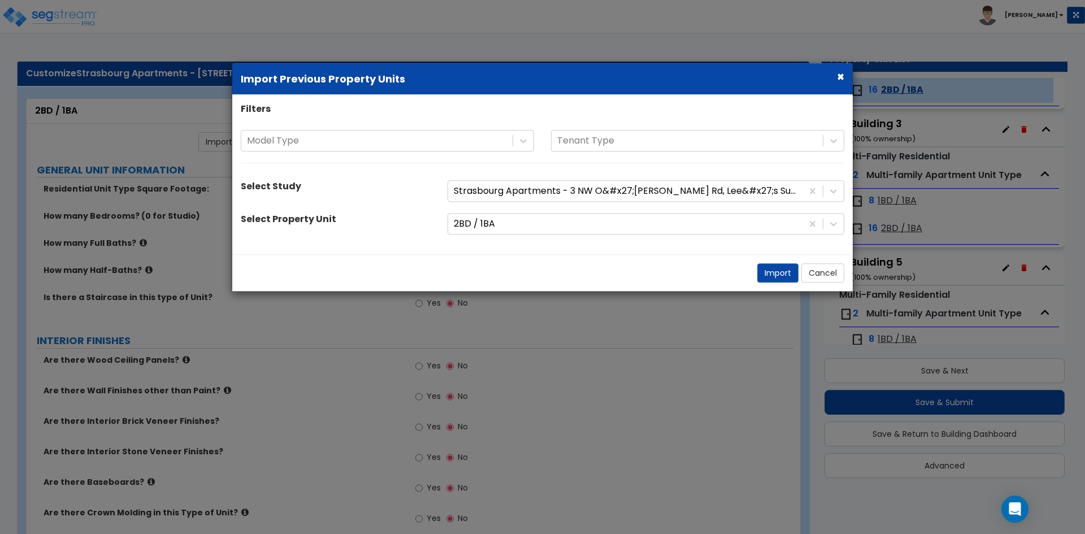
click at [436, 200] on div "Select Study [GEOGRAPHIC_DATA] Apartments - 3 NW O&#x27;[PERSON_NAME] Rd, Lee&#…" at bounding box center [542, 190] width 621 height 21
click at [500, 227] on div at bounding box center [625, 223] width 343 height 15
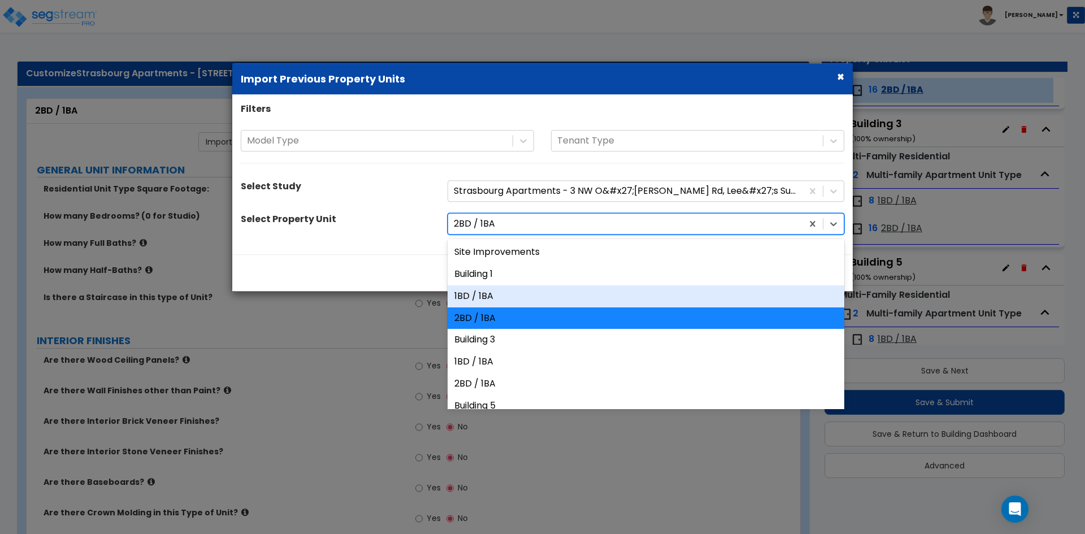
click at [491, 298] on div "1BD / 1BA" at bounding box center [646, 296] width 397 height 22
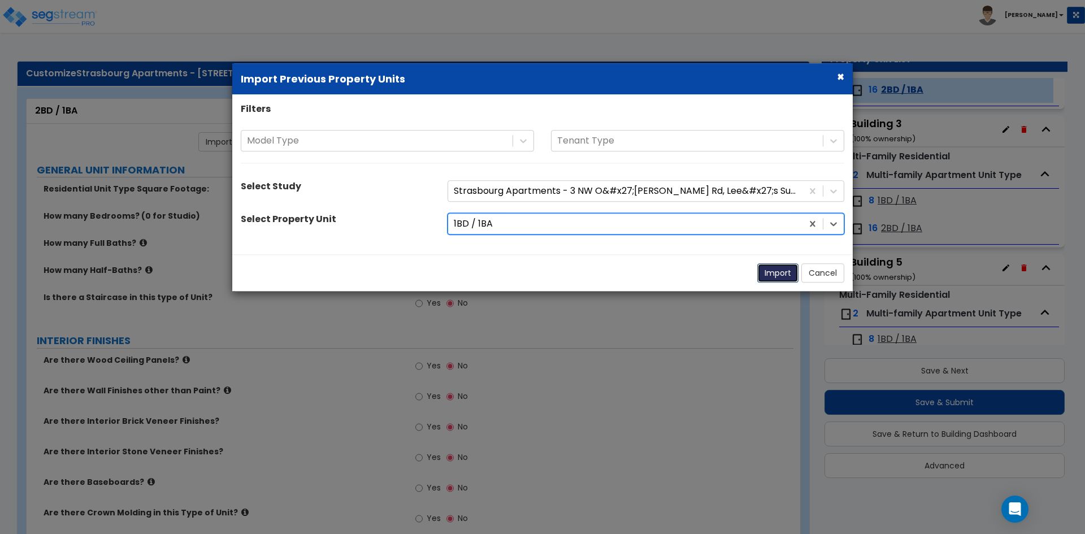
click at [775, 274] on button "Import" at bounding box center [777, 272] width 41 height 19
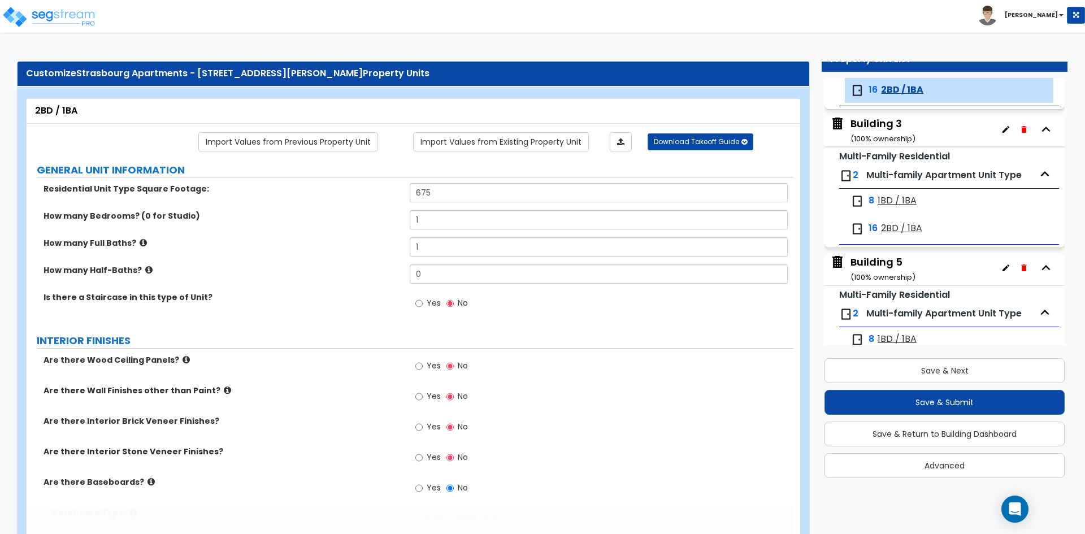
type input "675"
type input "1"
radio input "true"
select select "5"
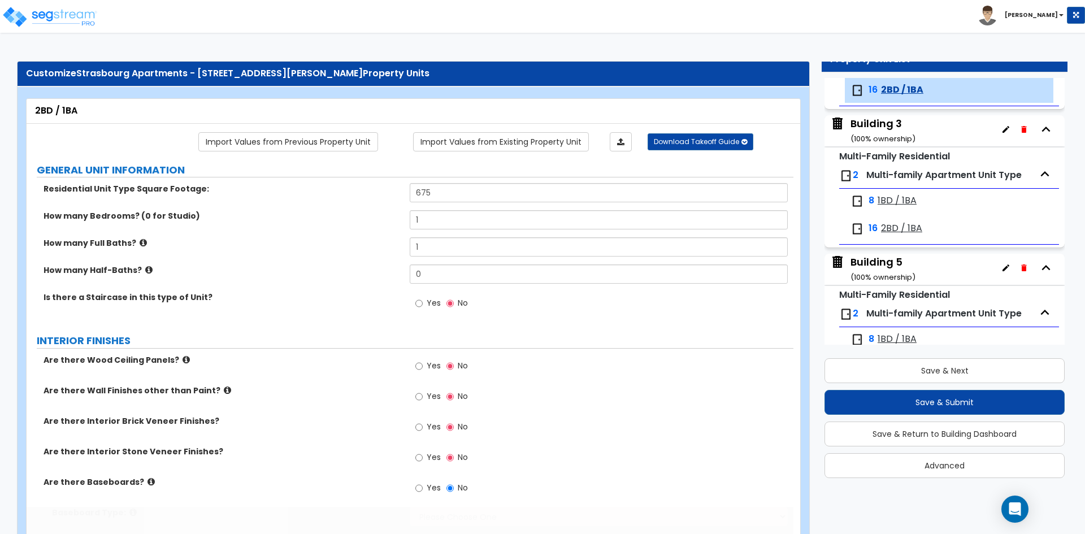
select select "4"
select select "1"
radio input "true"
type input "1"
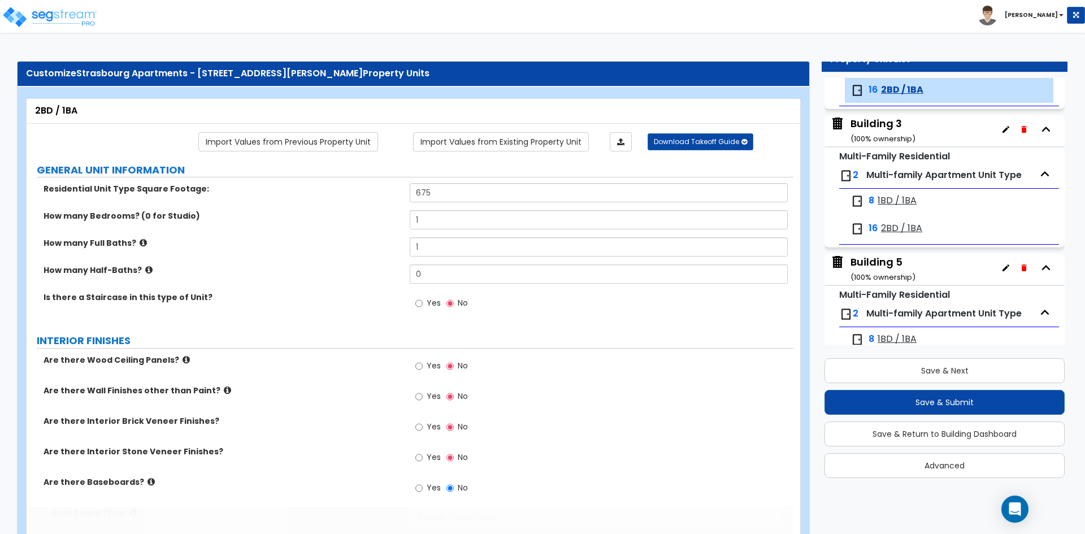
select select "1"
type input "10.1"
select select "1"
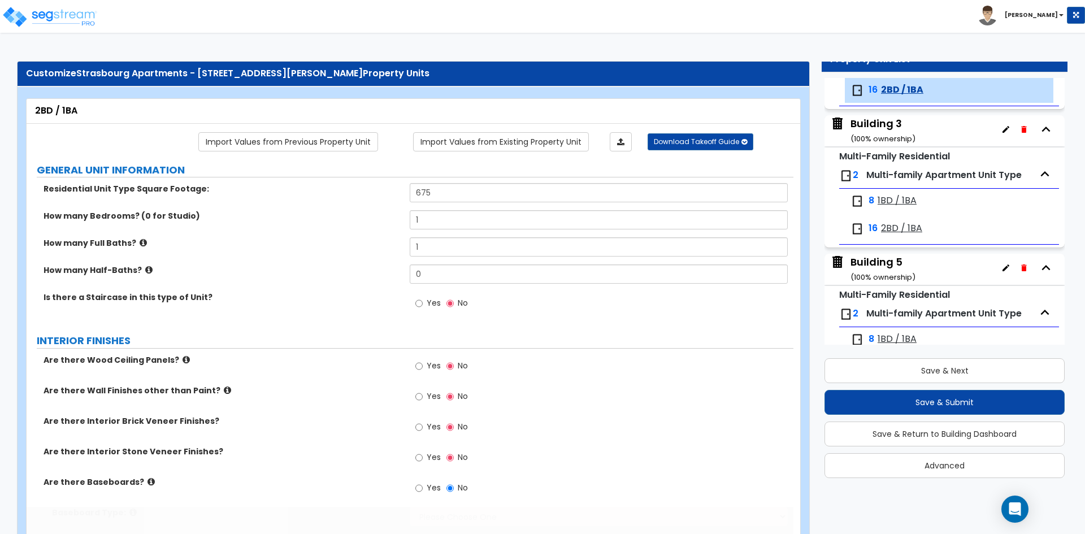
radio input "true"
select select "2"
select select "5"
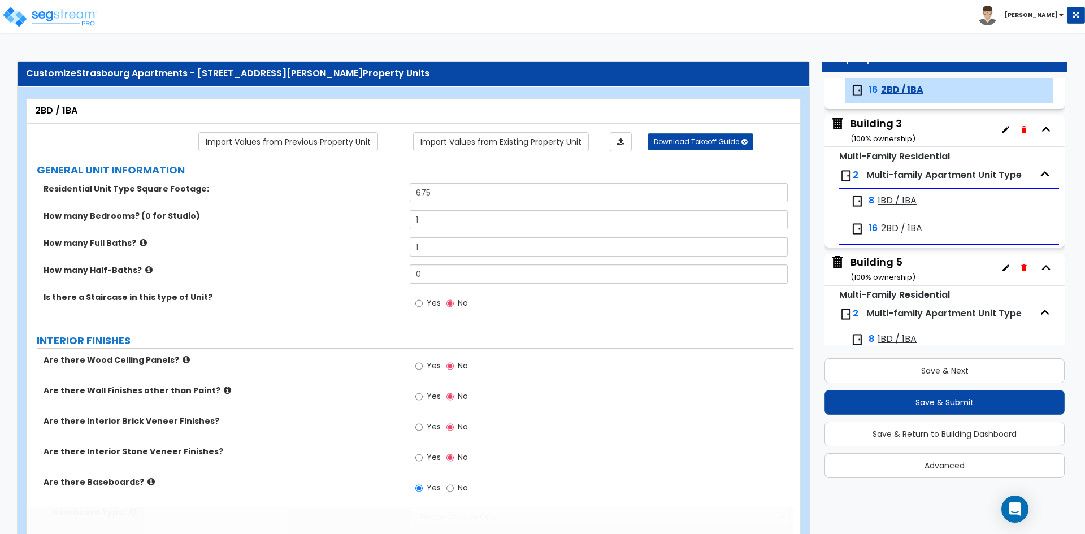
select select "1"
select select "3"
type input "1"
select select "2"
select select "1"
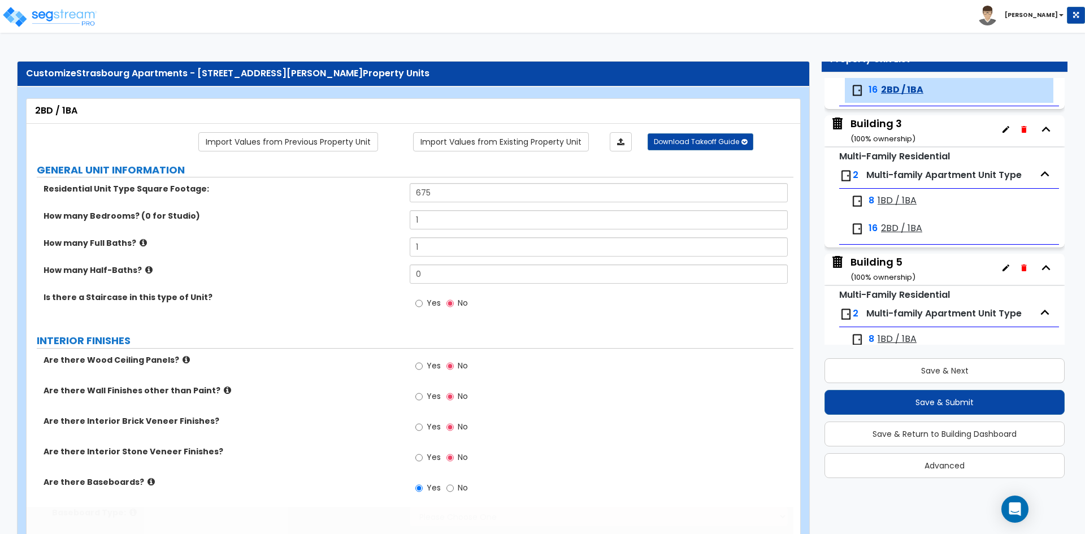
select select "2"
select select "1"
select select "6"
select select "1"
radio input "true"
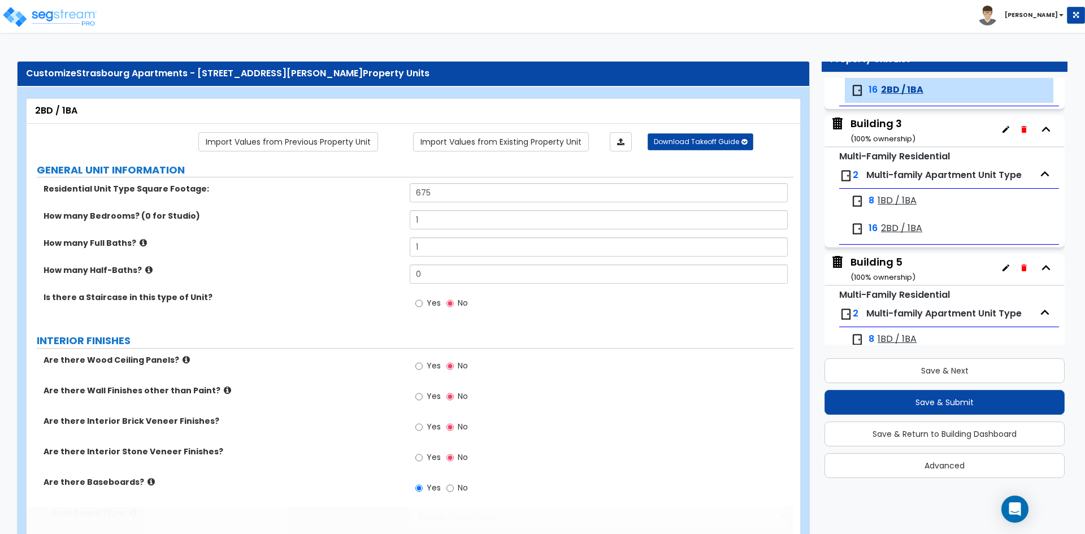
type input "56"
select select "1"
select select "2"
radio input "true"
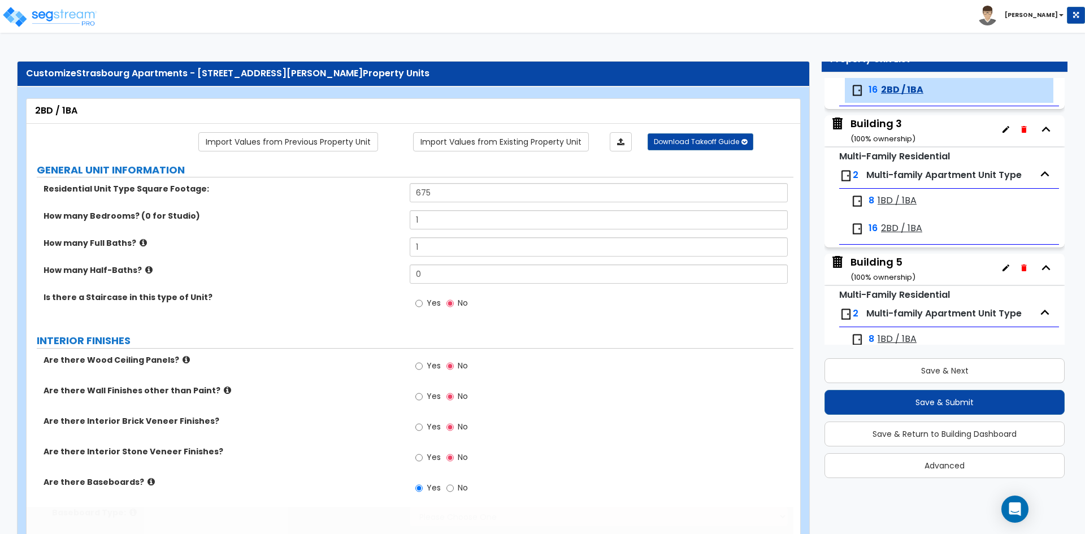
radio input "true"
select select "5"
type input "1"
click at [474, 190] on input "675" at bounding box center [599, 192] width 378 height 19
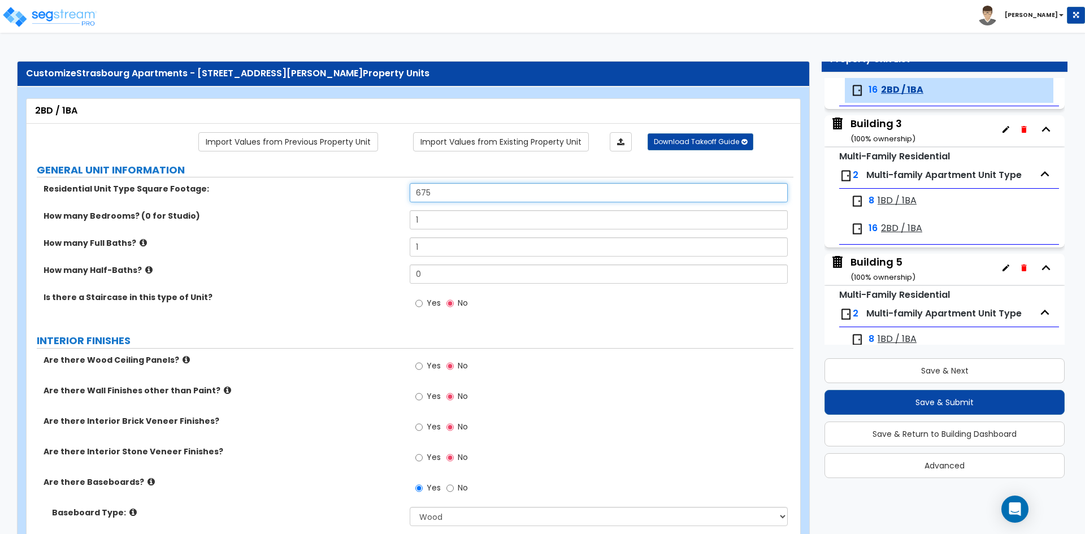
click at [474, 190] on input "675" at bounding box center [599, 192] width 378 height 19
type input "837"
click at [439, 219] on input "1" at bounding box center [599, 219] width 378 height 19
type input "2"
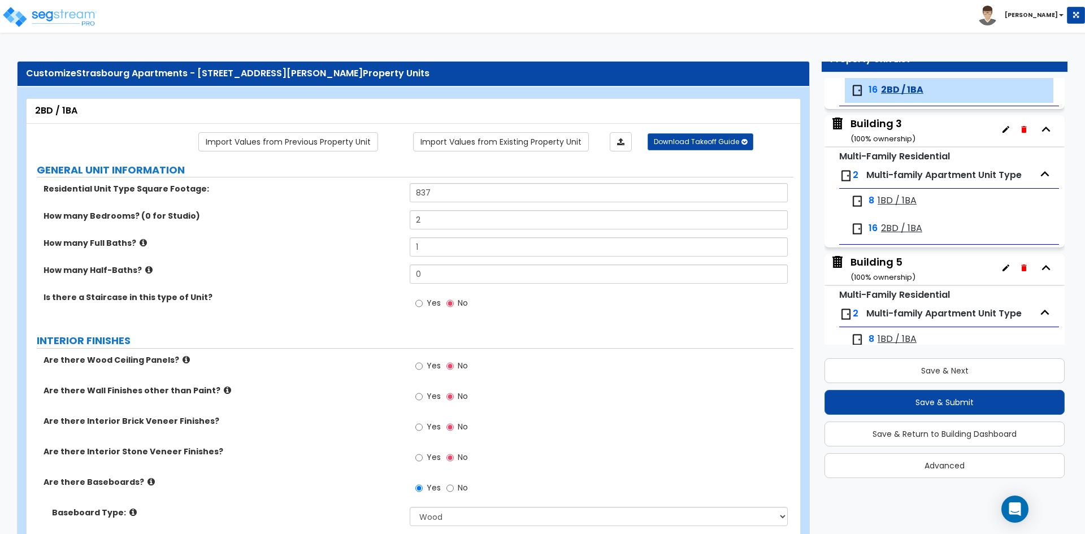
click at [365, 224] on div "How many Bedrooms? (0 for Studio) 2" at bounding box center [410, 223] width 767 height 27
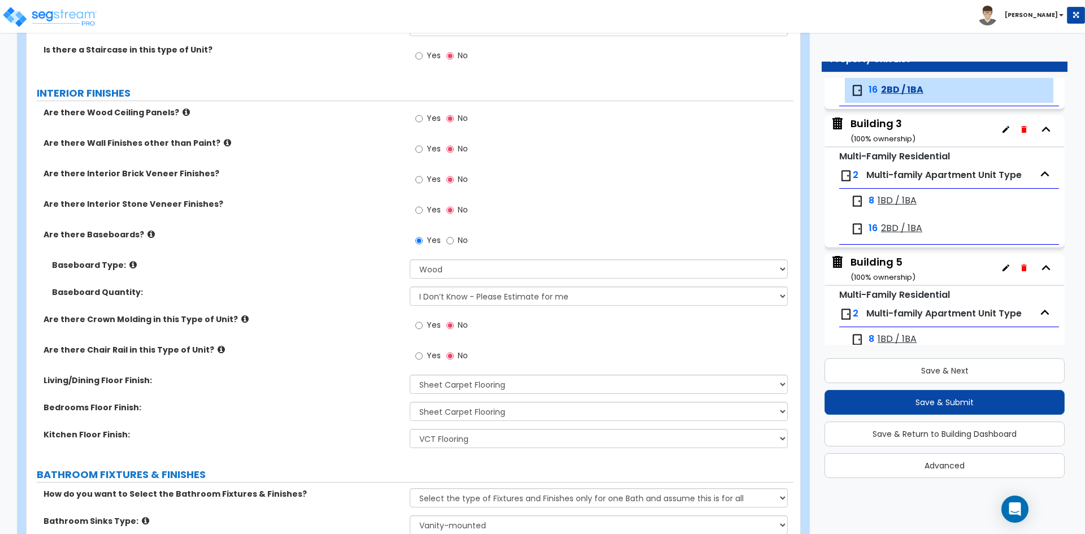
scroll to position [283, 0]
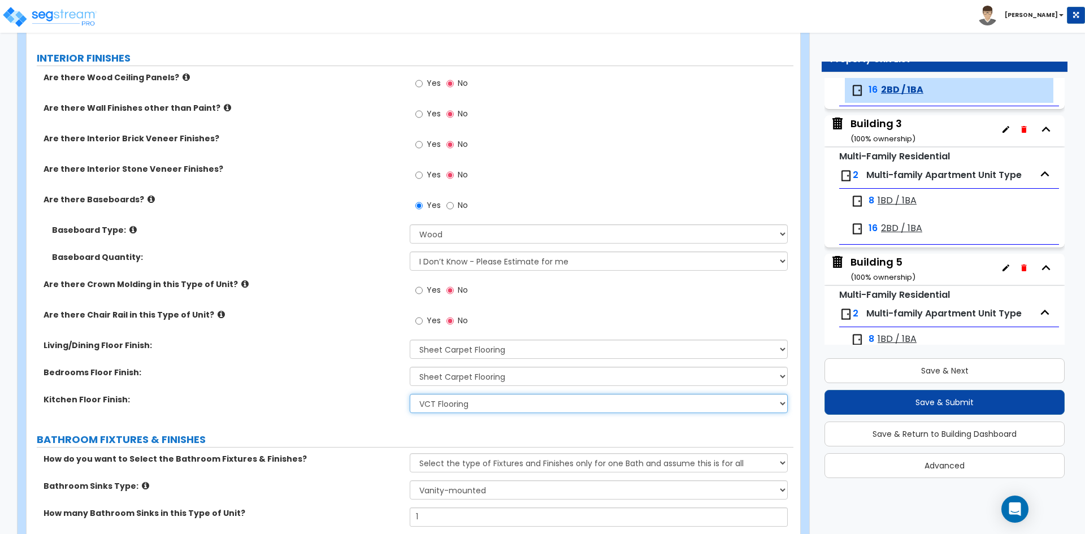
click at [481, 407] on select "None Tile Flooring Hardwood Flooring Resilient Laminate Flooring VCT Flooring S…" at bounding box center [599, 403] width 378 height 19
select select "1"
click at [410, 394] on select "None Tile Flooring Hardwood Flooring Resilient Laminate Flooring VCT Flooring S…" at bounding box center [599, 403] width 378 height 19
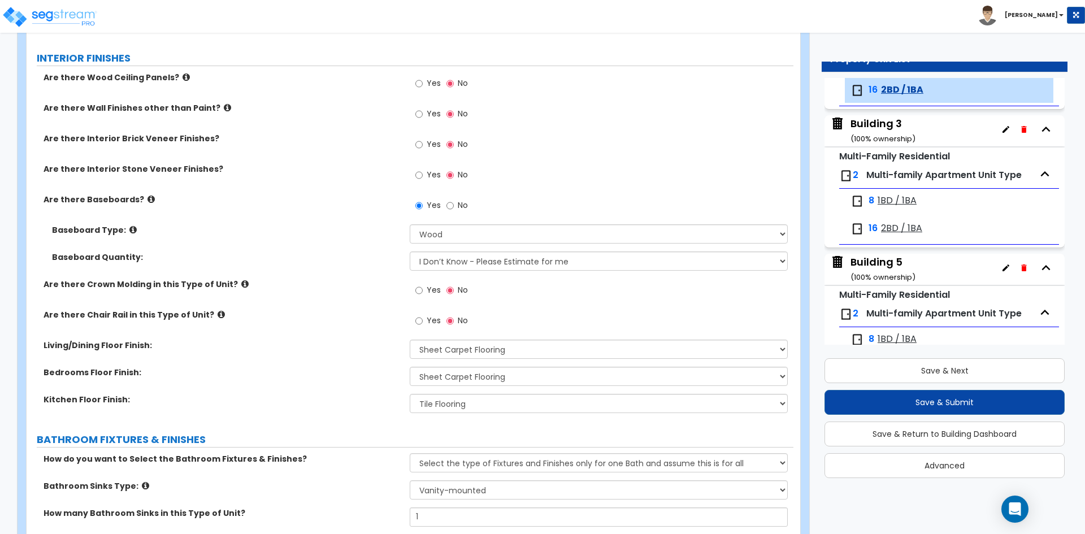
click at [321, 411] on div "Kitchen Floor Finish: None Tile Flooring Hardwood Flooring Resilient Laminate F…" at bounding box center [410, 407] width 767 height 27
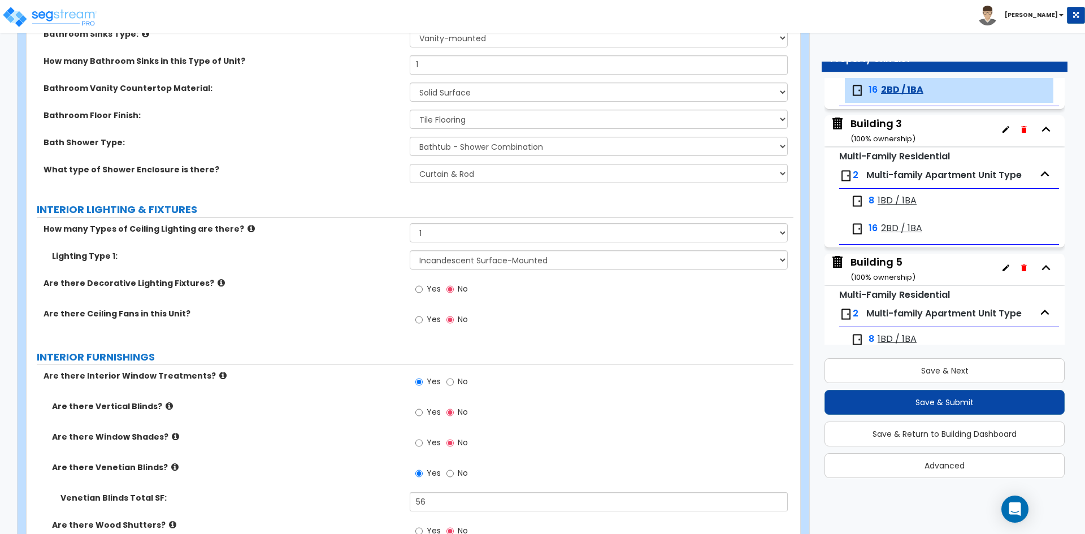
scroll to position [791, 0]
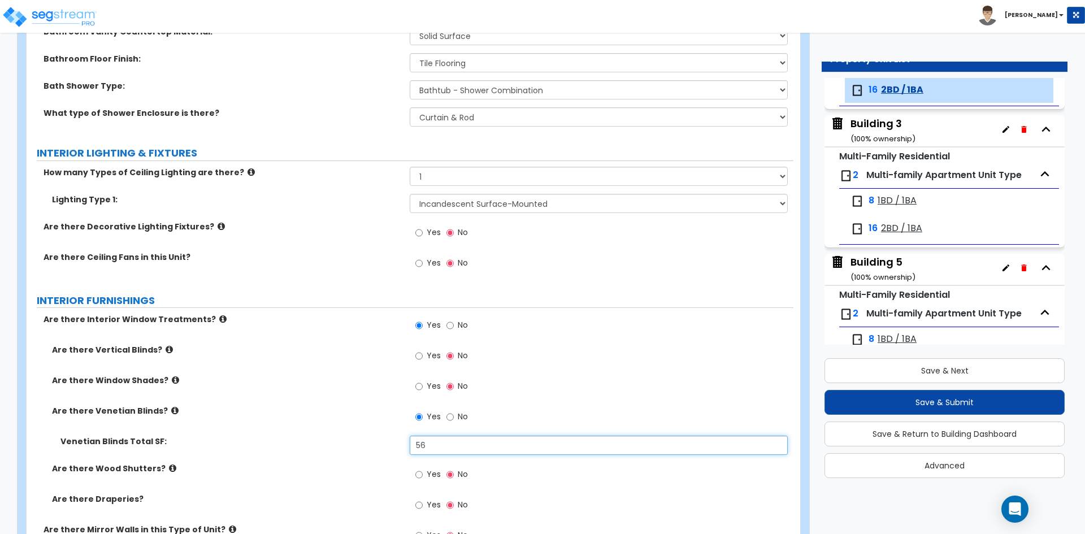
click at [454, 446] on input "56" at bounding box center [599, 445] width 378 height 19
click at [329, 375] on label "Are there Window Shades?" at bounding box center [226, 380] width 349 height 11
click at [474, 435] on div "Yes No" at bounding box center [601, 420] width 383 height 31
click at [474, 440] on input "56" at bounding box center [599, 445] width 378 height 19
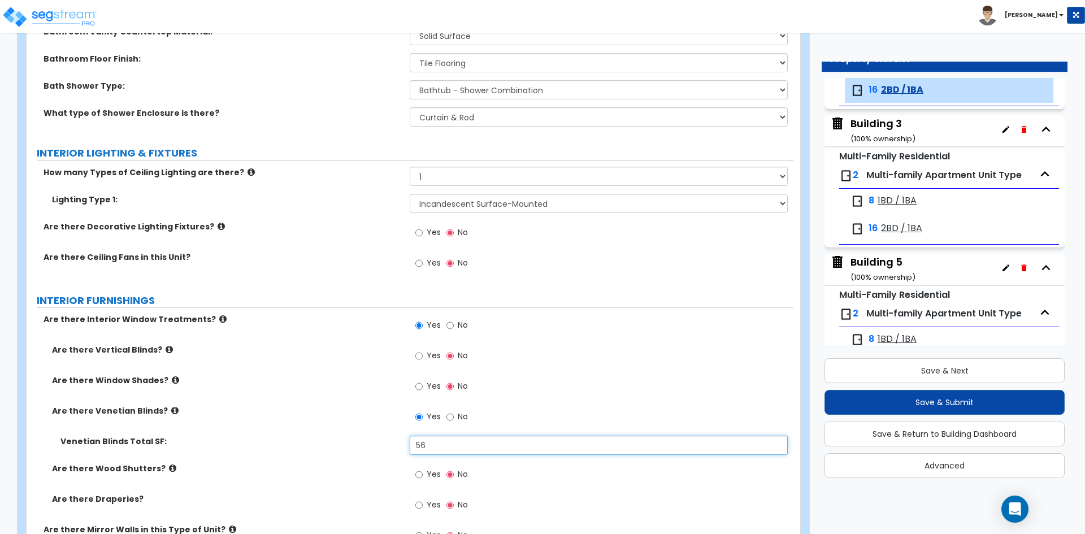
click at [474, 440] on input "56" at bounding box center [599, 445] width 378 height 19
type input "70.8"
click at [331, 428] on div "Are there Venetian Blinds? Yes No" at bounding box center [410, 420] width 767 height 31
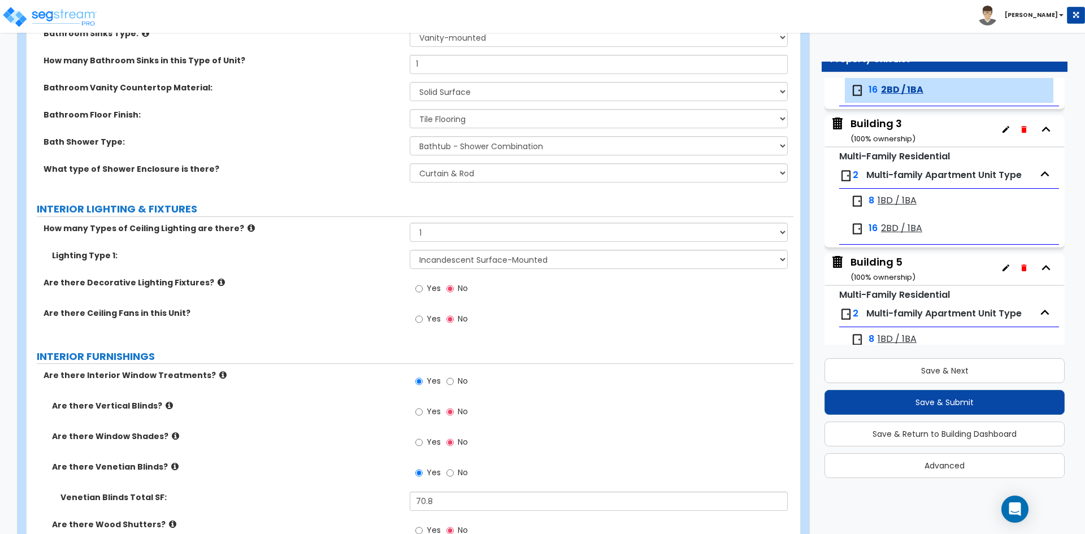
scroll to position [735, 0]
click at [434, 319] on span "Yes" at bounding box center [434, 319] width 14 height 11
click at [423, 319] on input "Yes" at bounding box center [418, 320] width 7 height 12
radio input "true"
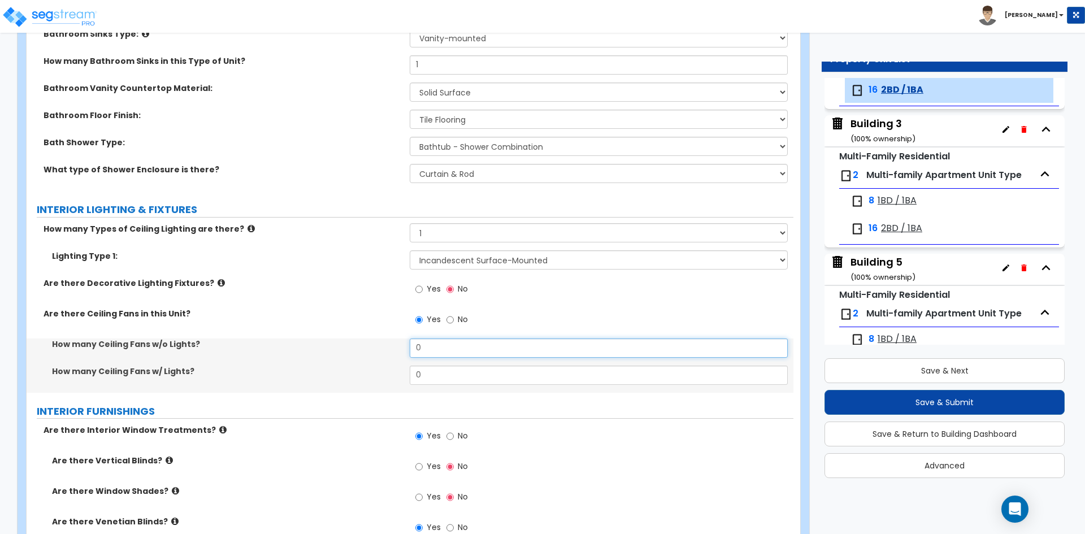
click at [431, 339] on input "0" at bounding box center [599, 348] width 378 height 19
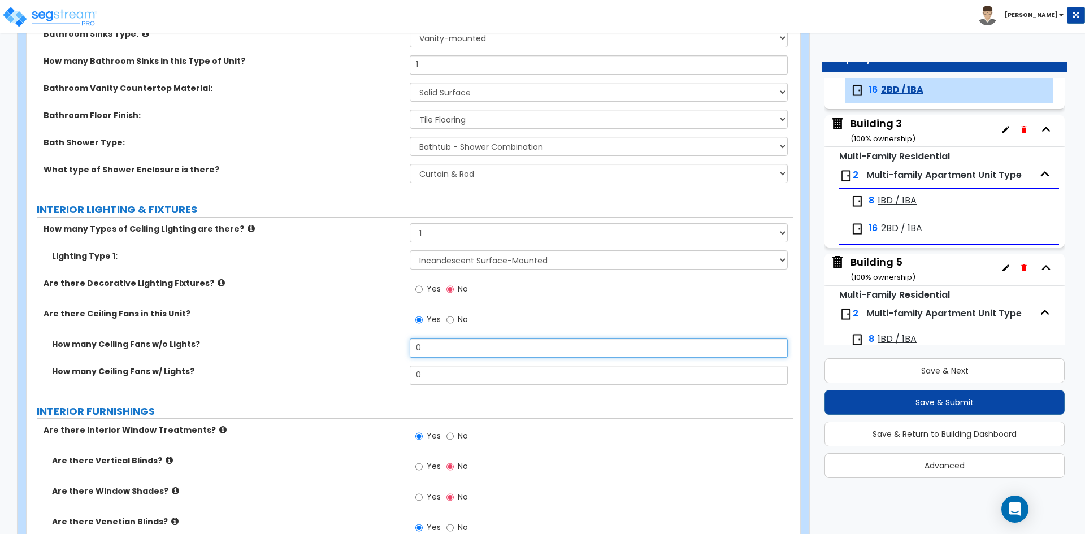
click at [431, 339] on input "0" at bounding box center [599, 348] width 378 height 19
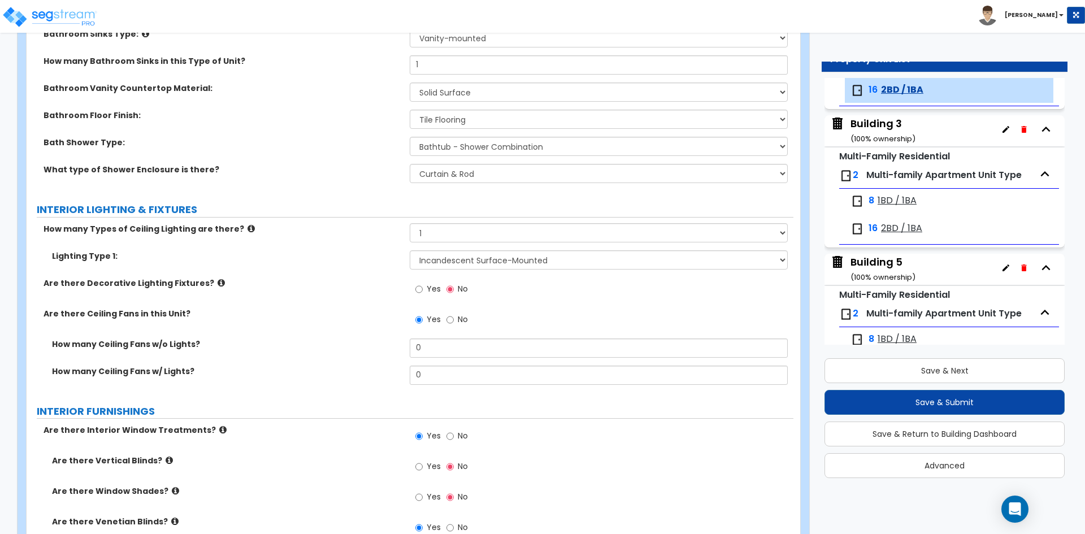
click at [431, 365] on div "How many Ceiling Fans w/o Lights? 0" at bounding box center [410, 352] width 767 height 27
click at [432, 374] on input "0" at bounding box center [599, 375] width 378 height 19
type input "3"
click at [205, 345] on label "How many Ceiling Fans w/o Lights?" at bounding box center [226, 344] width 349 height 11
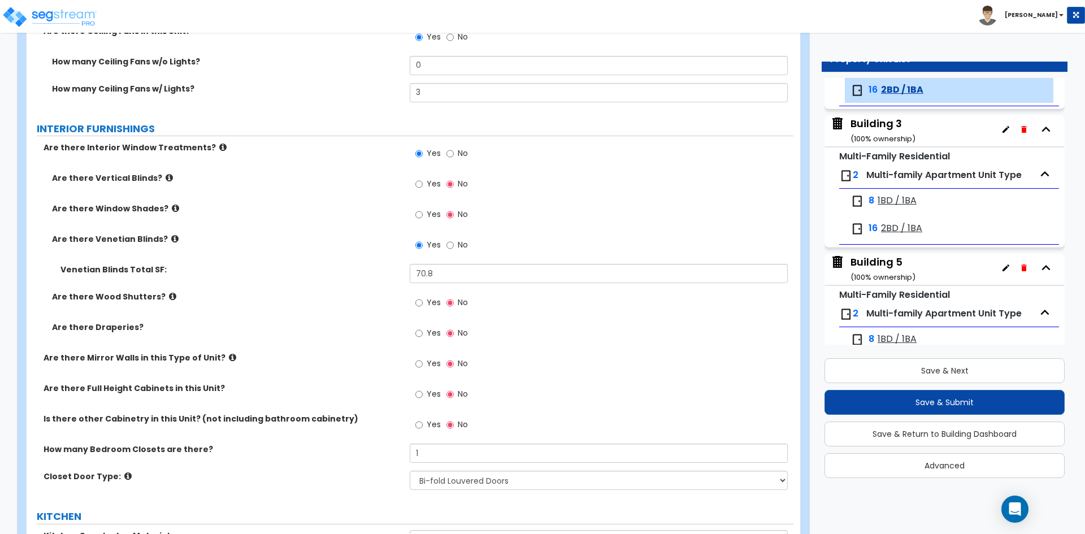
scroll to position [1074, 0]
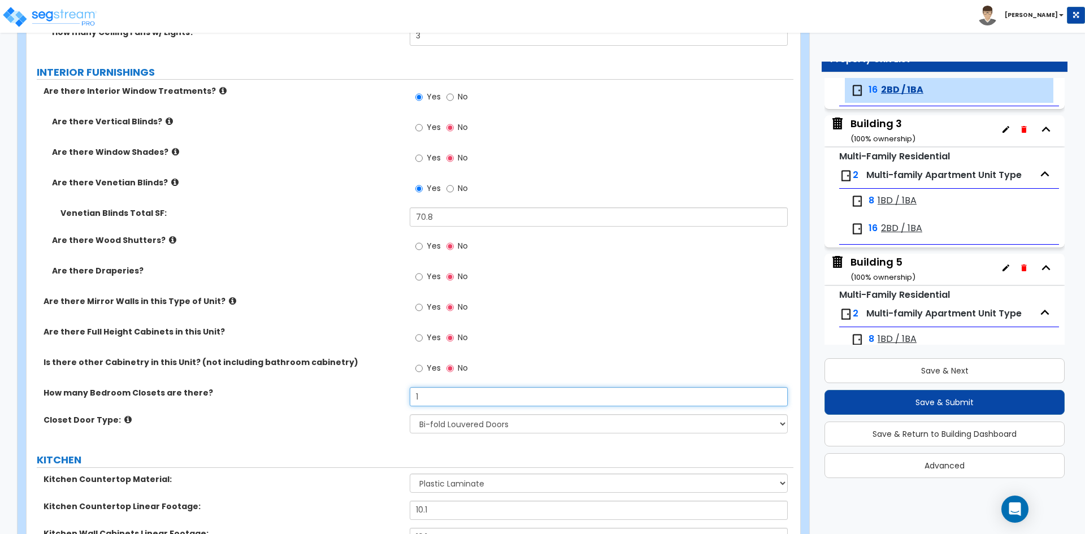
click at [421, 393] on input "1" at bounding box center [599, 396] width 378 height 19
type input "2"
click at [283, 434] on div "Closet Door Type: None Bi-fold Louvered Doors Bi-fold Panel Doors Sliding Doors…" at bounding box center [410, 427] width 767 height 27
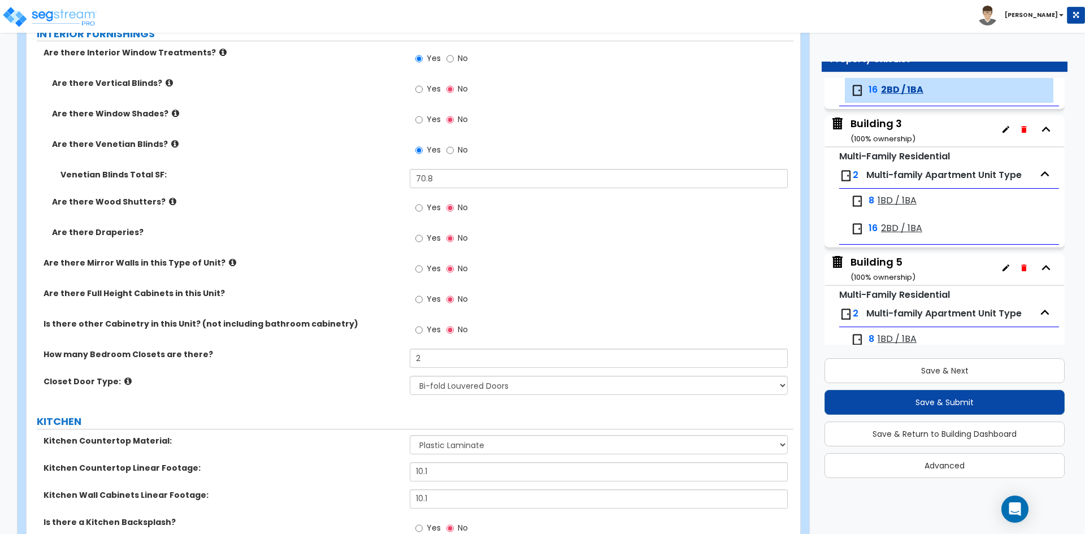
scroll to position [1130, 0]
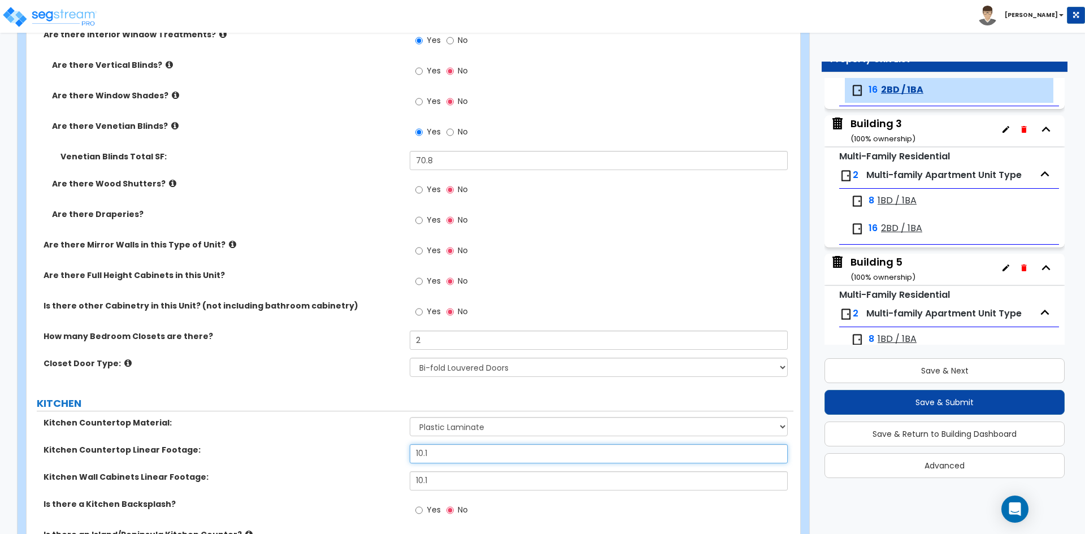
click at [467, 456] on input "10.1" at bounding box center [599, 453] width 378 height 19
type input "8.5"
click at [454, 477] on input "10.1" at bounding box center [599, 480] width 378 height 19
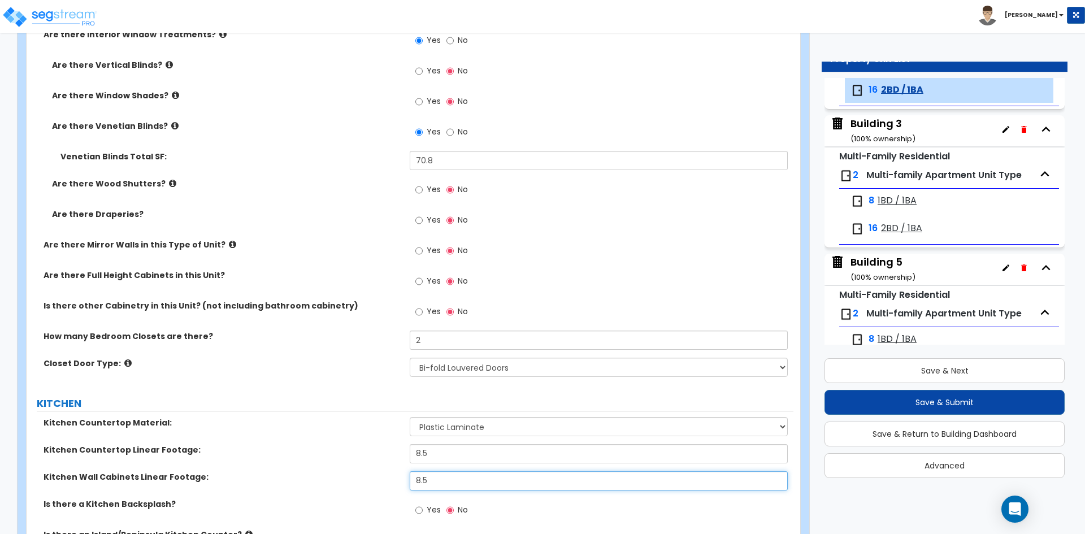
type input "8.5"
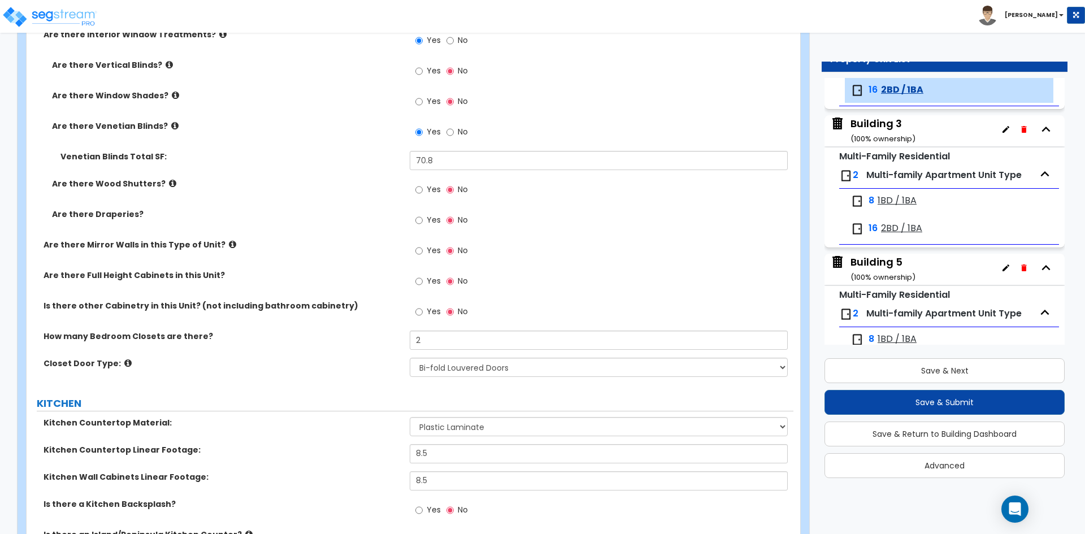
click at [264, 440] on div "Kitchen Countertop Material: Please Choose One Plastic Laminate Solid Surface S…" at bounding box center [410, 430] width 767 height 27
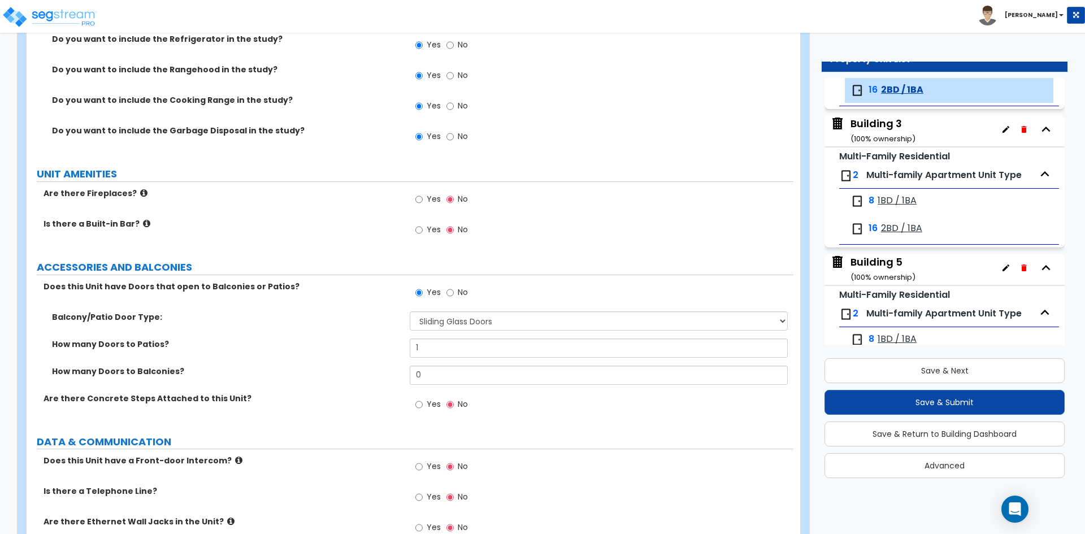
scroll to position [1978, 0]
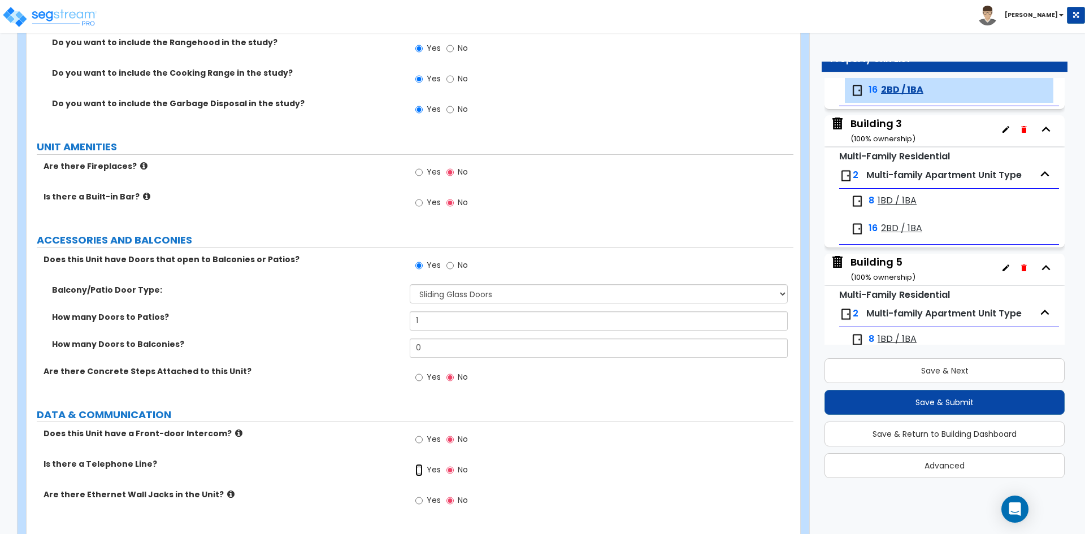
click at [420, 473] on input "Yes" at bounding box center [418, 470] width 7 height 12
radio input "true"
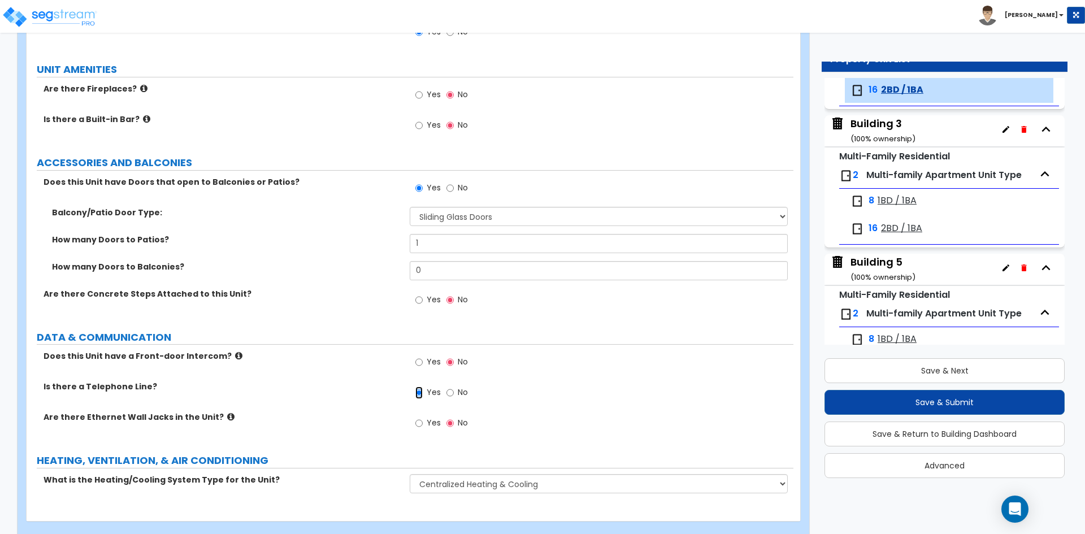
scroll to position [2075, 0]
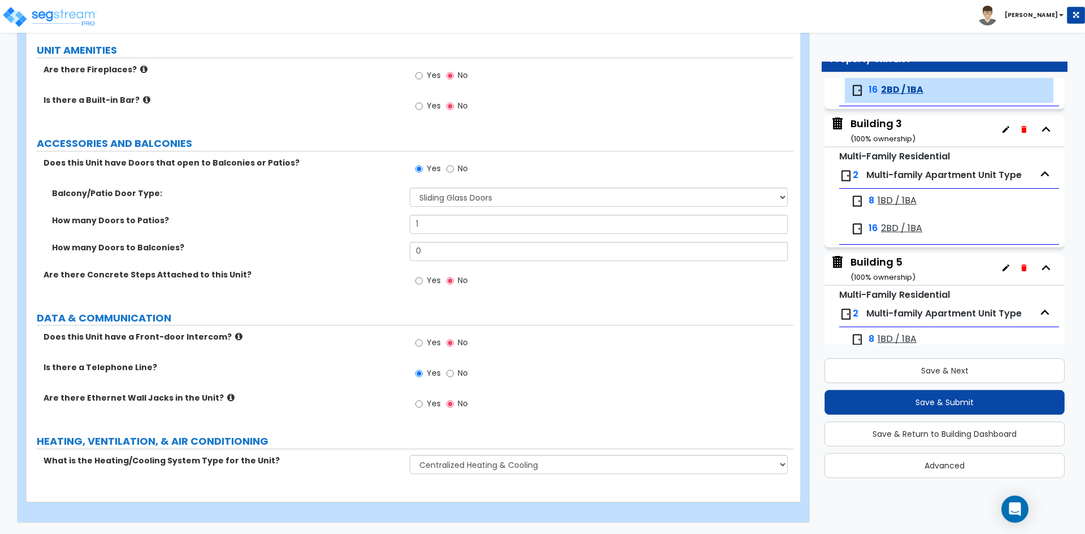
click at [263, 440] on label "HEATING, VENTILATION, & AIR CONDITIONING" at bounding box center [415, 441] width 757 height 15
click at [949, 376] on button "Save & Next" at bounding box center [945, 370] width 240 height 25
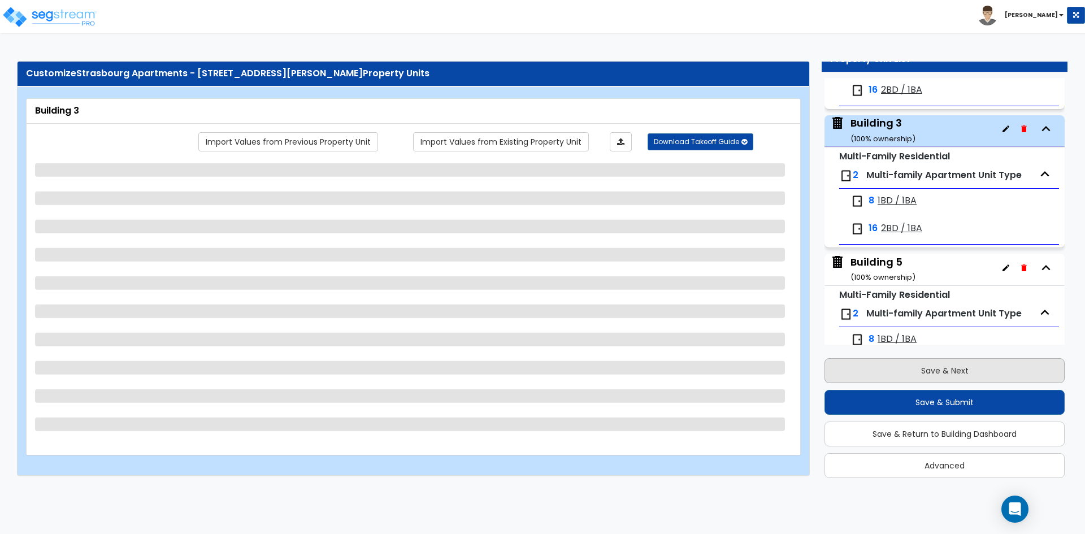
scroll to position [196, 0]
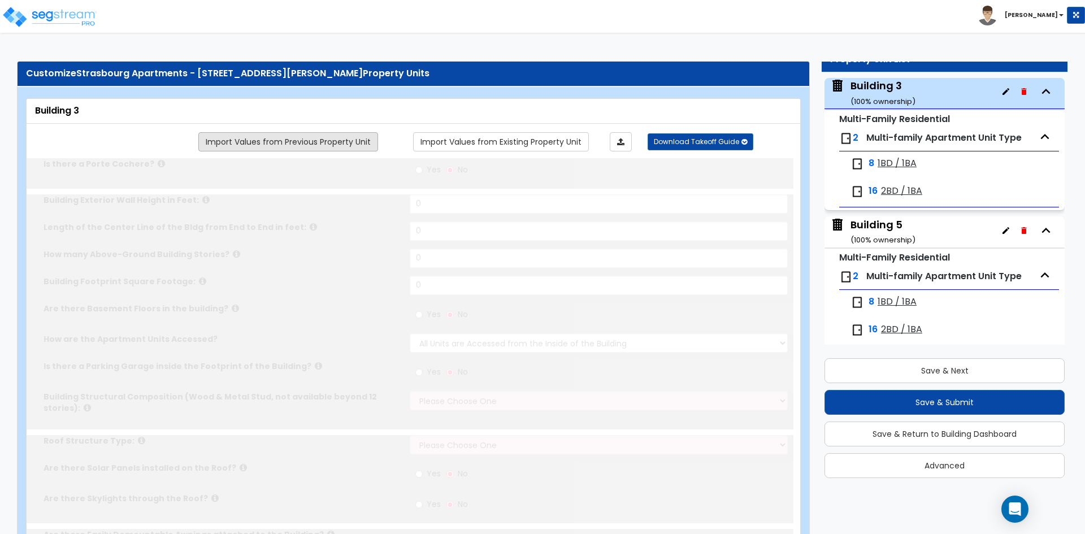
type input "1"
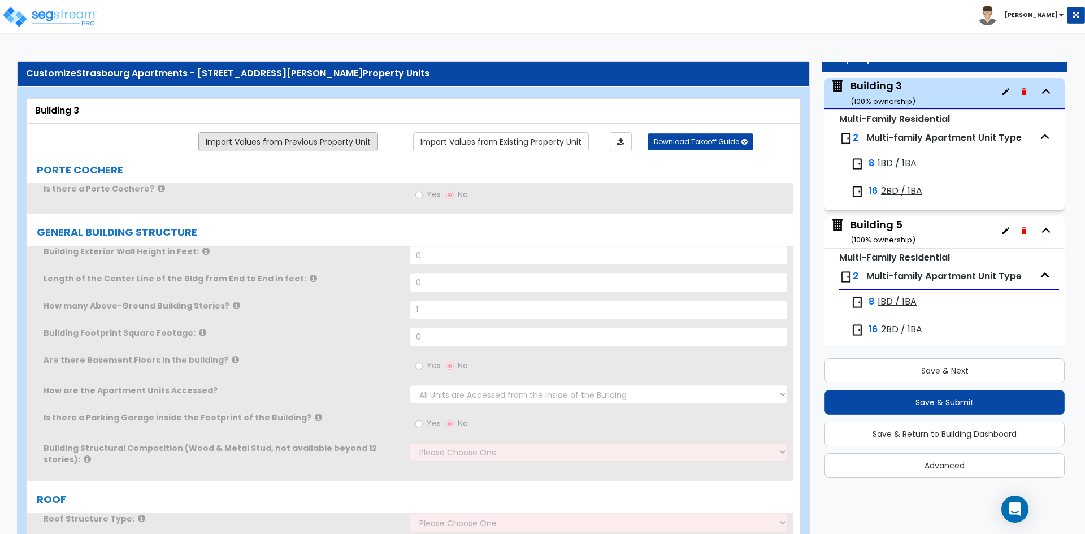
click at [276, 141] on link "Import Values from Previous Property Unit" at bounding box center [288, 141] width 180 height 19
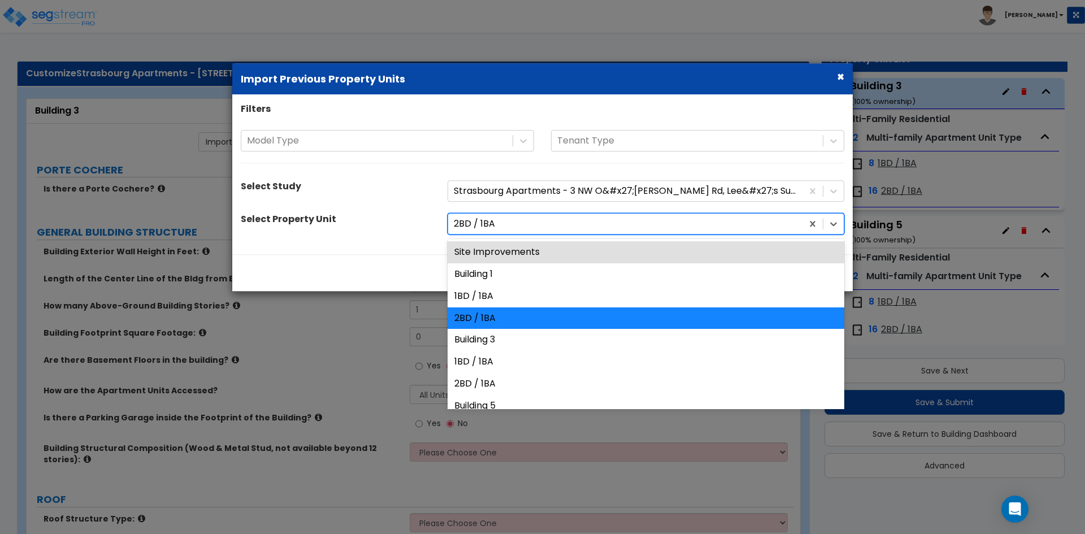
click at [505, 232] on div "2BD / 1BA" at bounding box center [625, 224] width 354 height 20
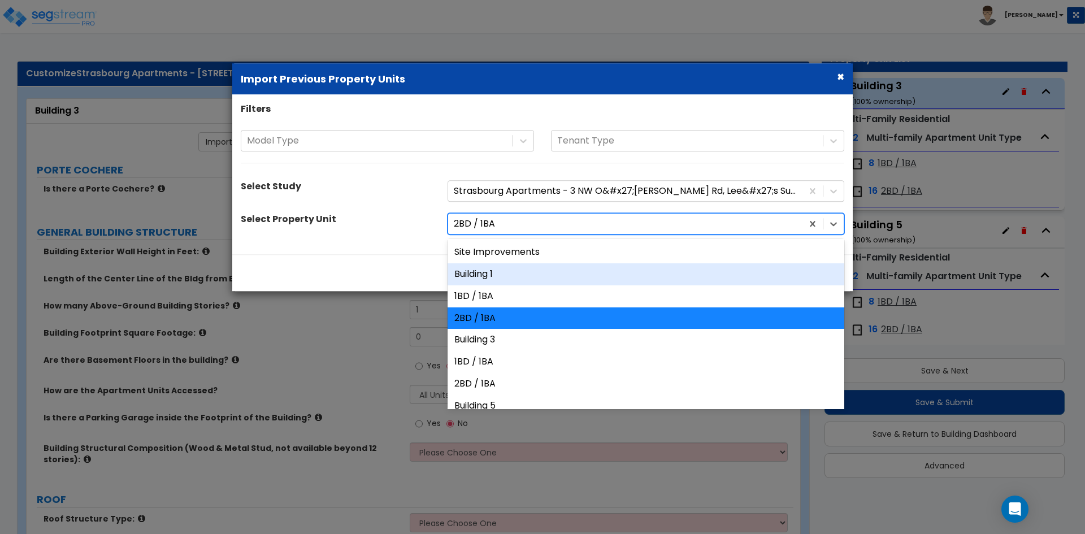
click at [491, 277] on div "Building 1" at bounding box center [646, 274] width 397 height 22
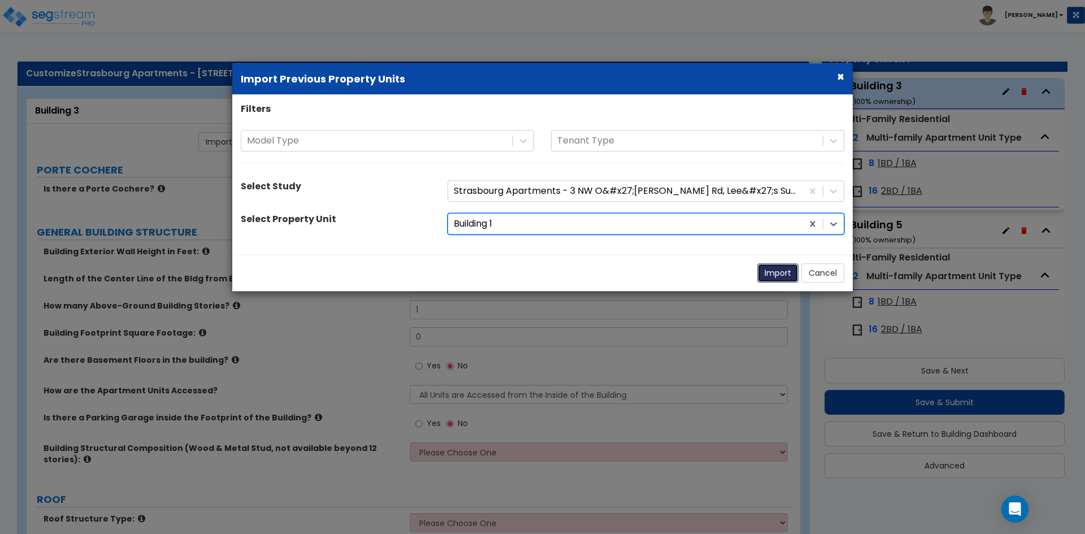
click at [779, 267] on button "Import" at bounding box center [777, 272] width 41 height 19
type input "30"
type input "142"
type input "3"
type input "8056"
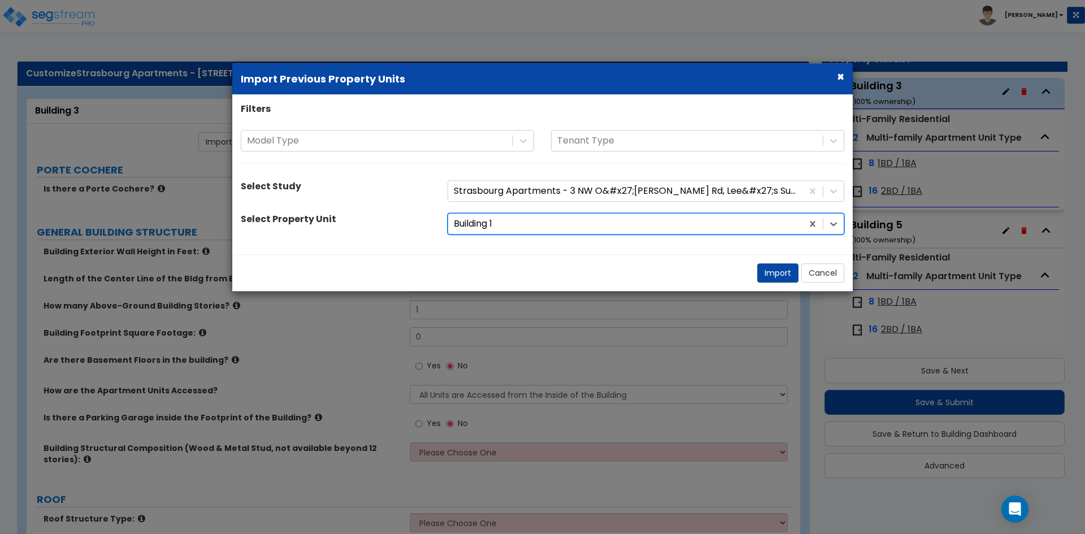
select select "7"
select select "2"
radio input "true"
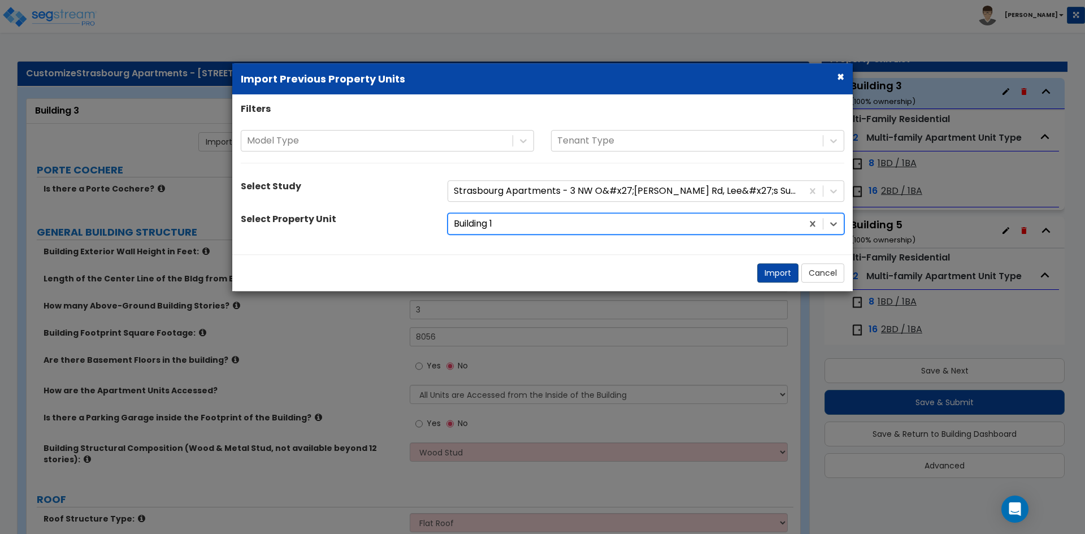
select select "1"
radio input "true"
select select "1"
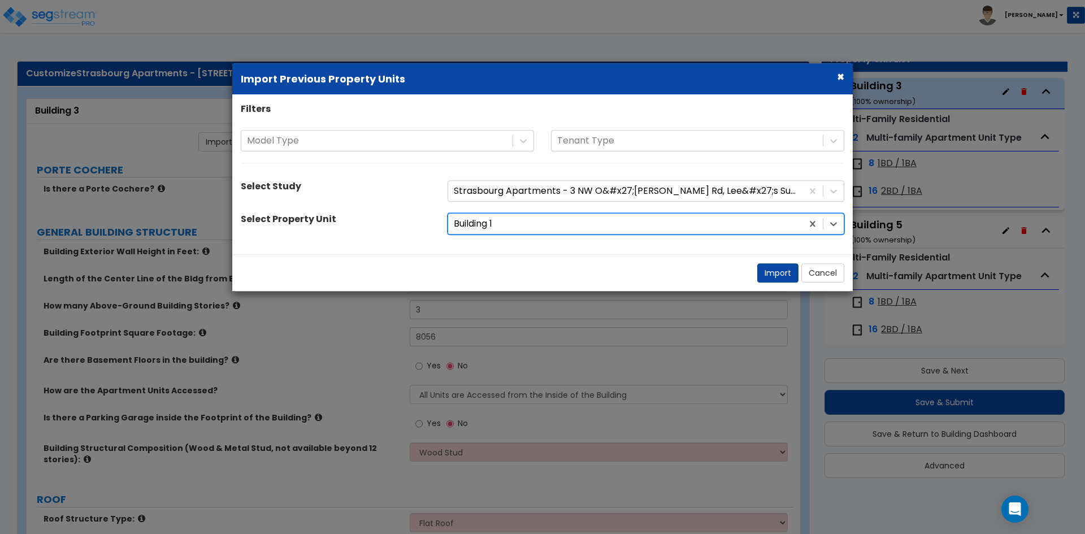
select select "2"
select select "4"
select select "3"
select select "2"
select select "3"
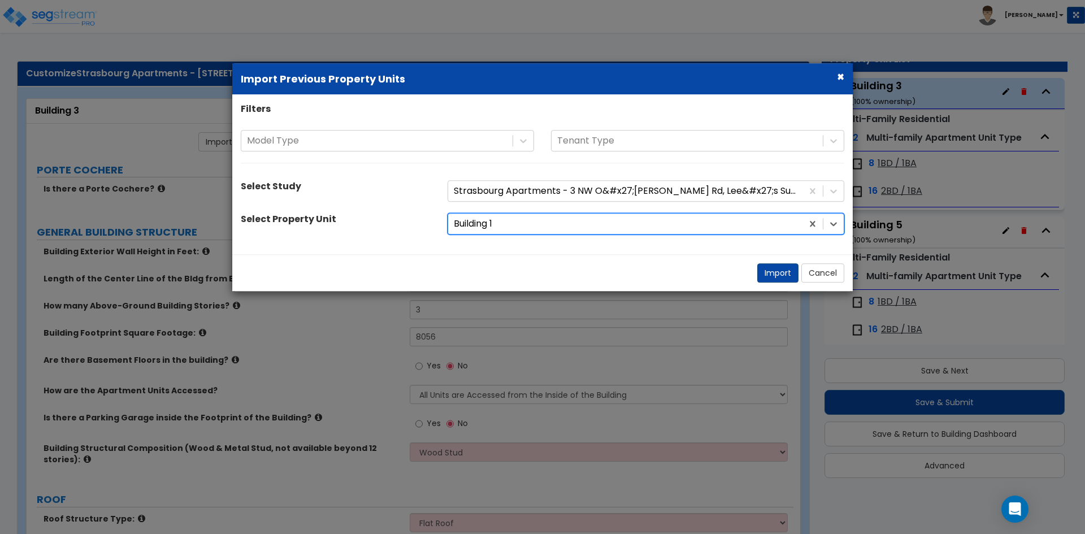
select select "1"
select select "2"
select select "1"
select select "2"
select select "1"
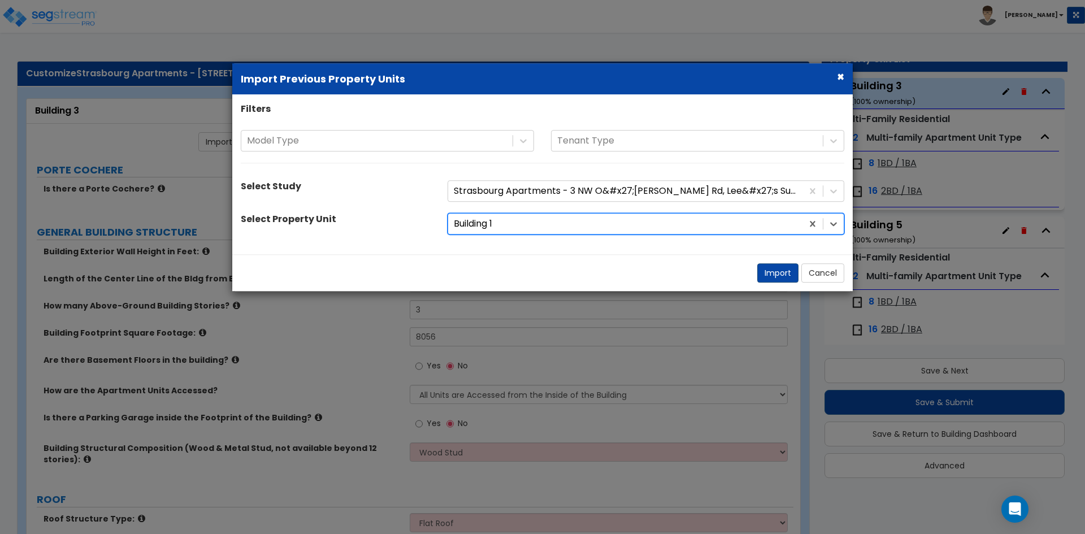
select select "3"
select select "8"
select select "1"
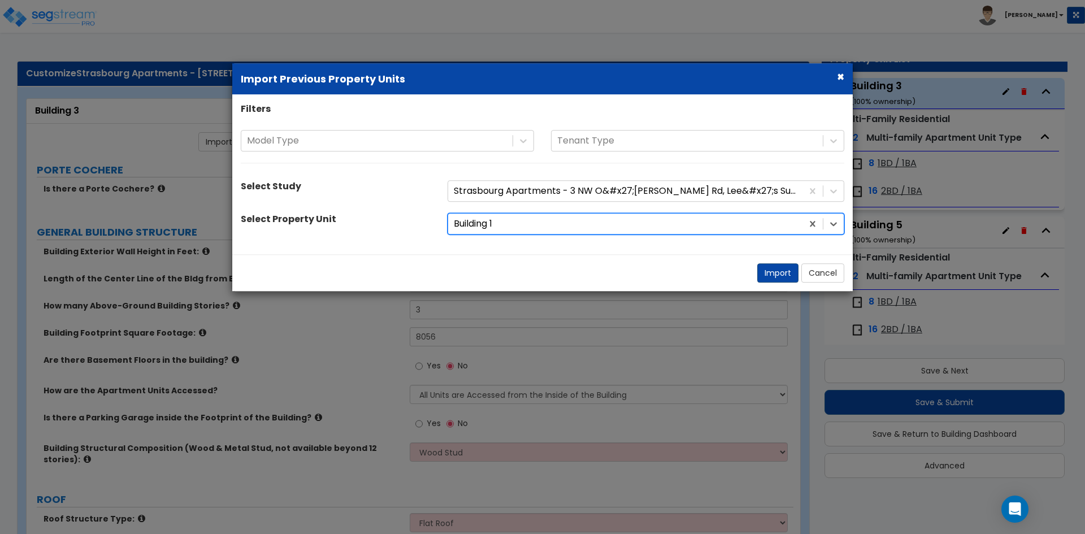
select select "3"
select select "5"
select select "2"
select select "1"
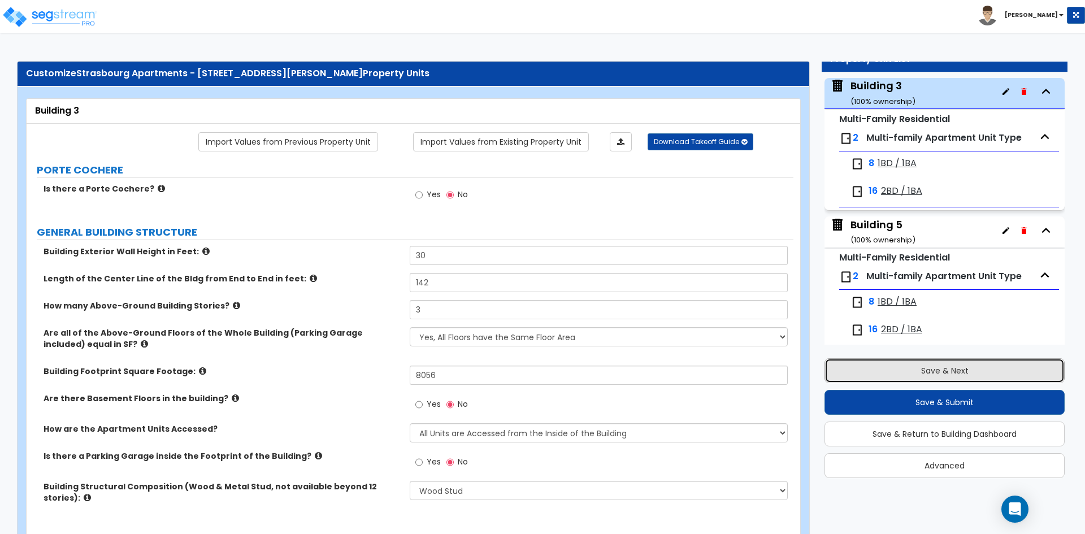
click at [894, 366] on button "Save & Next" at bounding box center [945, 370] width 240 height 25
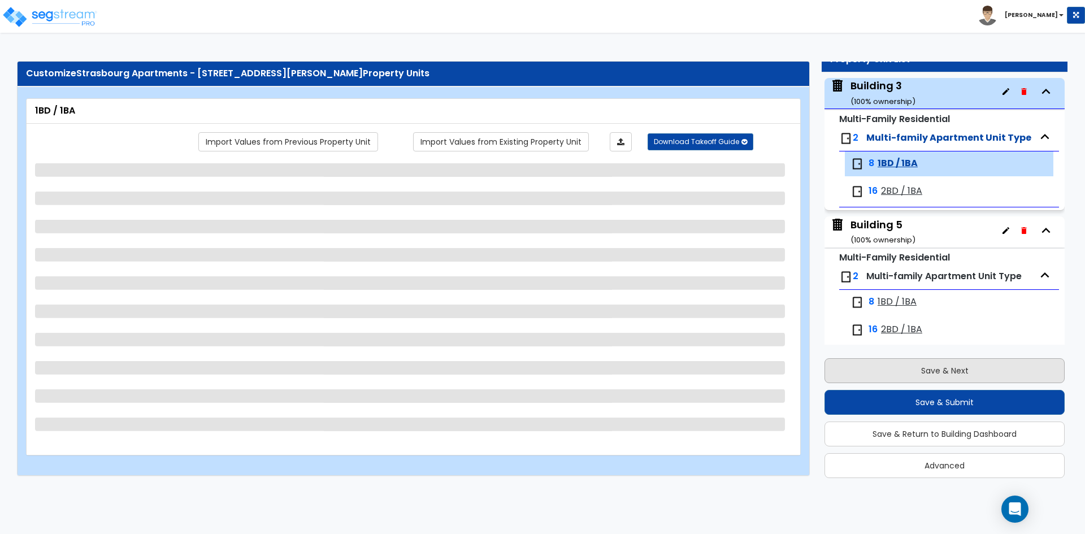
scroll to position [206, 0]
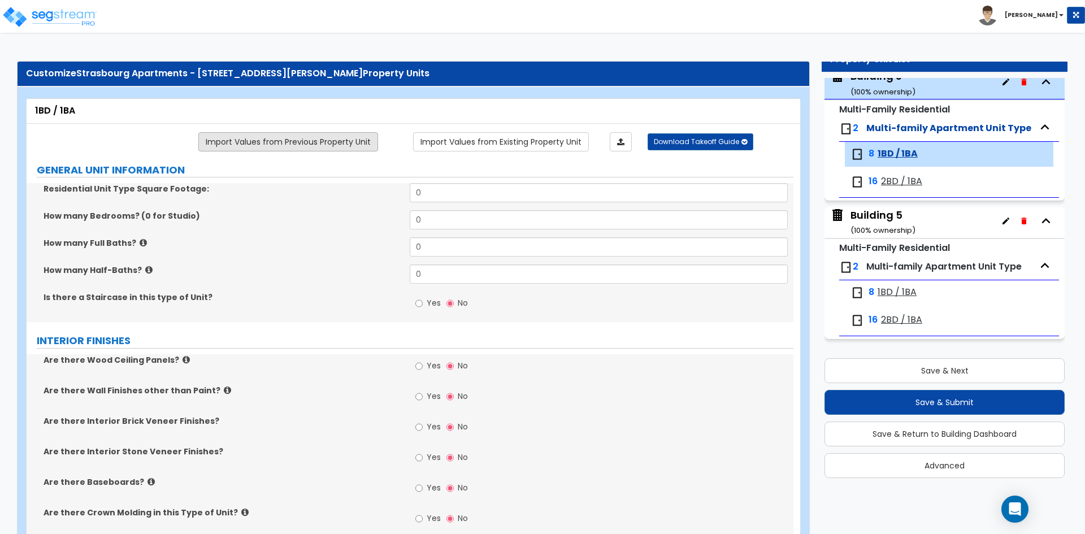
click at [282, 138] on link "Import Values from Previous Property Unit" at bounding box center [288, 141] width 180 height 19
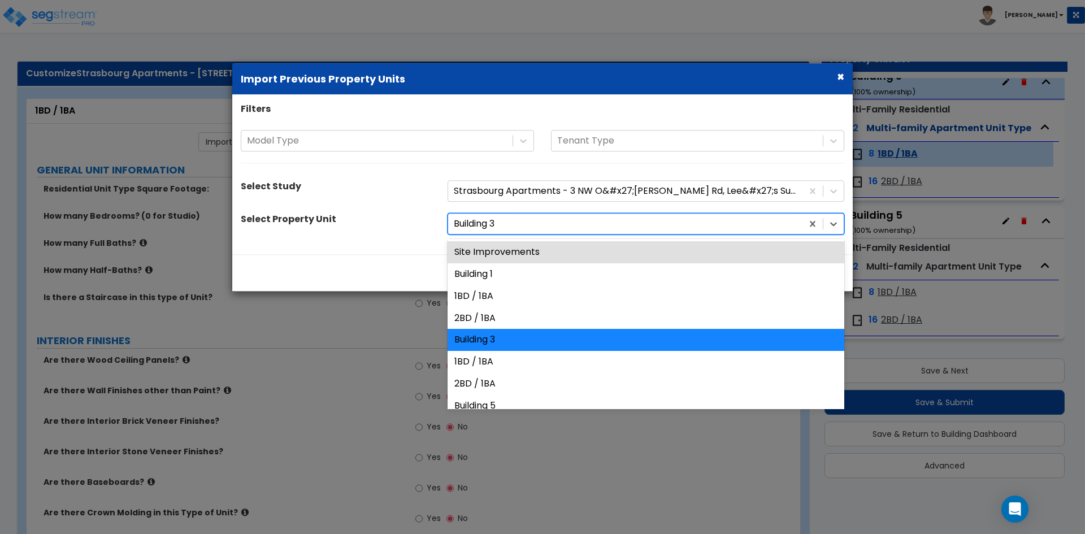
click at [530, 222] on div at bounding box center [625, 223] width 343 height 15
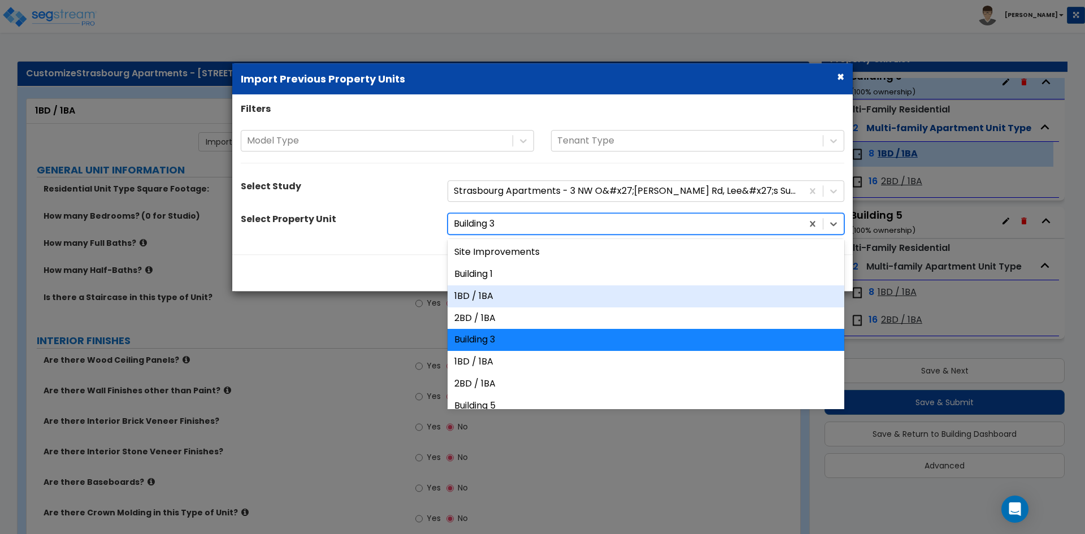
click at [499, 296] on div "1BD / 1BA" at bounding box center [646, 296] width 397 height 22
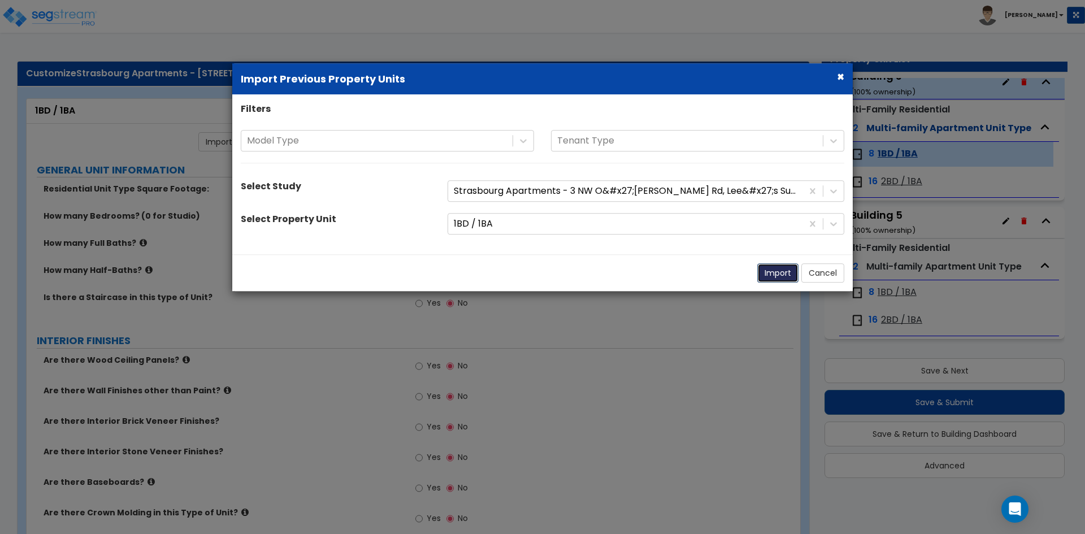
click at [779, 265] on button "Import" at bounding box center [777, 272] width 41 height 19
type input "675"
type input "1"
radio input "true"
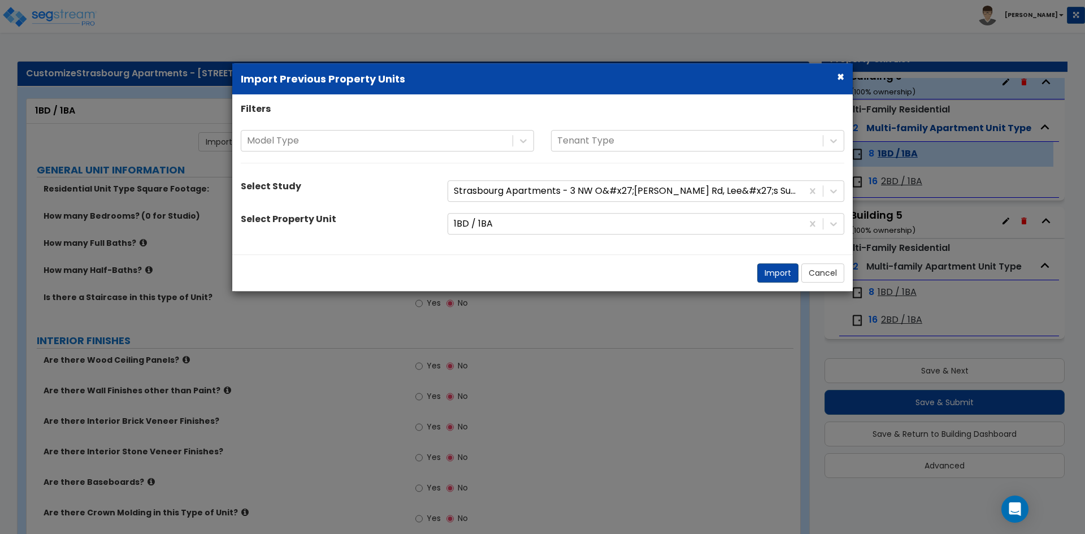
select select "5"
select select "4"
select select "1"
radio input "true"
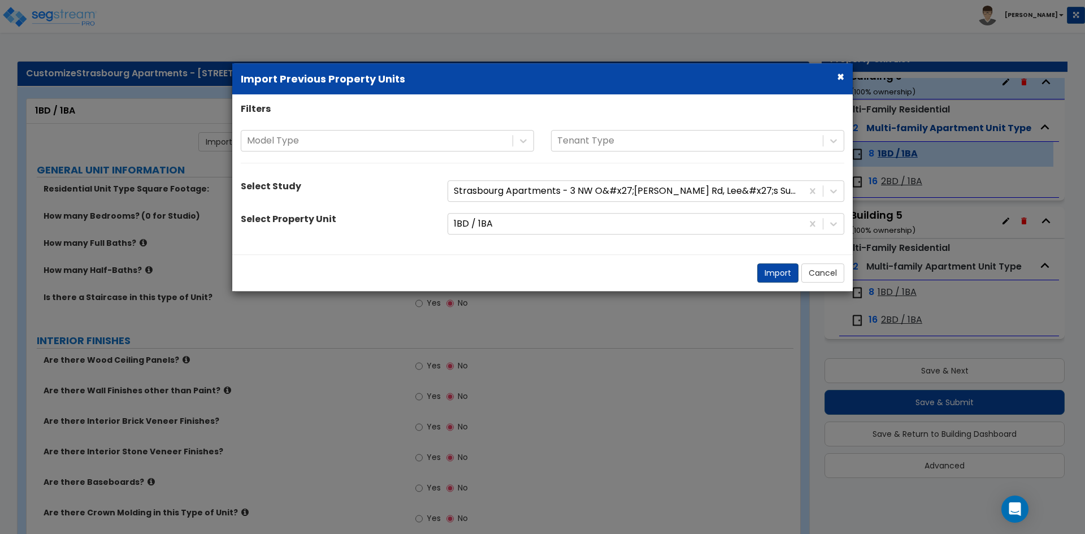
type input "1"
select select "1"
type input "10.1"
select select "1"
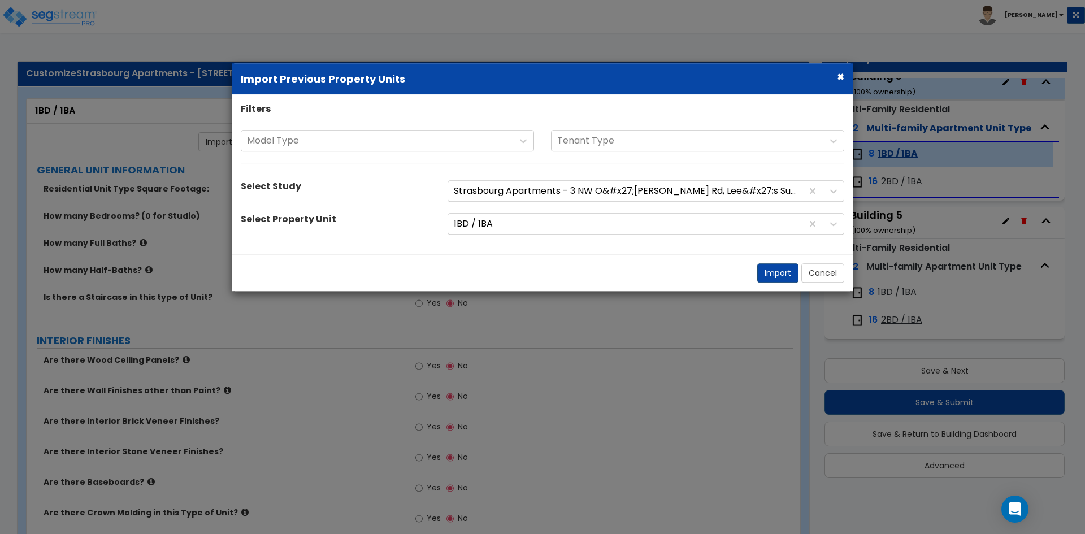
select select "1"
radio input "true"
select select "2"
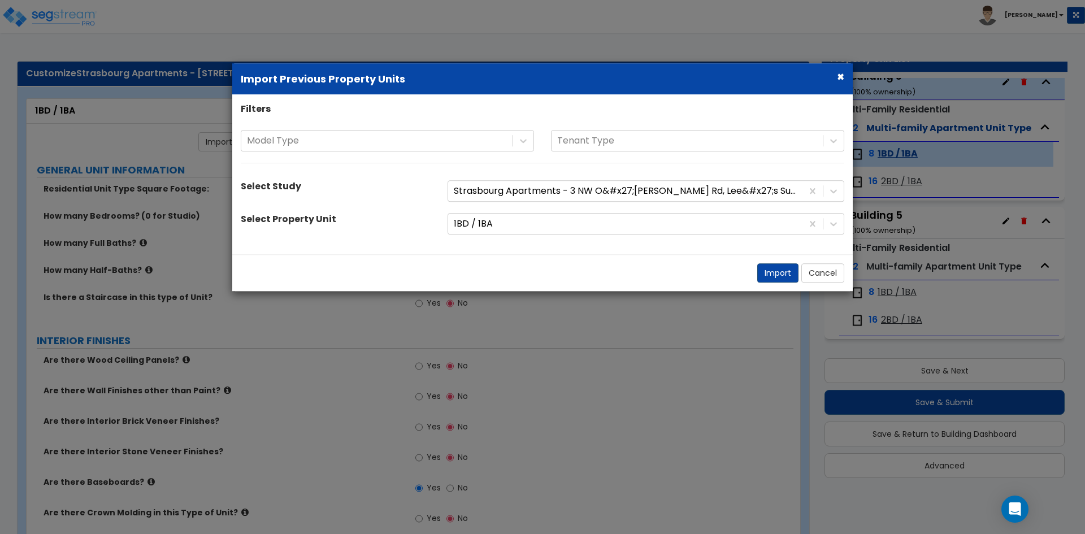
select select "5"
select select "1"
select select "3"
select select "2"
select select "1"
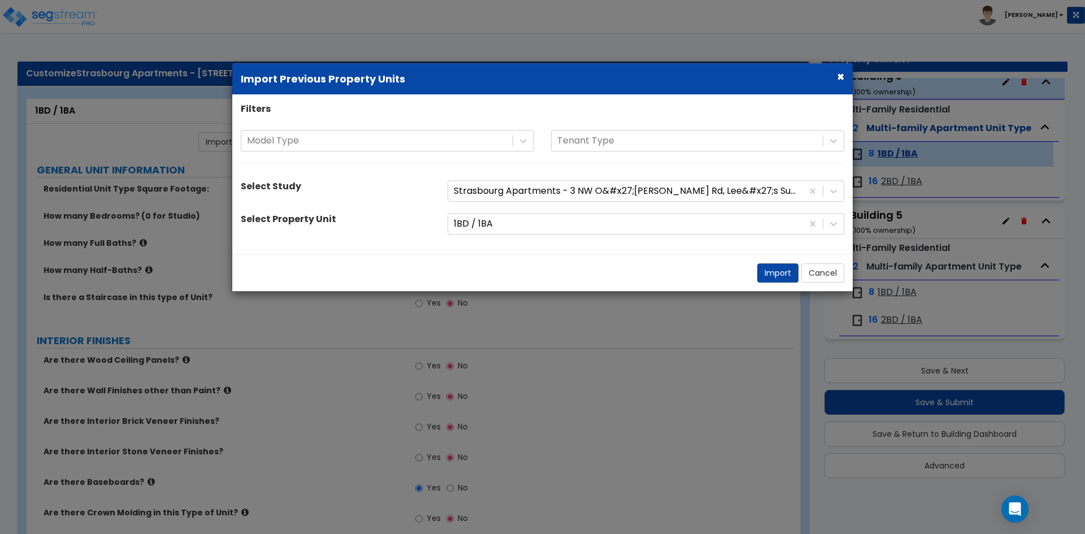
select select "2"
select select "1"
select select "6"
select select "1"
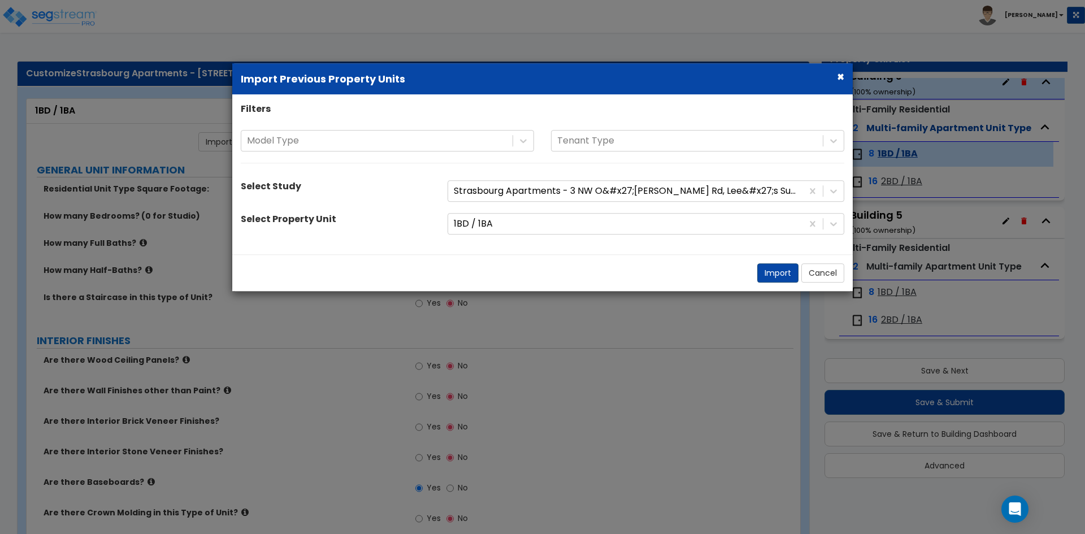
select select "2"
select select "5"
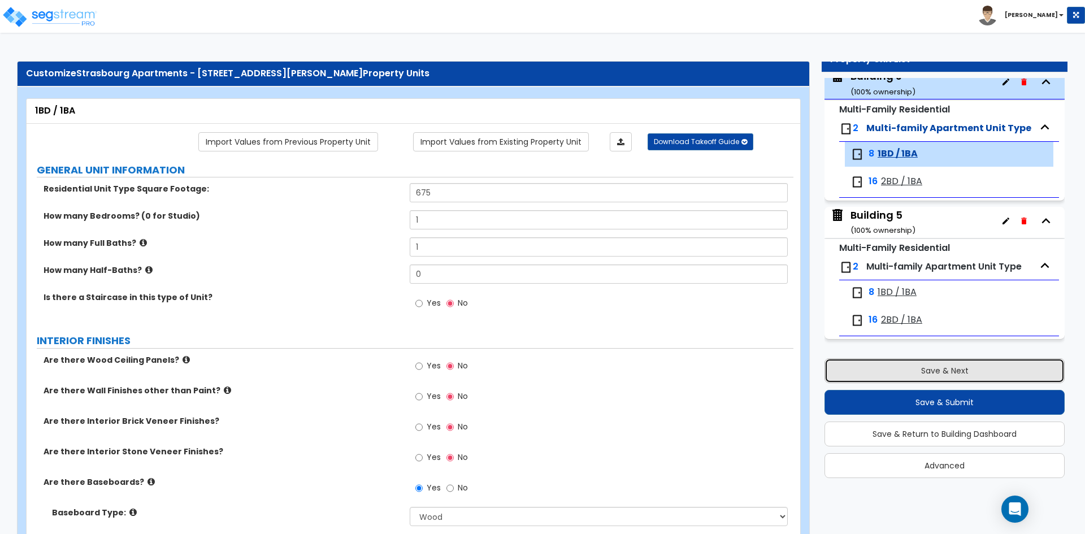
click at [904, 371] on button "Save & Next" at bounding box center [945, 370] width 240 height 25
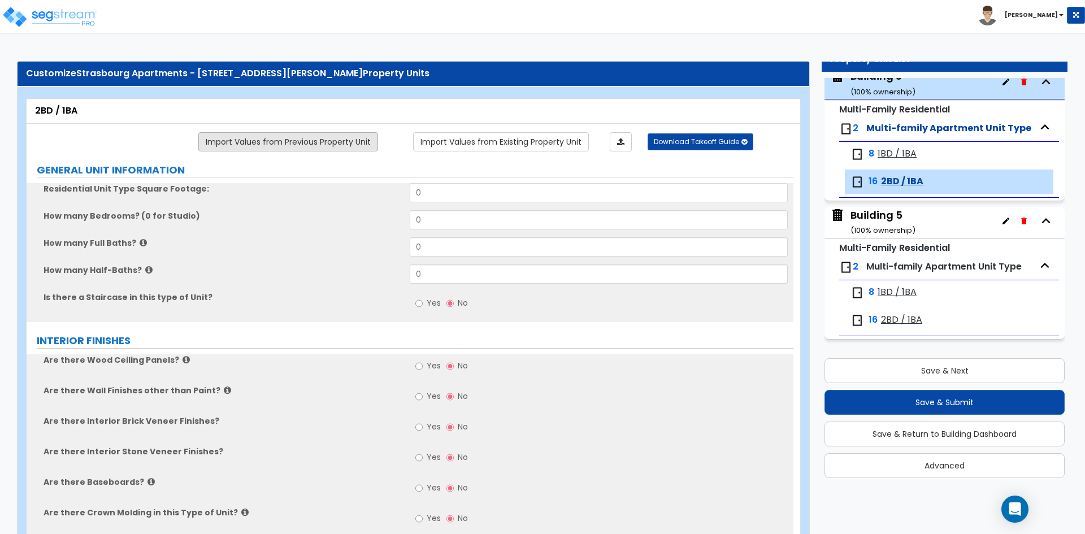
click at [345, 147] on link "Import Values from Previous Property Unit" at bounding box center [288, 141] width 180 height 19
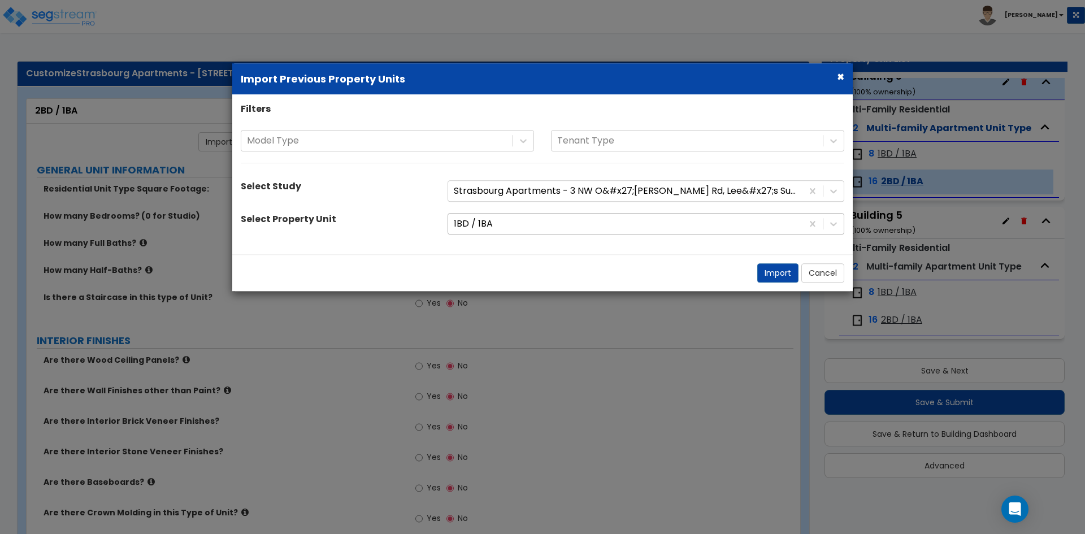
click at [507, 221] on div at bounding box center [625, 223] width 343 height 15
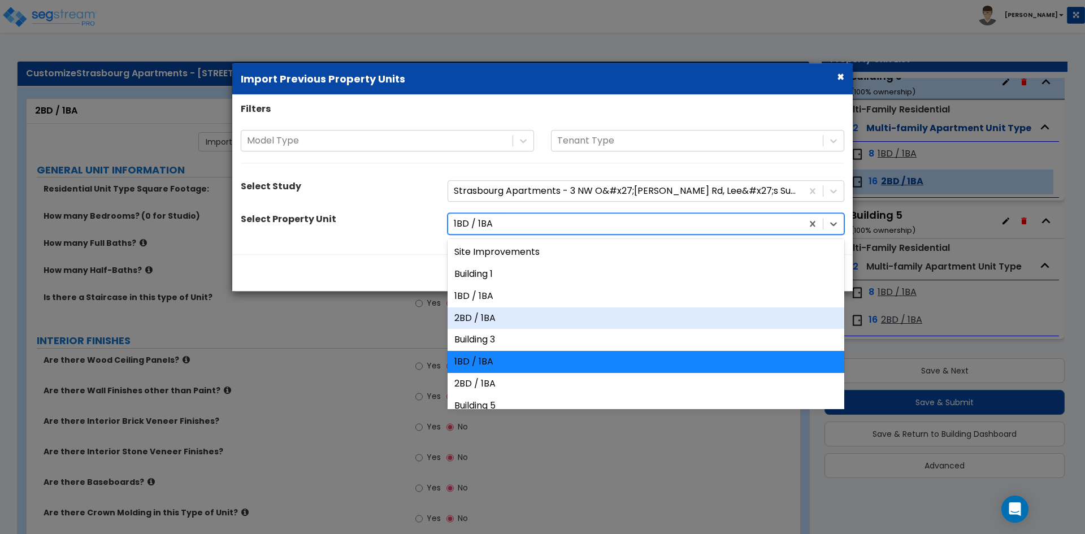
click at [497, 320] on div "2BD / 1BA" at bounding box center [646, 318] width 397 height 22
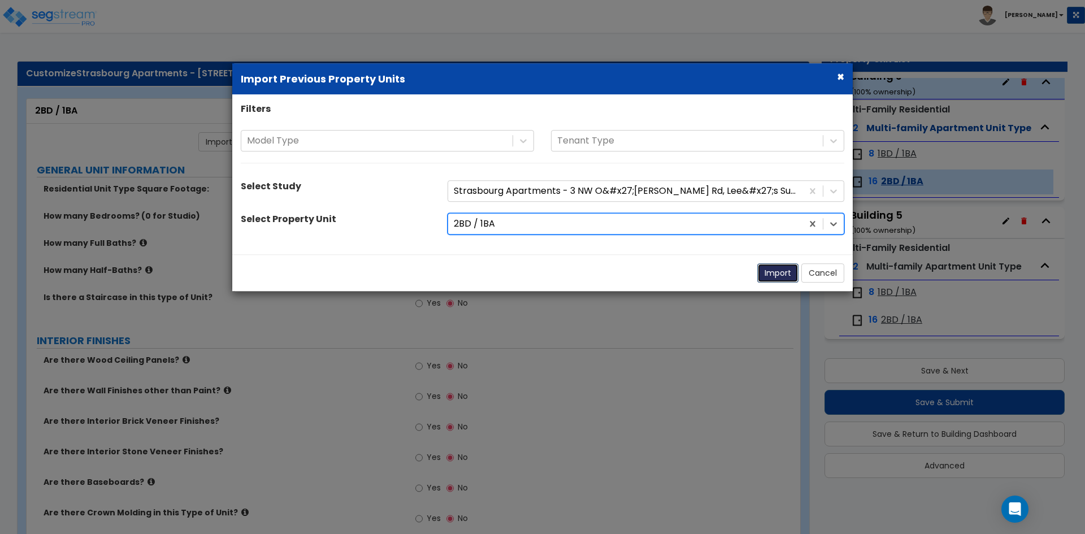
click at [775, 275] on button "Import" at bounding box center [777, 272] width 41 height 19
type input "837"
type input "2"
type input "1"
radio input "true"
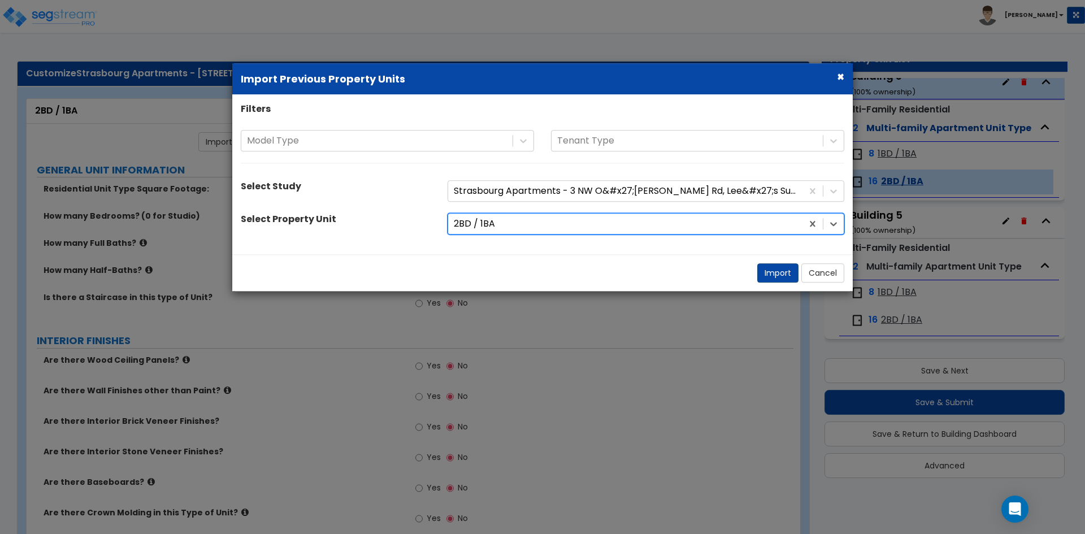
select select "5"
select select "1"
radio input "true"
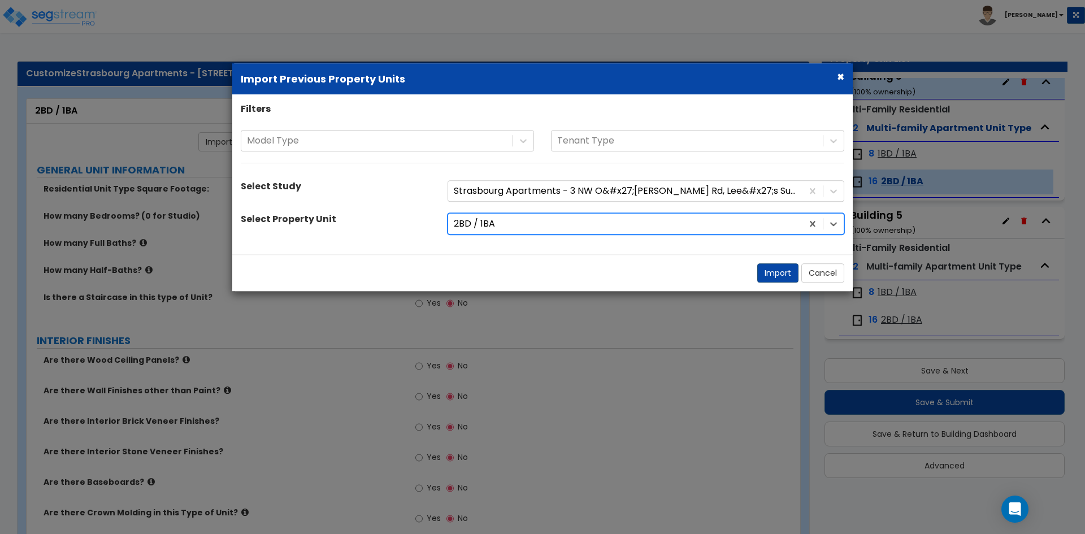
radio input "true"
type input "2"
select select "1"
type input "8.5"
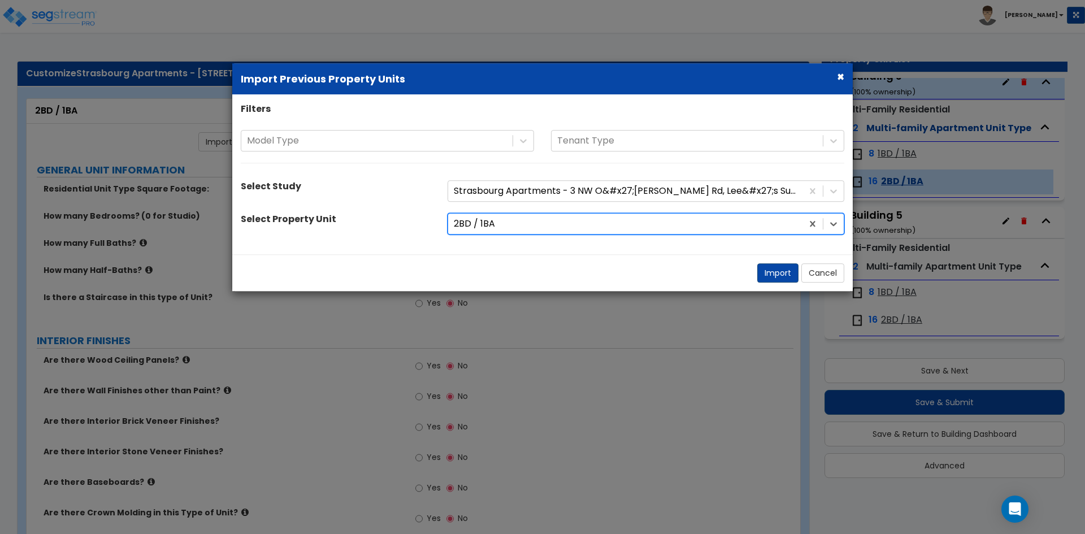
select select "1"
radio input "true"
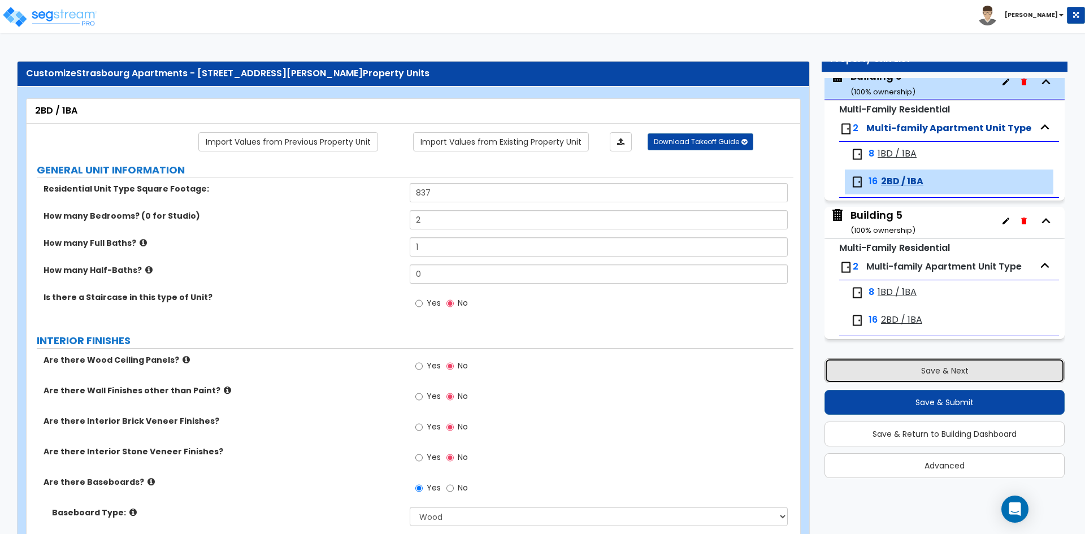
click at [913, 368] on button "Save & Next" at bounding box center [945, 370] width 240 height 25
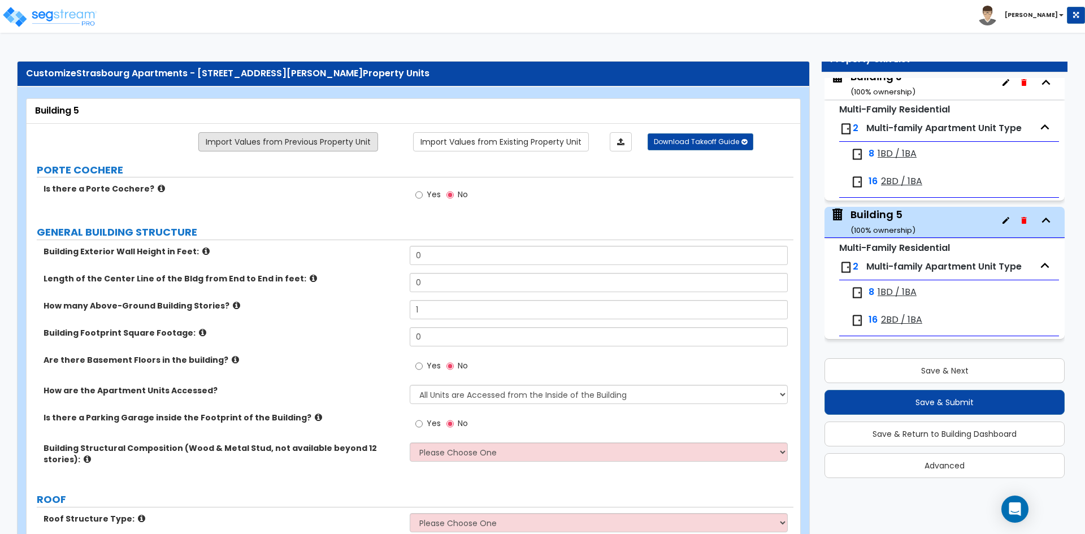
click at [309, 150] on link "Import Values from Previous Property Unit" at bounding box center [288, 141] width 180 height 19
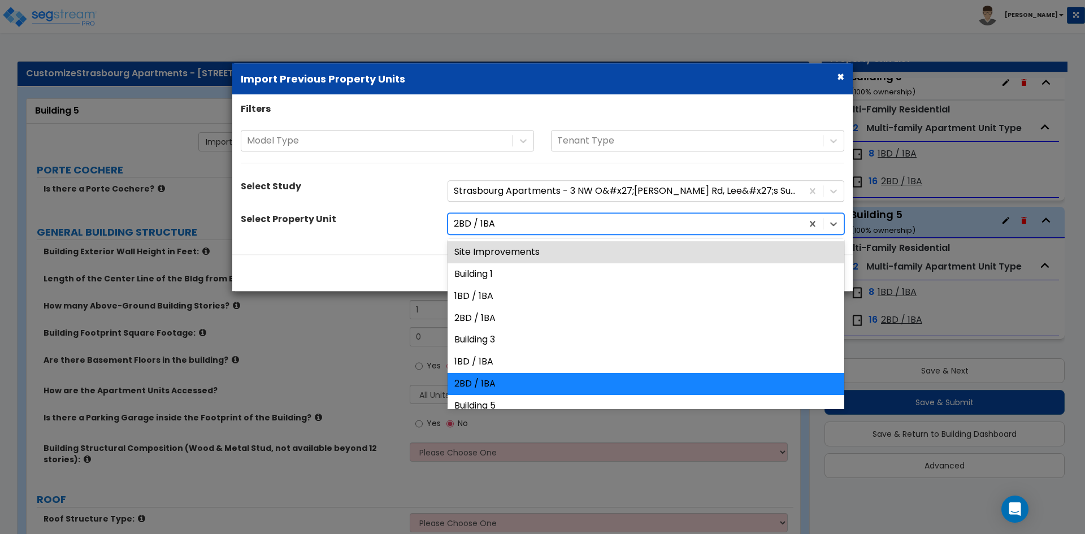
click at [544, 229] on div at bounding box center [625, 223] width 343 height 15
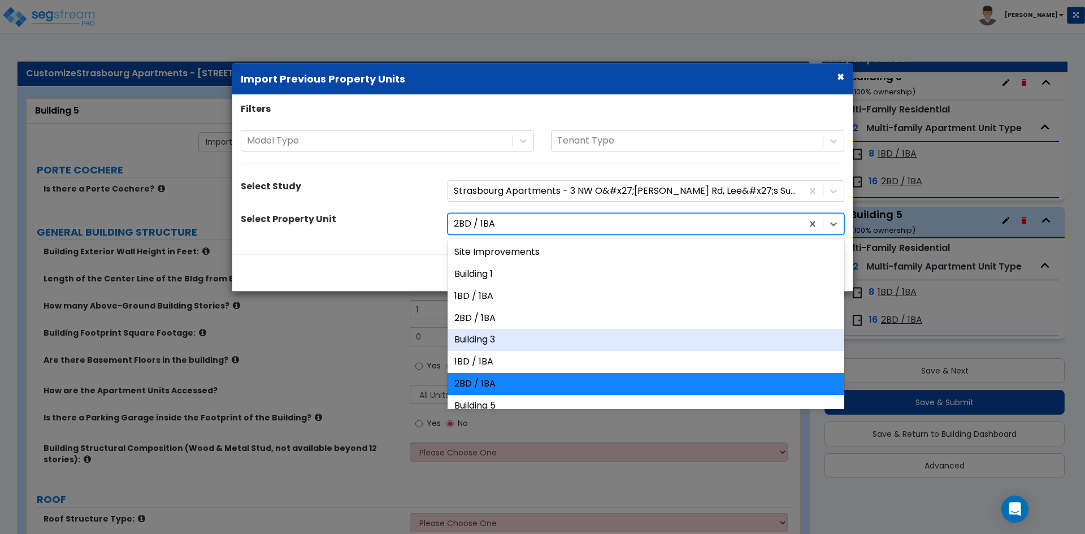
click at [529, 331] on div "Building 3" at bounding box center [646, 340] width 397 height 22
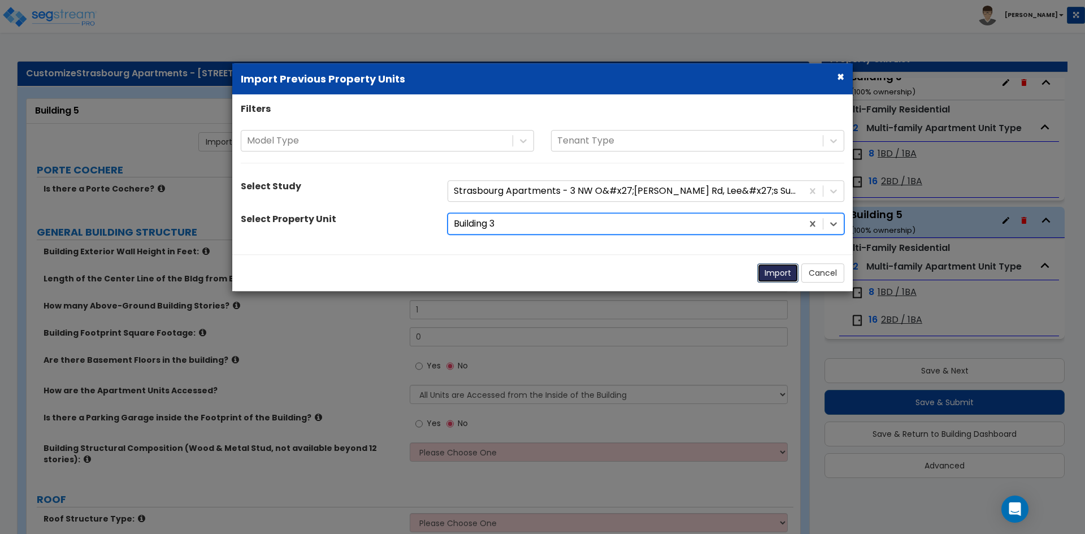
click at [777, 279] on button "Import" at bounding box center [777, 272] width 41 height 19
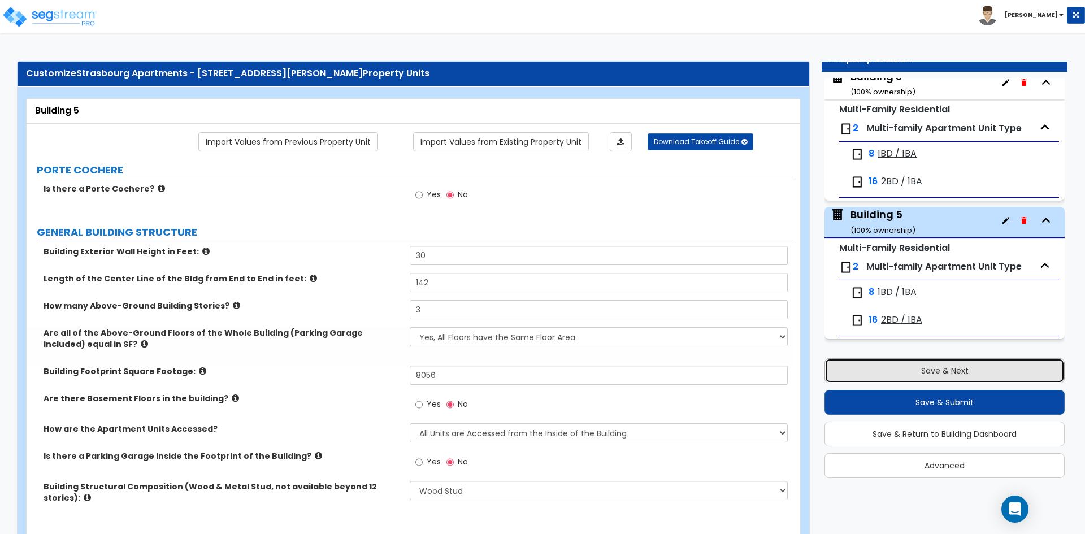
click at [943, 363] on button "Save & Next" at bounding box center [945, 370] width 240 height 25
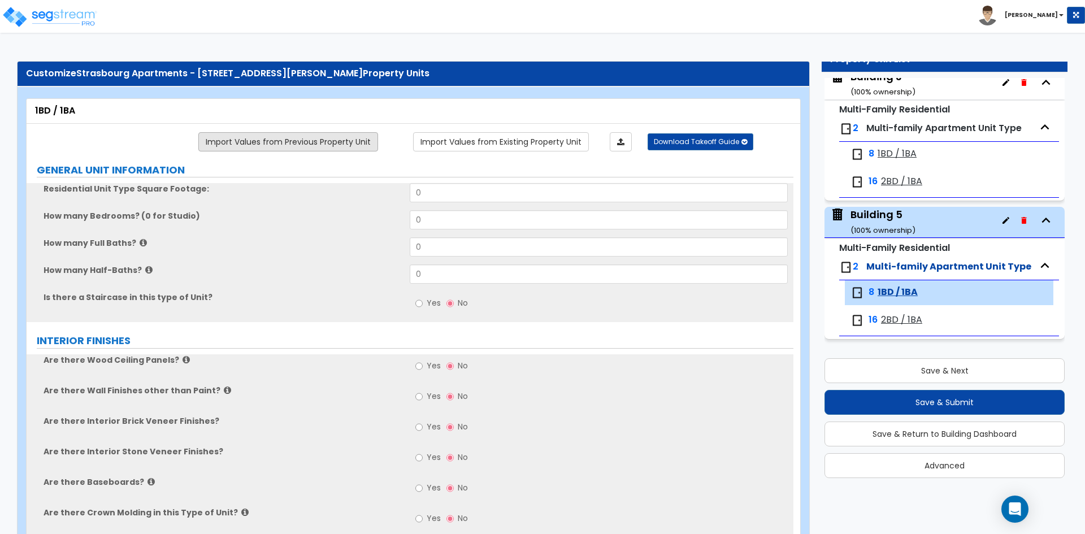
click at [289, 142] on link "Import Values from Previous Property Unit" at bounding box center [288, 141] width 180 height 19
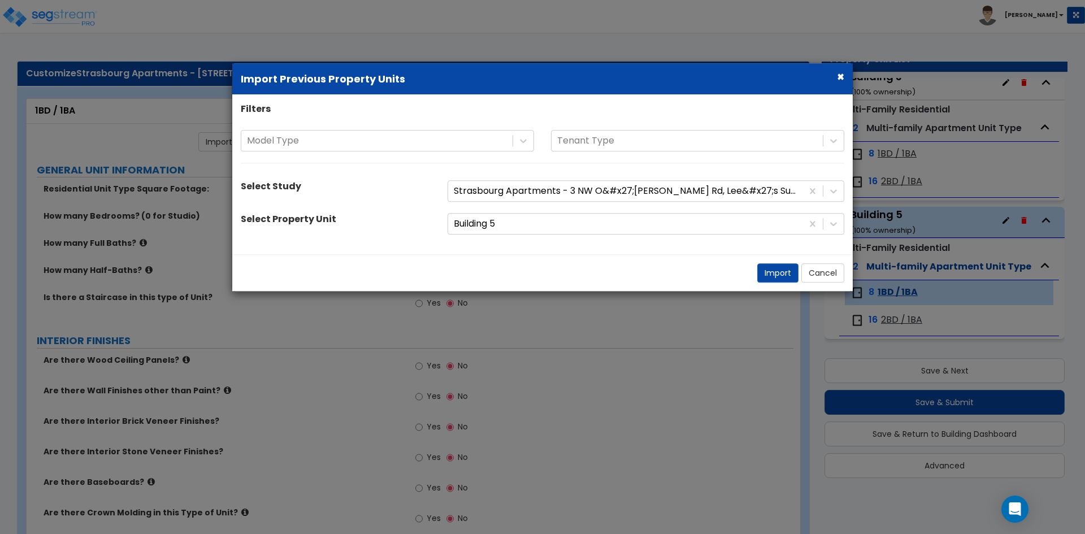
click at [504, 236] on div "Filters Model Type Tenant Type Select Study Strasbourg Apartments - 3 NW O&#x27…" at bounding box center [542, 174] width 621 height 143
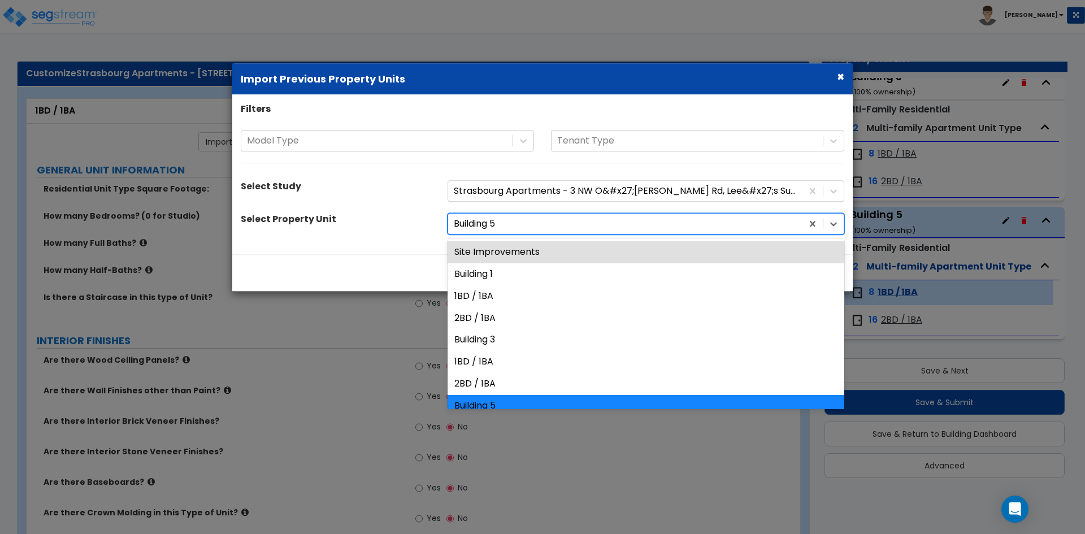
click at [502, 224] on div at bounding box center [625, 223] width 343 height 15
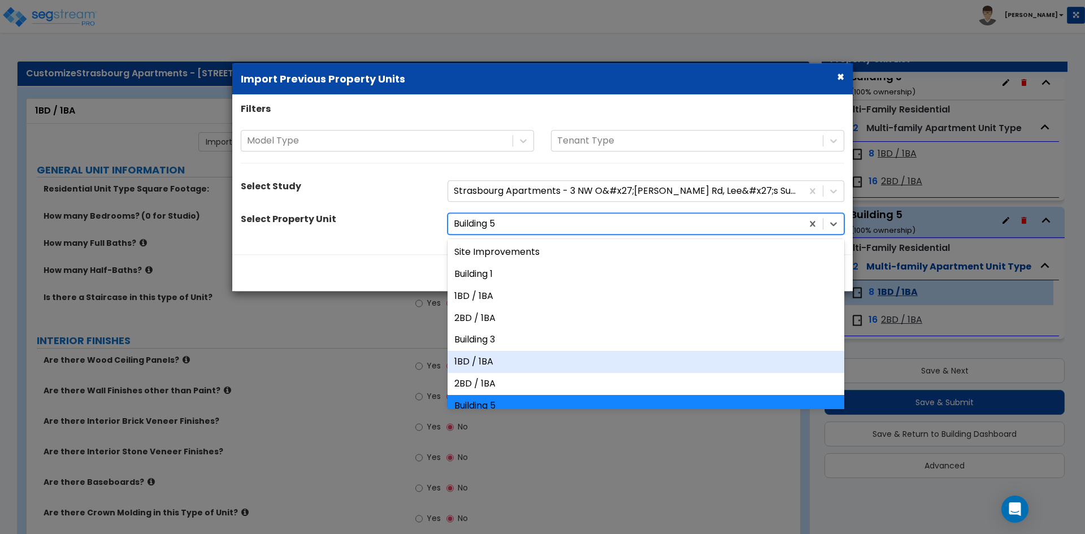
click at [495, 358] on div "1BD / 1BA" at bounding box center [646, 362] width 397 height 22
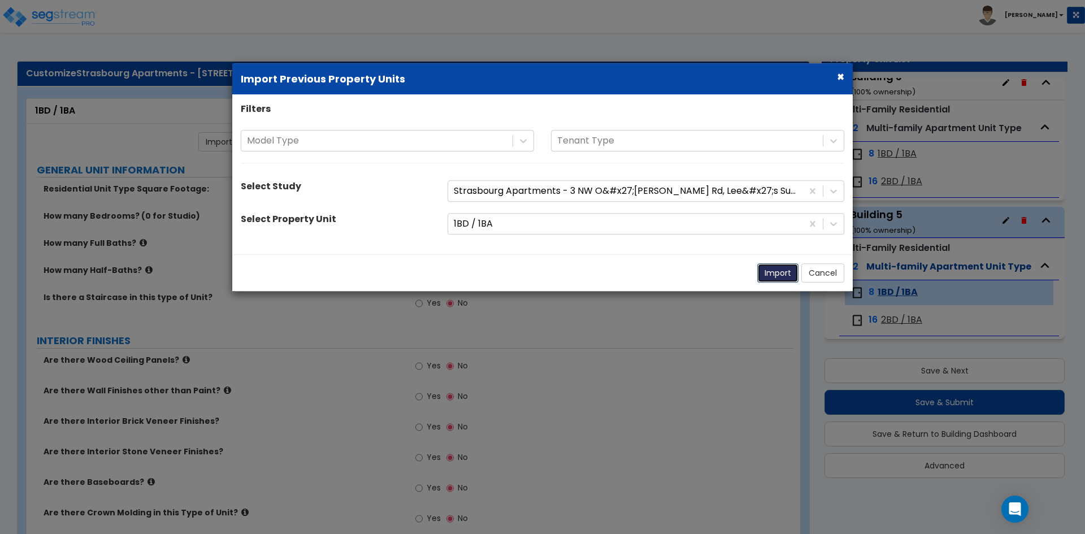
click at [778, 274] on button "Import" at bounding box center [777, 272] width 41 height 19
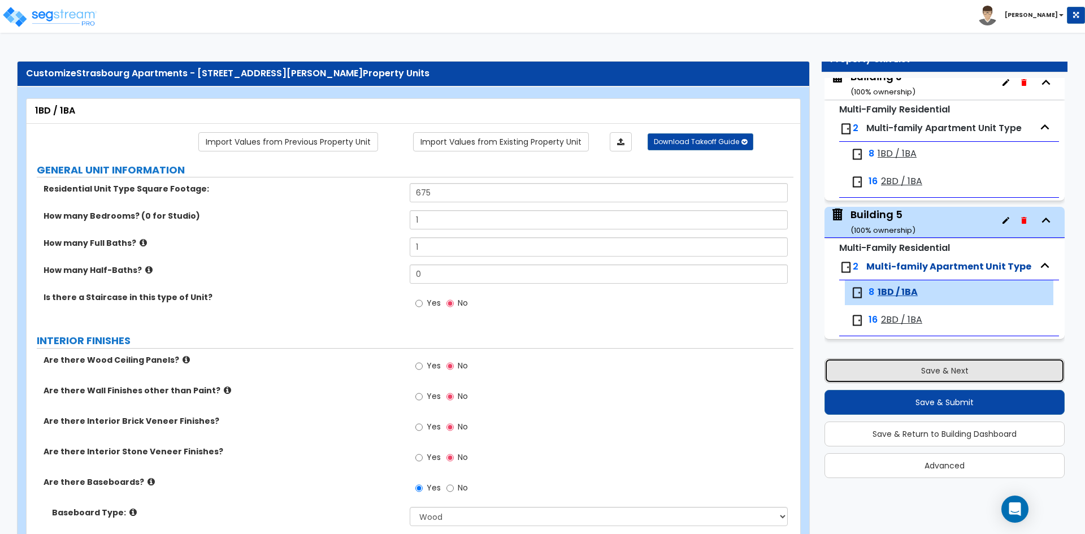
click at [924, 367] on button "Save & Next" at bounding box center [945, 370] width 240 height 25
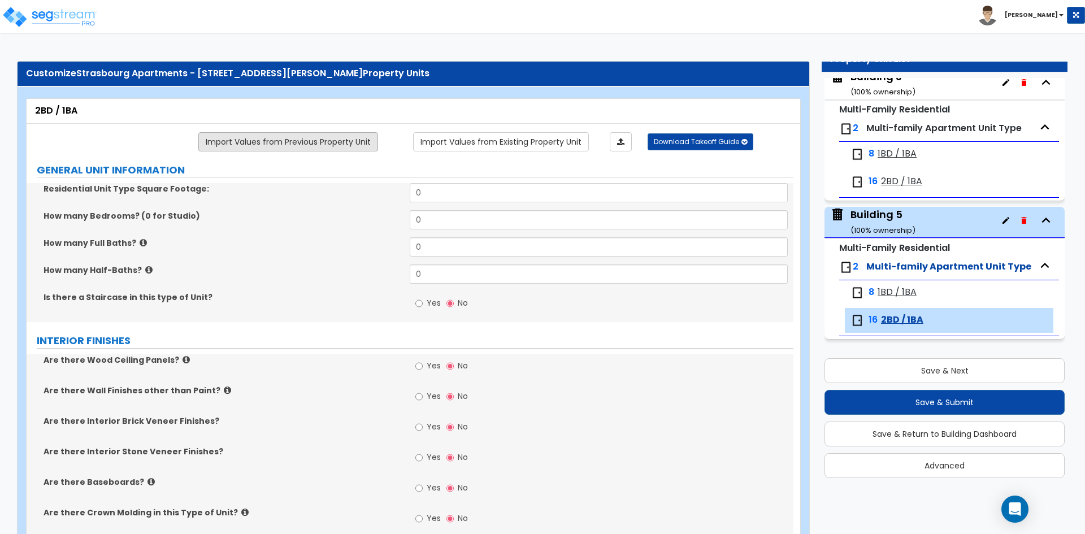
click at [317, 143] on link "Import Values from Previous Property Unit" at bounding box center [288, 141] width 180 height 19
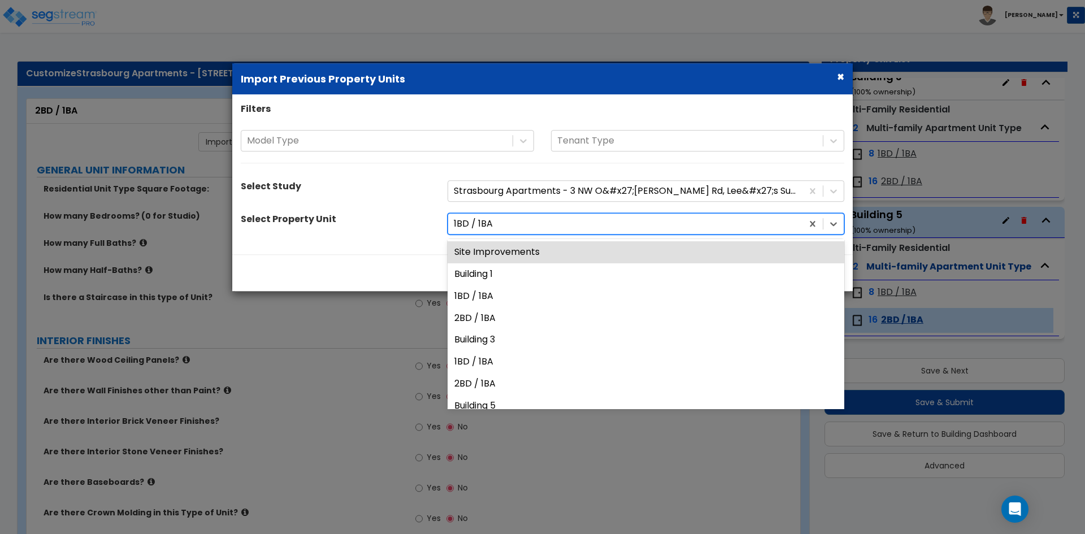
click at [514, 219] on div at bounding box center [625, 223] width 343 height 15
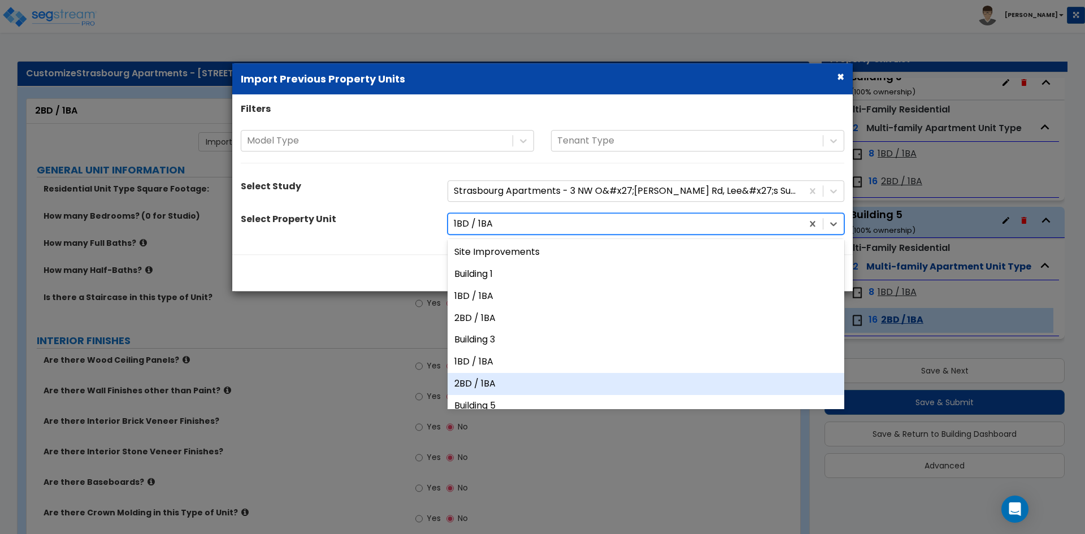
click at [505, 381] on div "2BD / 1BA" at bounding box center [646, 384] width 397 height 22
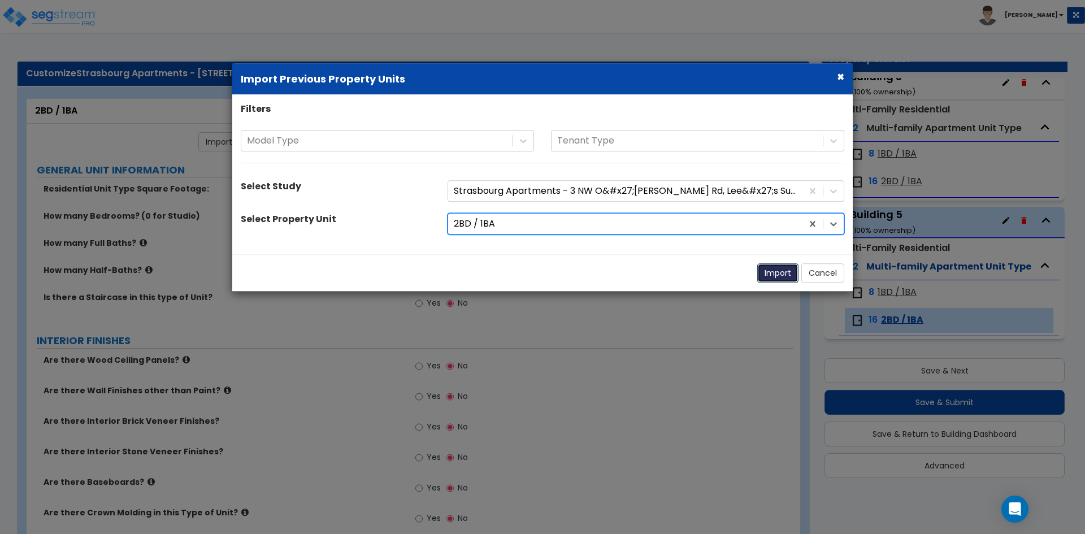
click at [767, 274] on button "Import" at bounding box center [777, 272] width 41 height 19
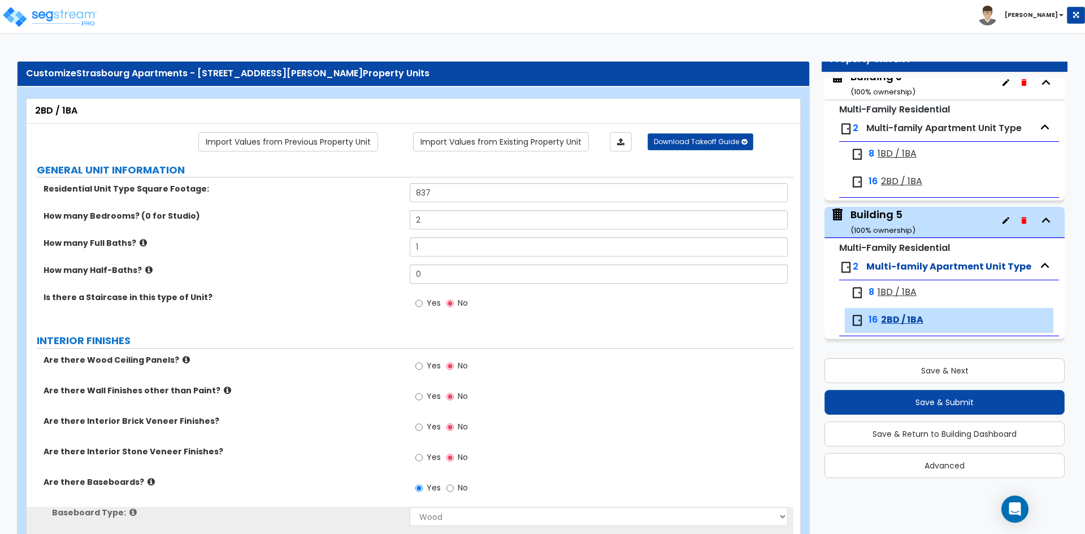
click at [352, 264] on label "How many Half-Baths?" at bounding box center [223, 269] width 358 height 11
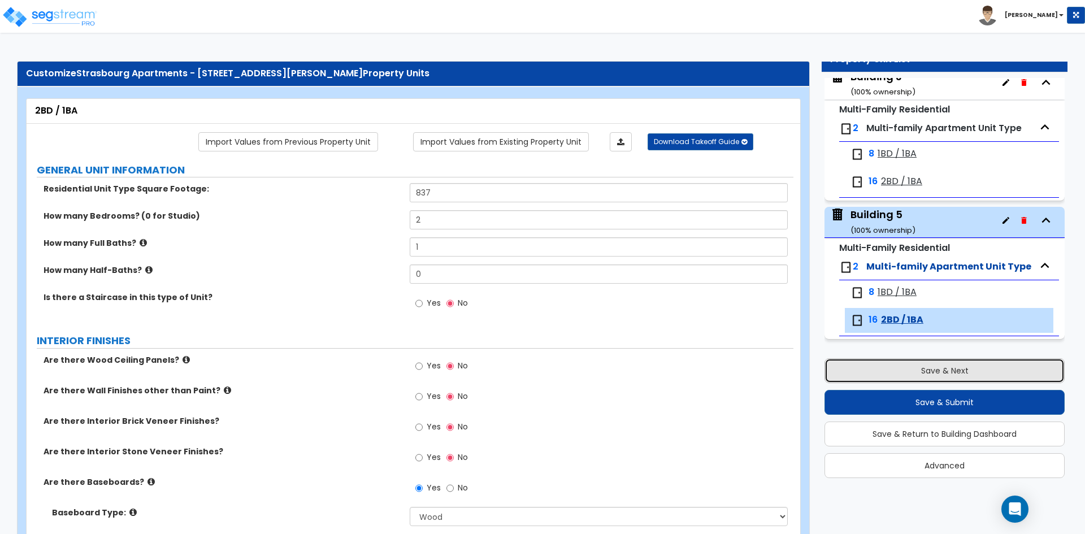
click at [895, 365] on button "Save & Next" at bounding box center [945, 370] width 240 height 25
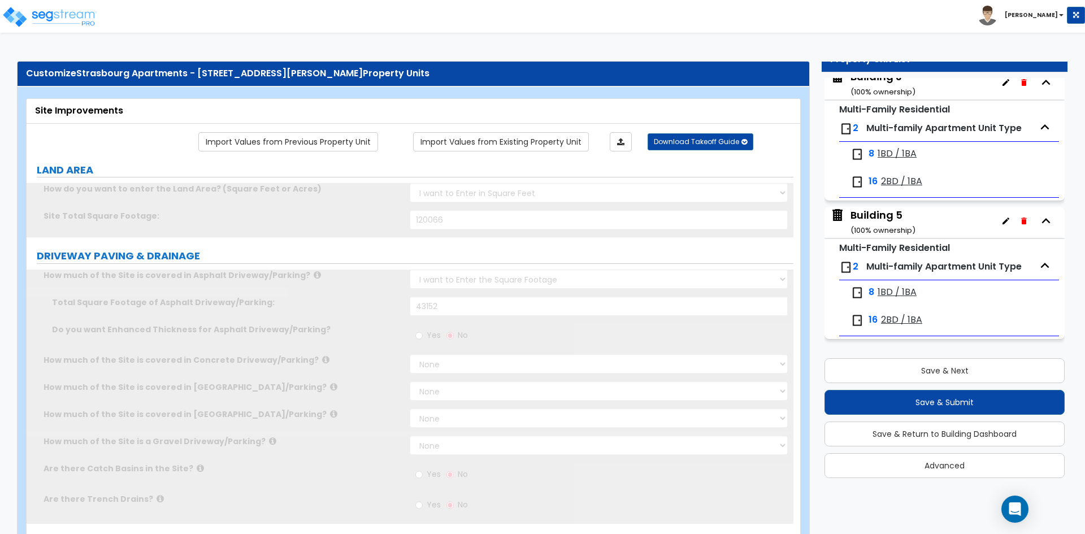
scroll to position [0, 0]
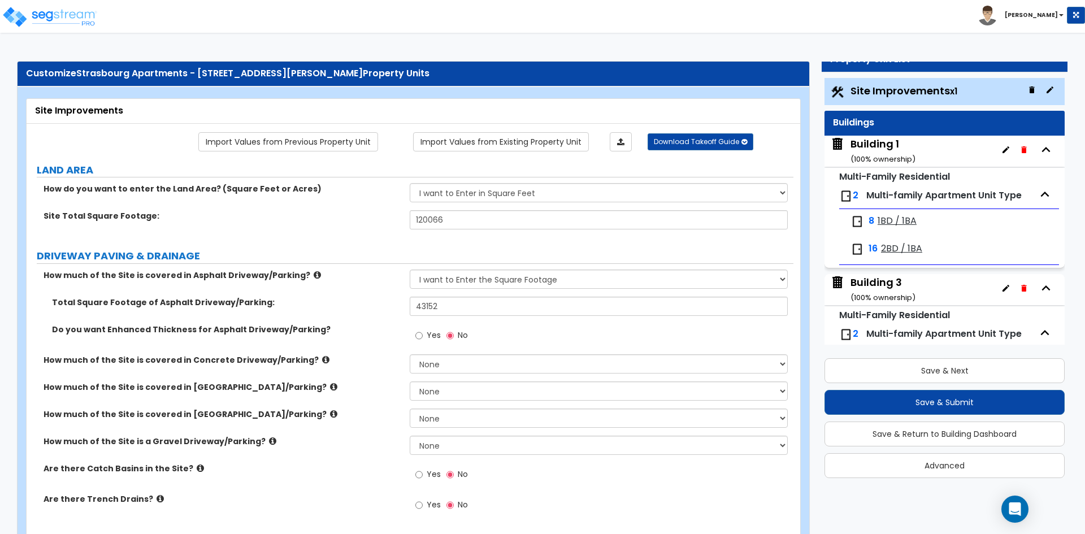
click at [329, 370] on div "How much of the Site is covered in Concrete Driveway/Parking? None I want to En…" at bounding box center [410, 367] width 767 height 27
click at [463, 209] on div "How do you want to enter the Land Area? (Square Feet or Acres) I want to Enter …" at bounding box center [410, 196] width 767 height 27
click at [463, 232] on div "Site Total Square Footage: 120066" at bounding box center [410, 223] width 767 height 27
click at [463, 221] on input "120066" at bounding box center [599, 219] width 378 height 19
click at [335, 276] on label "How much of the Site is covered in Asphalt Driveway/Parking?" at bounding box center [223, 275] width 358 height 11
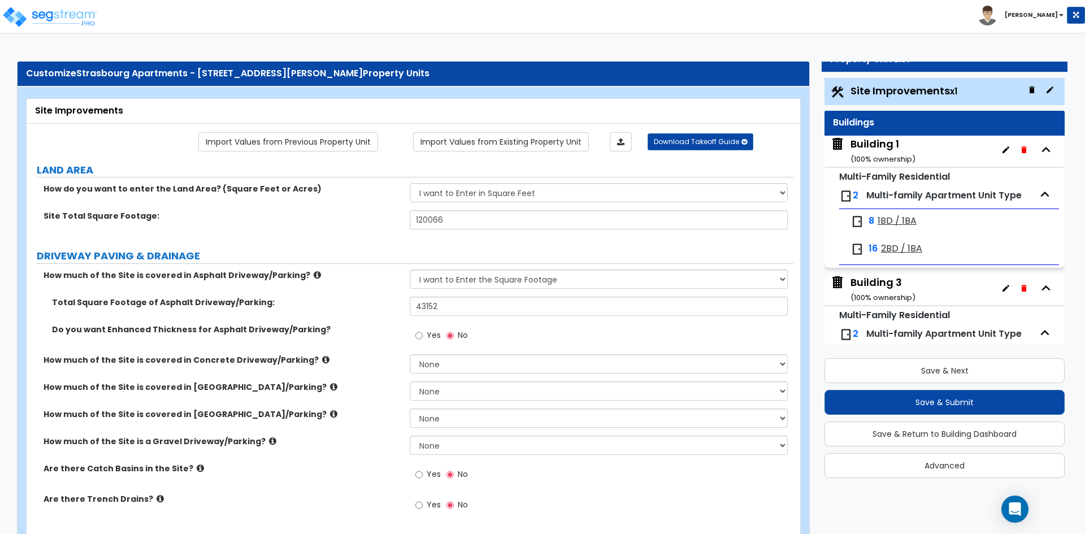
click at [374, 346] on div "Do you want Enhanced Thickness for Asphalt Driveway/Parking? Yes No" at bounding box center [410, 339] width 767 height 31
click at [381, 433] on div "How much of the Site is covered in [GEOGRAPHIC_DATA]/Parking? None I want to En…" at bounding box center [410, 422] width 767 height 27
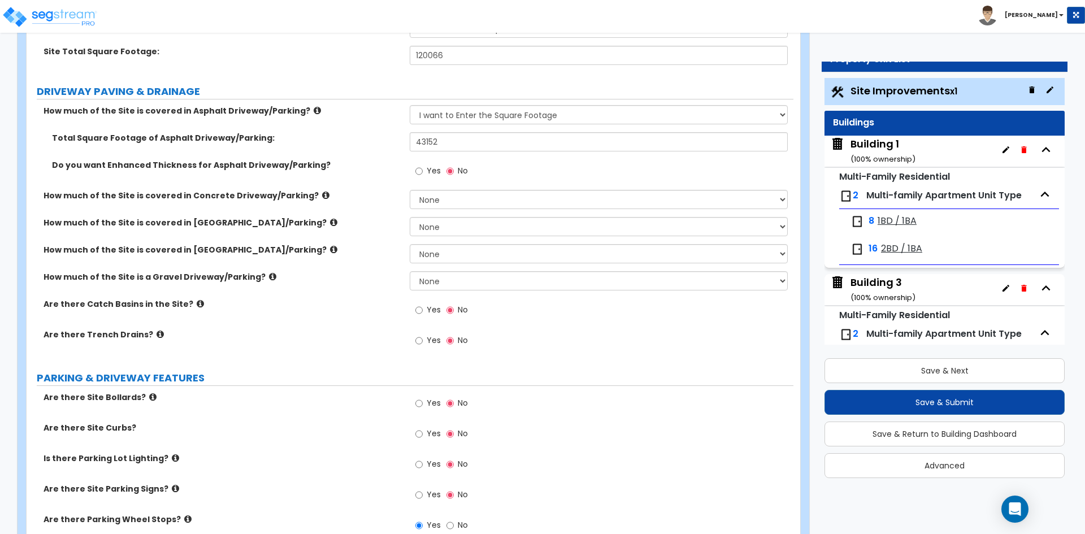
scroll to position [170, 0]
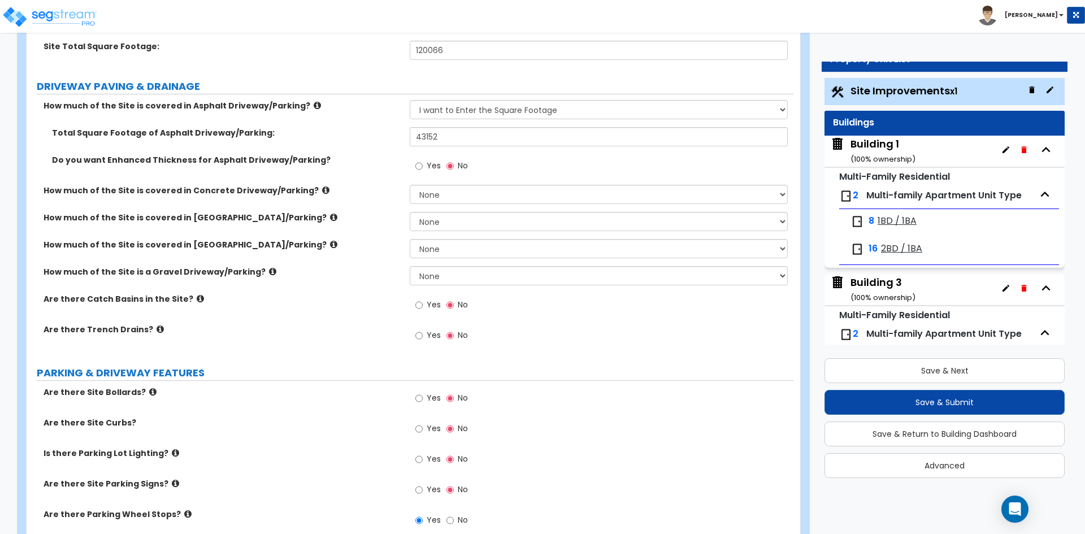
click at [899, 219] on span "1BD / 1BA" at bounding box center [897, 221] width 39 height 13
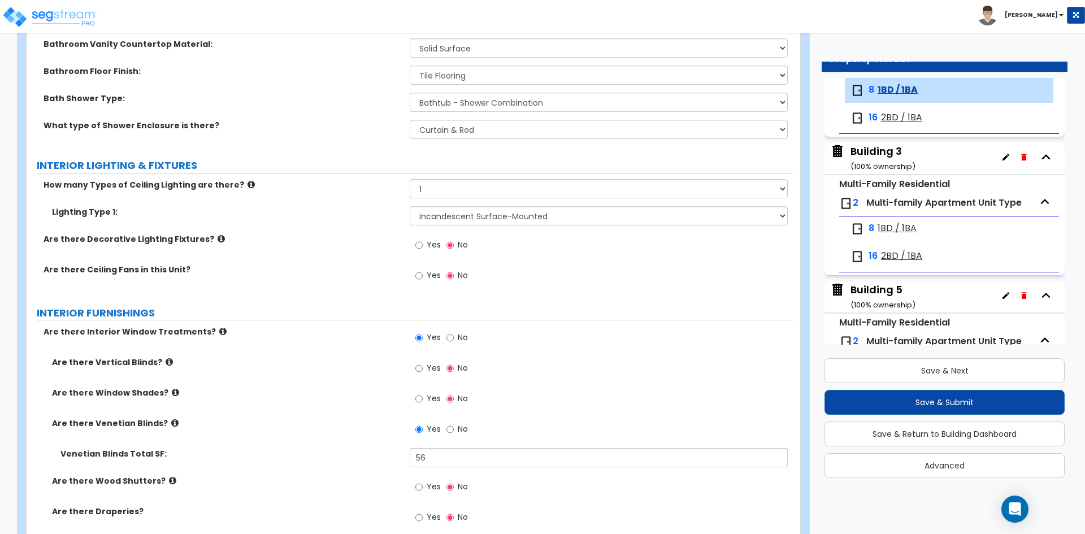
scroll to position [791, 0]
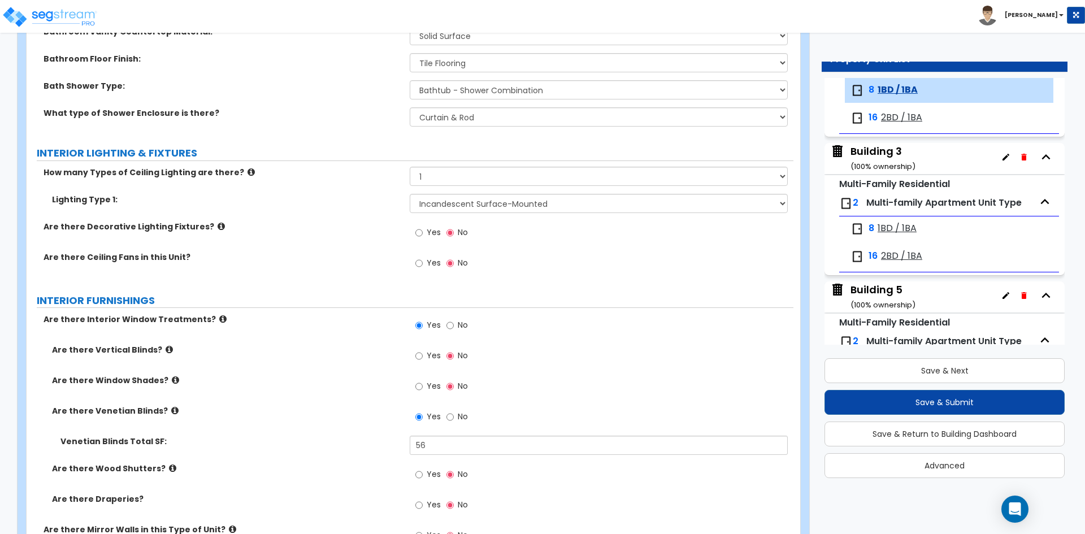
click at [313, 417] on div "Are there Venetian Blinds? Yes No" at bounding box center [410, 420] width 767 height 31
click at [306, 158] on label "INTERIOR LIGHTING & FIXTURES" at bounding box center [415, 153] width 757 height 15
click at [364, 191] on div "How many Types of Ceiling Lighting are there? Please Choose One 1 2 3" at bounding box center [410, 180] width 767 height 27
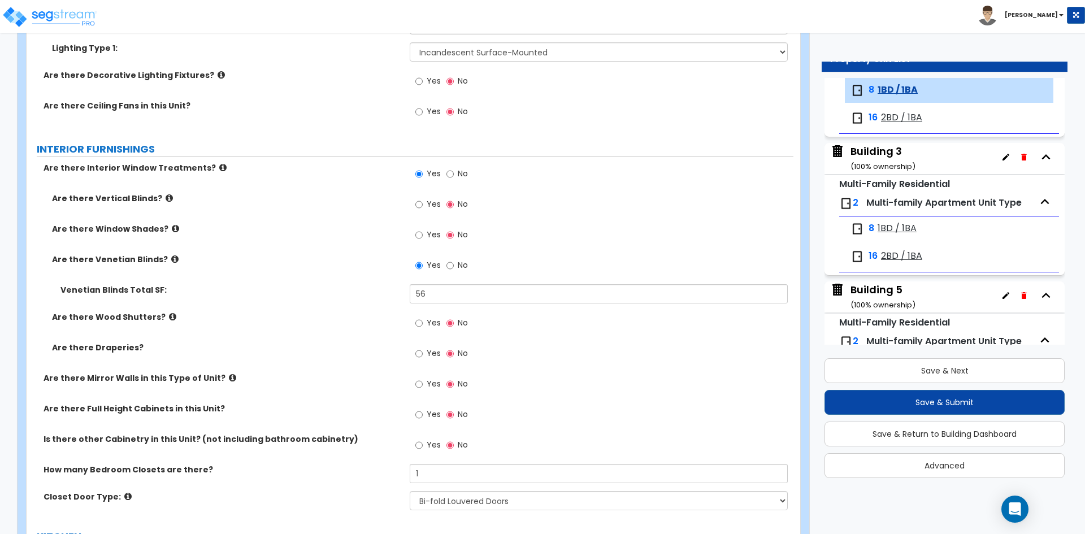
scroll to position [961, 0]
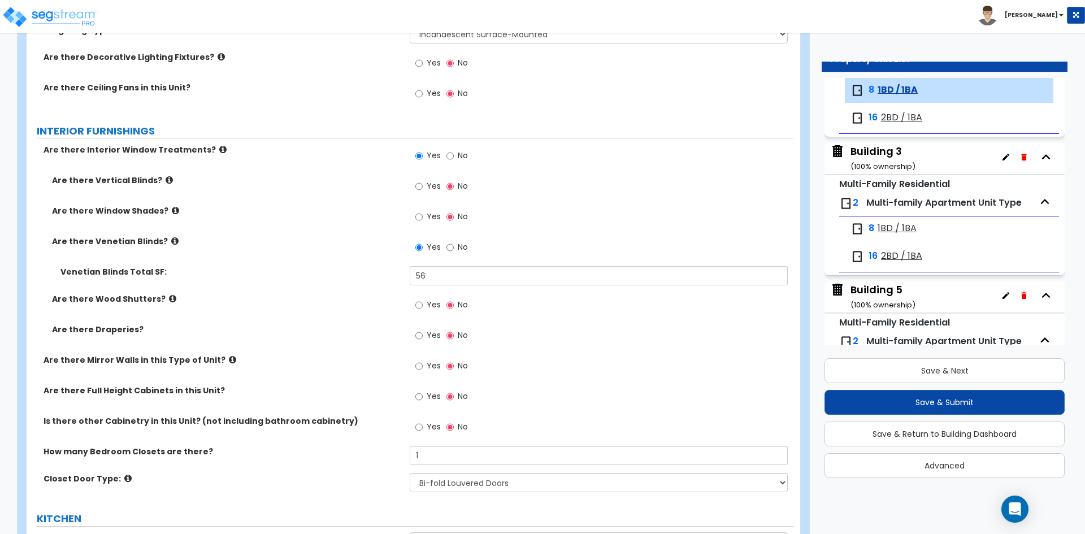
click at [331, 315] on div "Are there Wood Shutters? Yes No" at bounding box center [410, 308] width 767 height 31
